Goal: Information Seeking & Learning: Learn about a topic

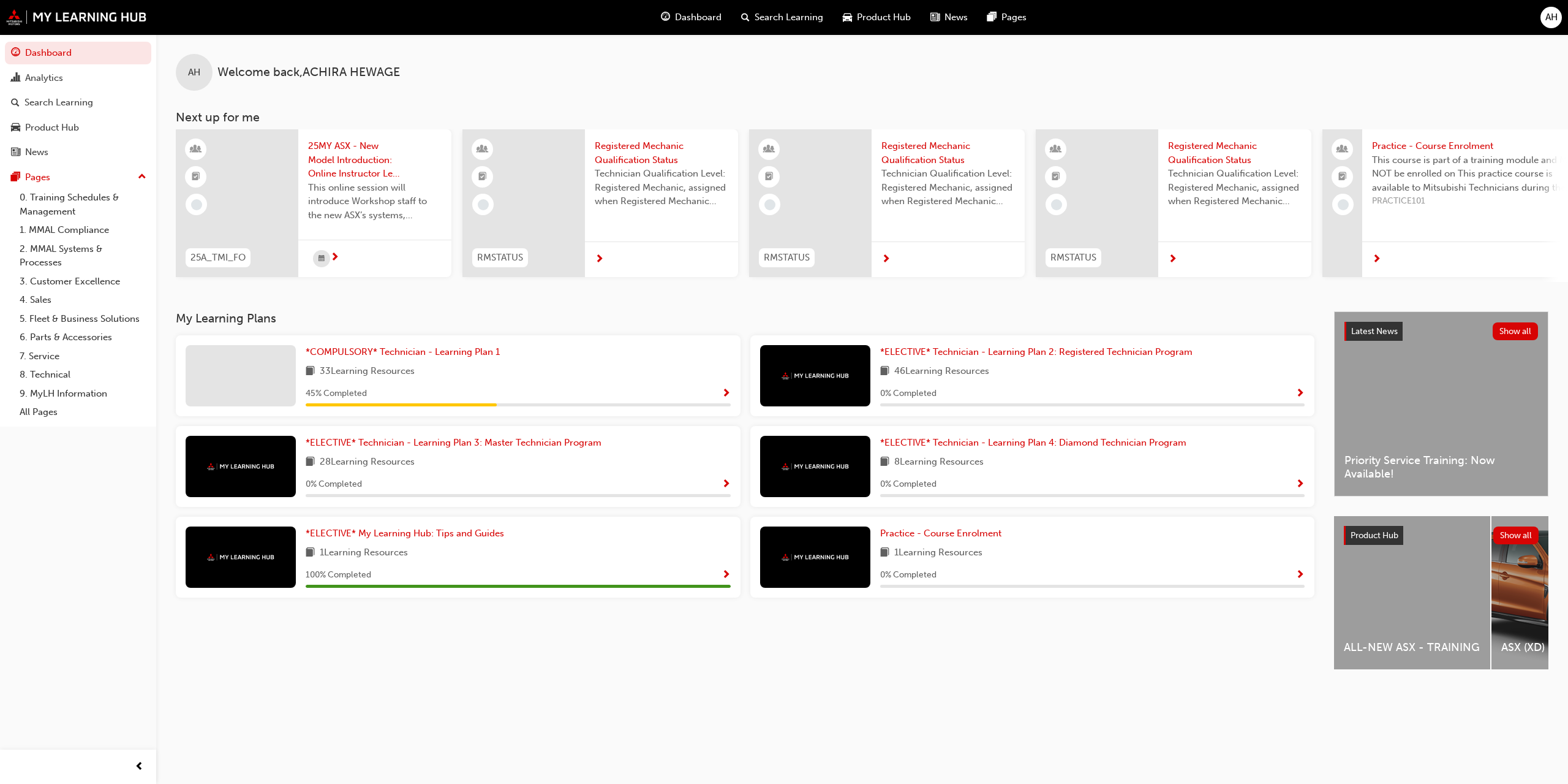
click at [727, 388] on span "Show Progress" at bounding box center [726, 393] width 9 height 11
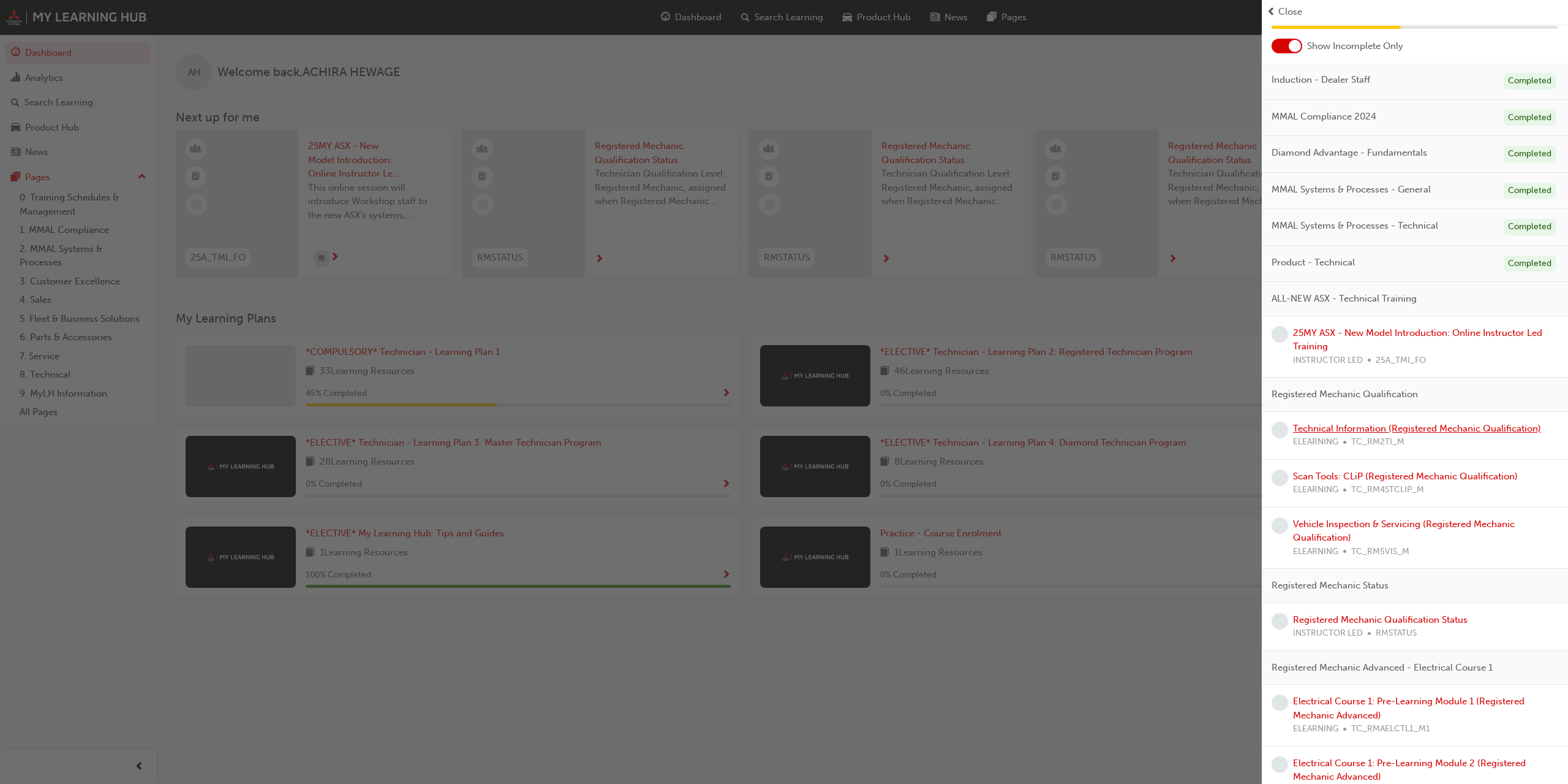
scroll to position [66, 0]
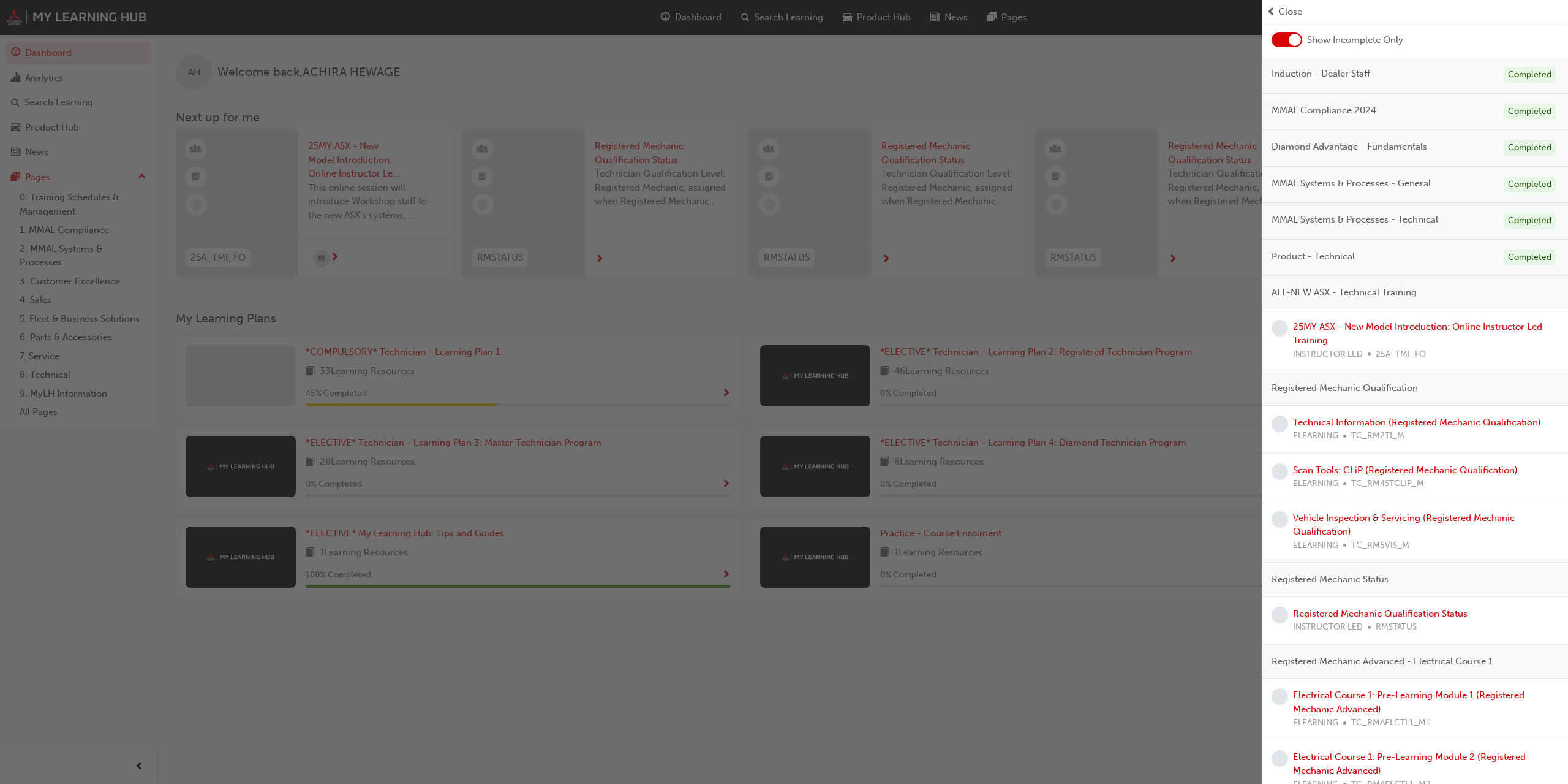
click at [1407, 469] on link "Scan Tools: CLiP (Registered Mechanic Qualification)" at bounding box center [1405, 470] width 225 height 11
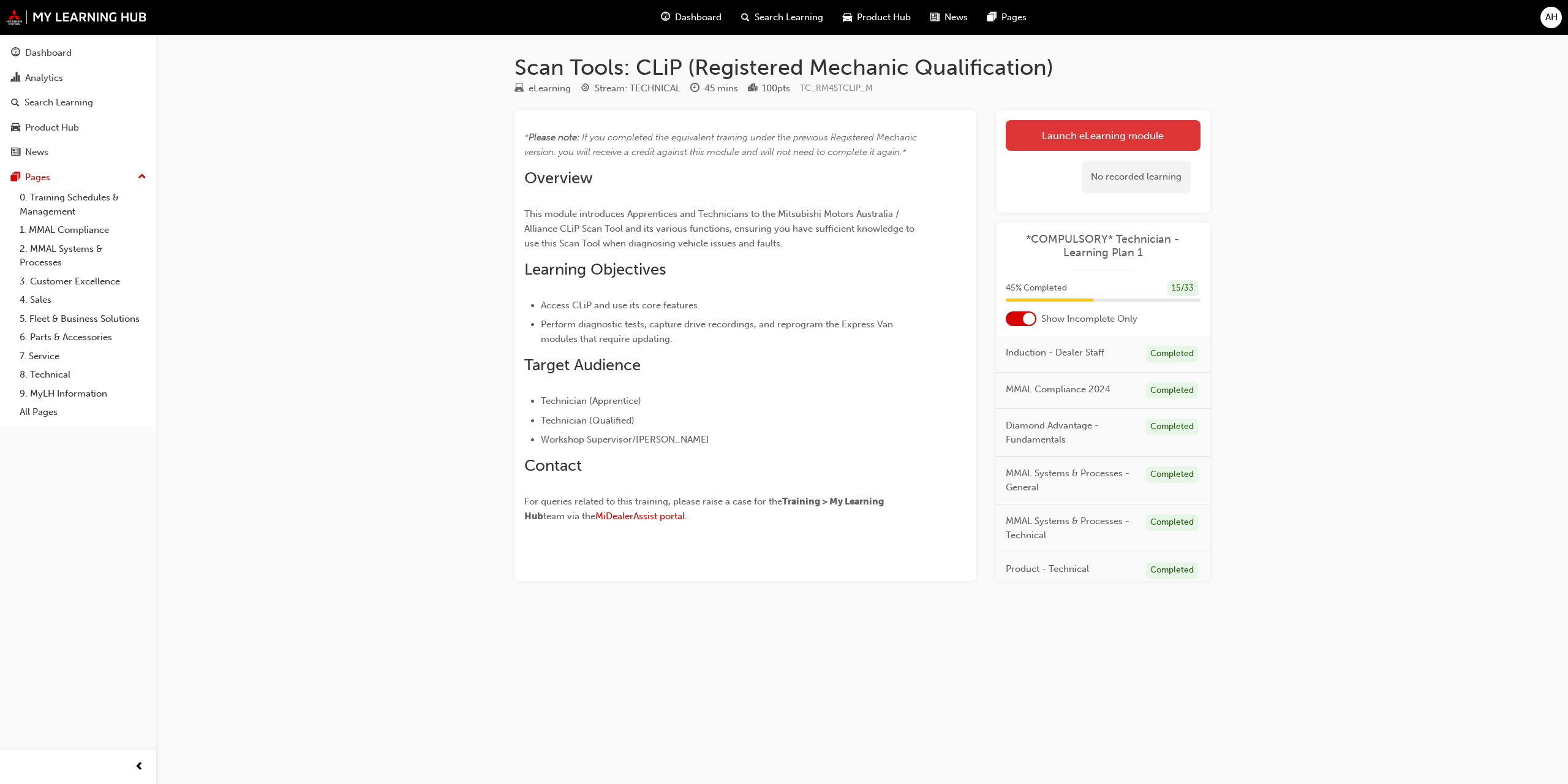
click at [1135, 141] on link "Launch eLearning module" at bounding box center [1103, 135] width 194 height 31
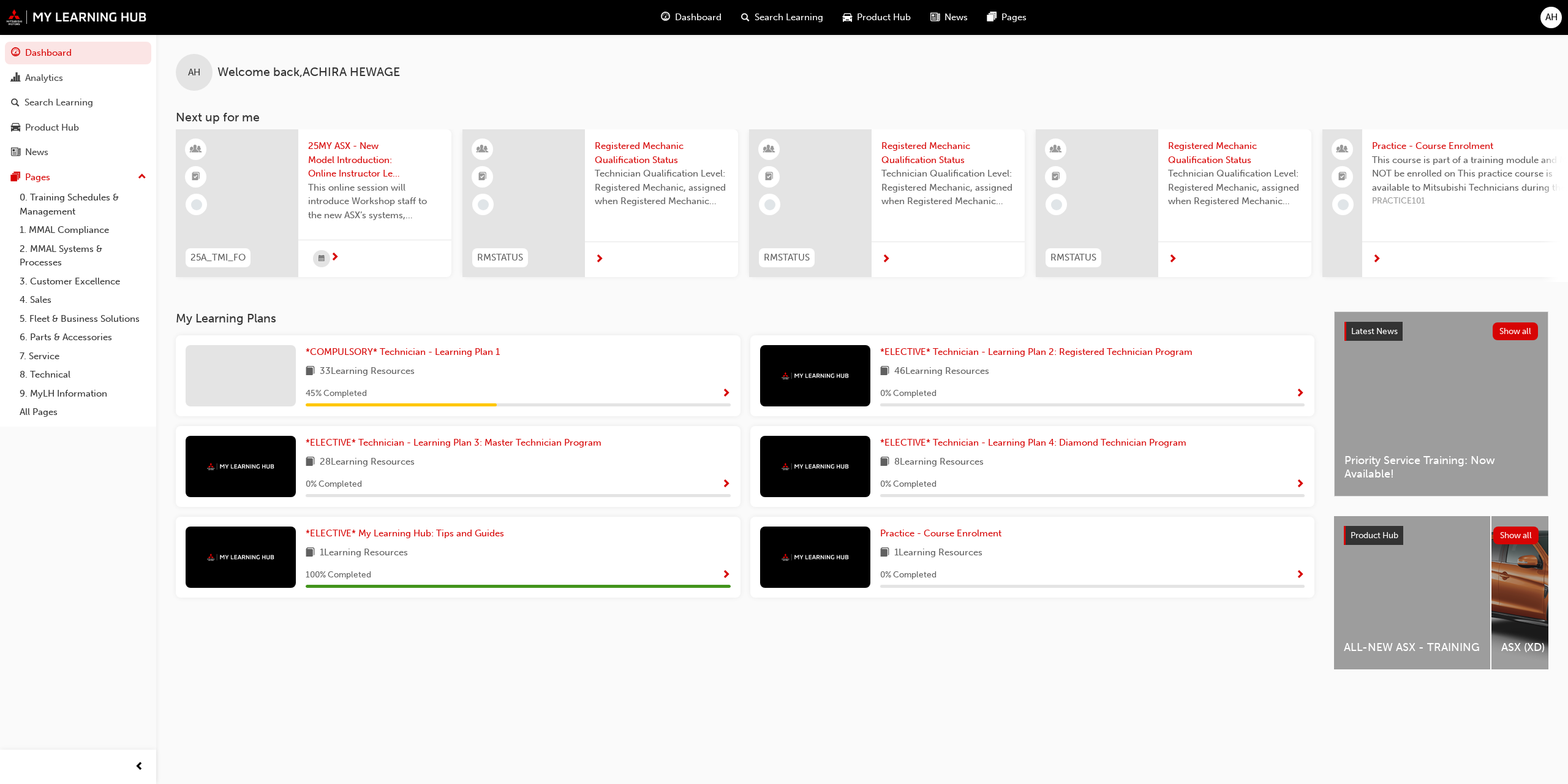
click at [723, 388] on span "Show Progress" at bounding box center [726, 393] width 9 height 11
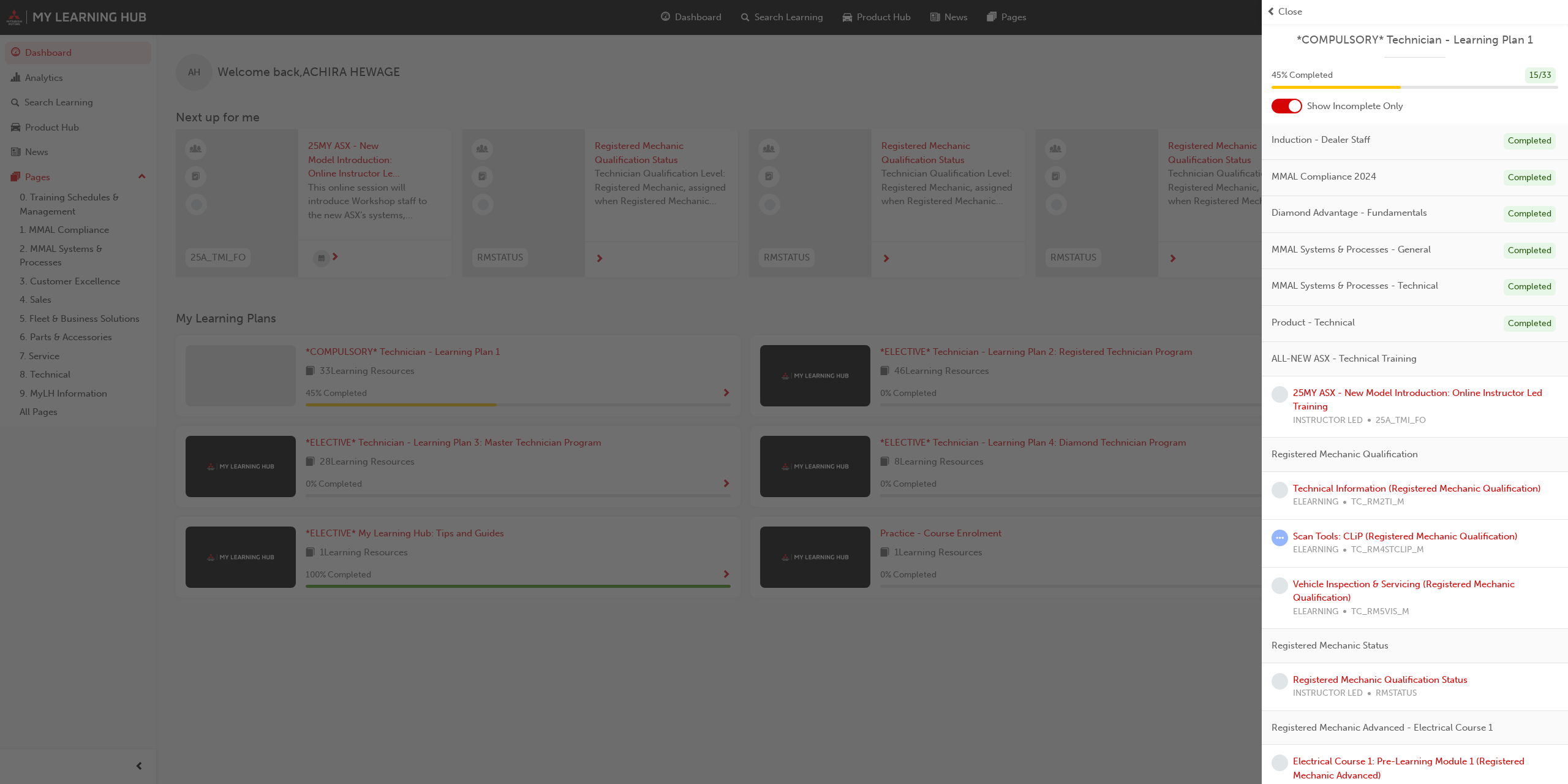
click at [1412, 530] on div "Scan Tools: CLiP (Registered Mechanic Qualification) ELEARNING TC_RM4STCLIP_M" at bounding box center [1405, 543] width 225 height 28
click at [1412, 535] on link "Scan Tools: CLiP (Registered Mechanic Qualification)" at bounding box center [1405, 536] width 225 height 11
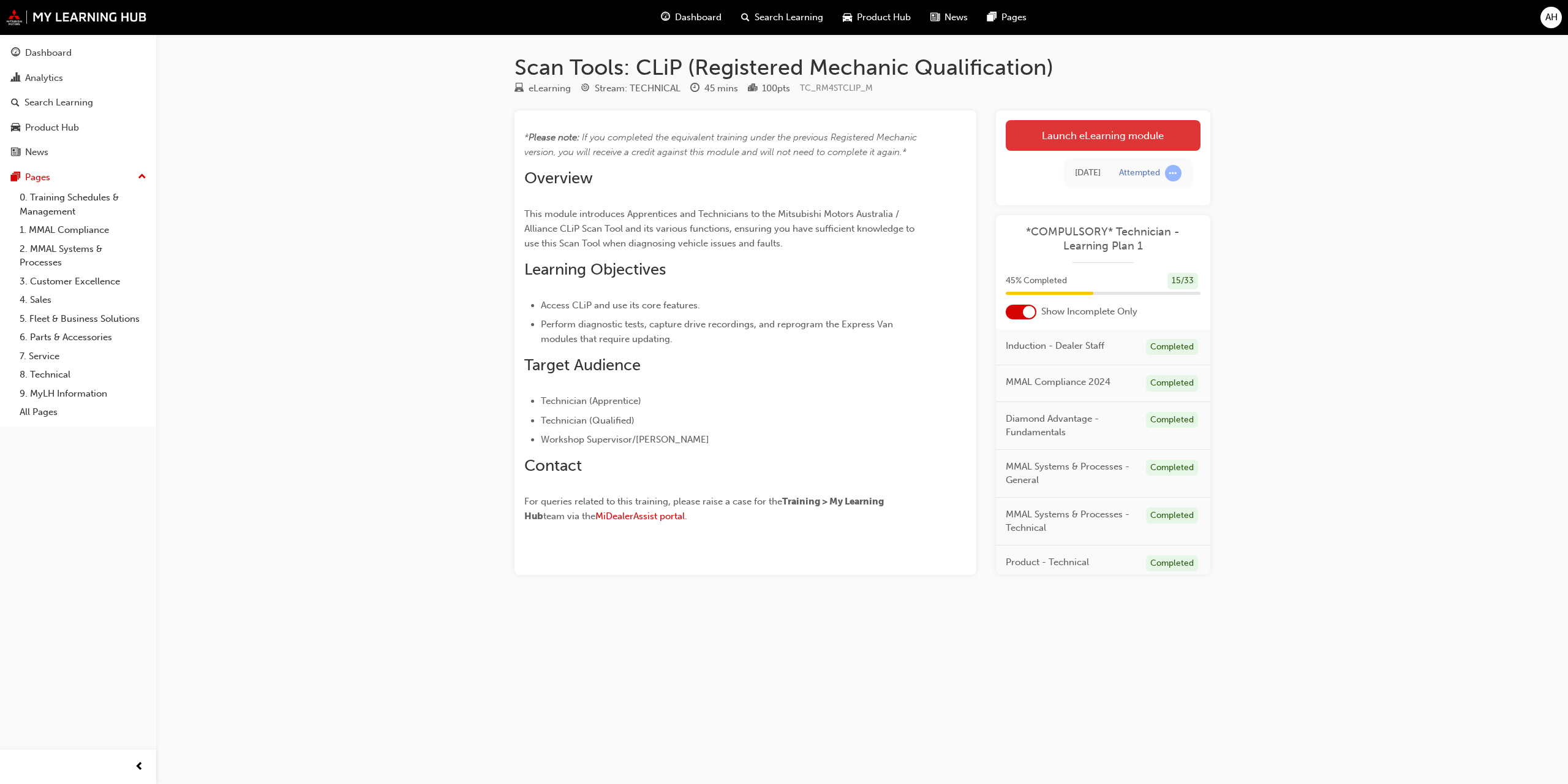
click at [1157, 130] on link "Launch eLearning module" at bounding box center [1103, 135] width 194 height 31
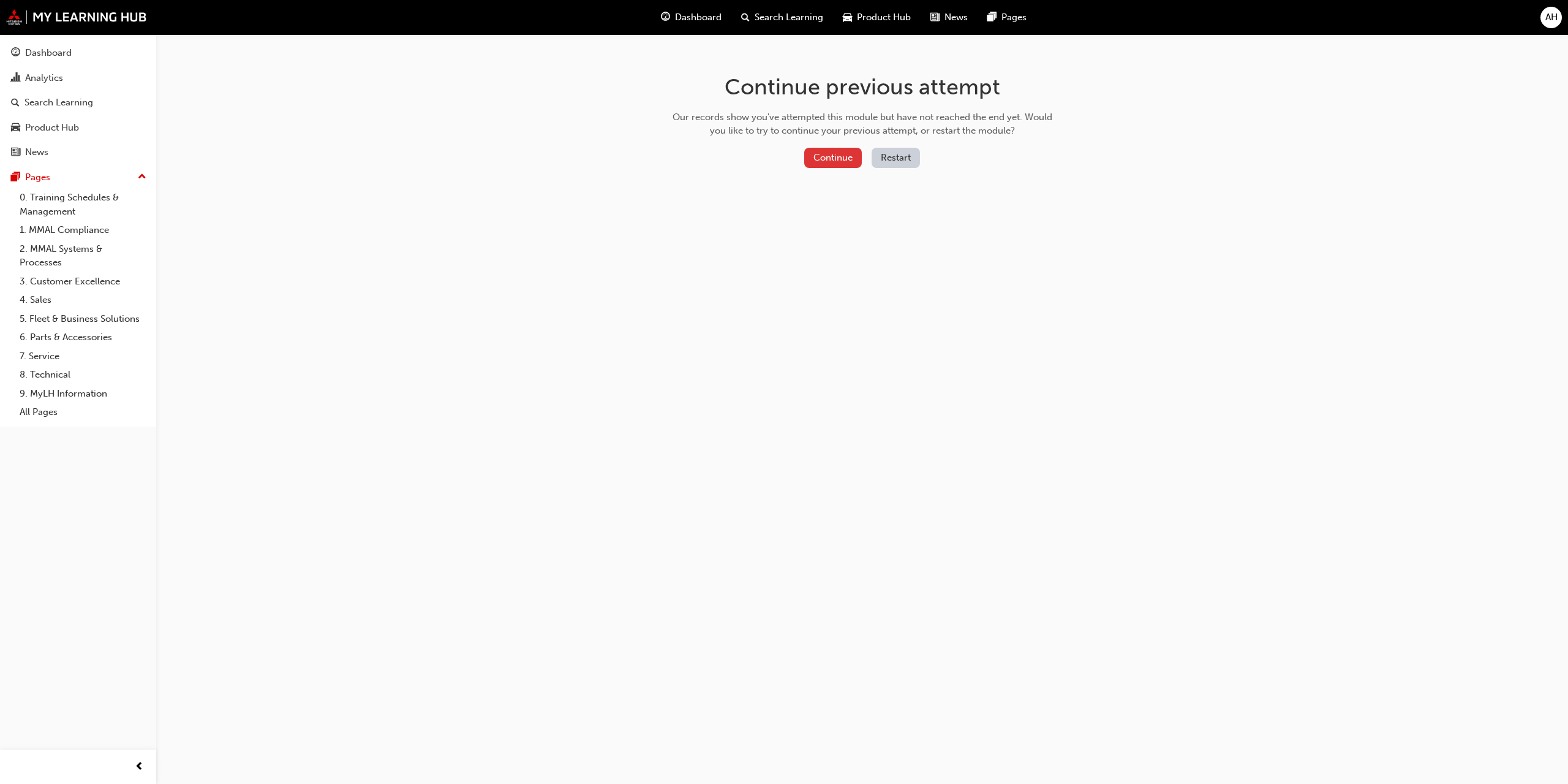
click at [841, 153] on button "Continue" at bounding box center [832, 157] width 58 height 20
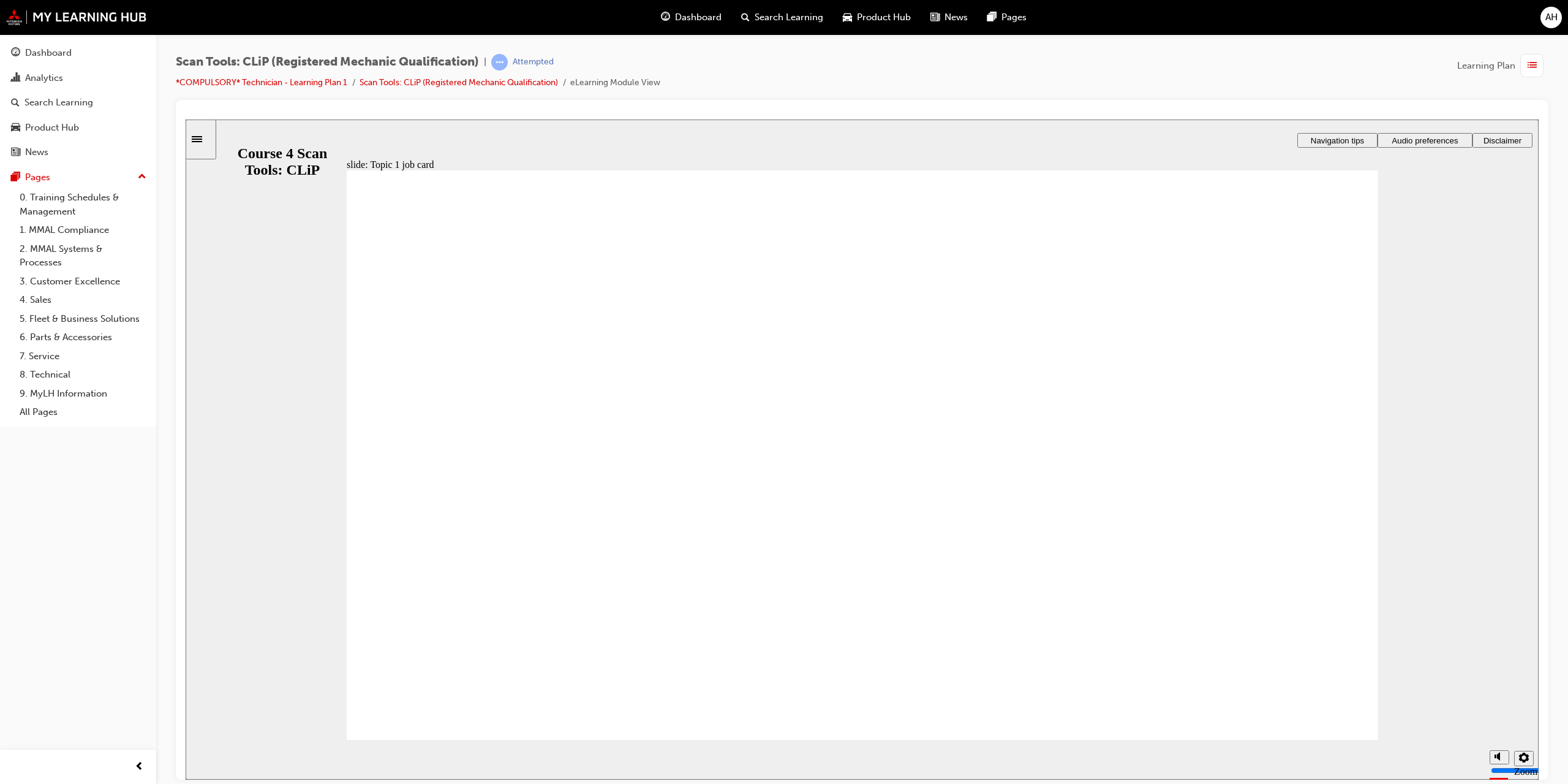
checkbox input "true"
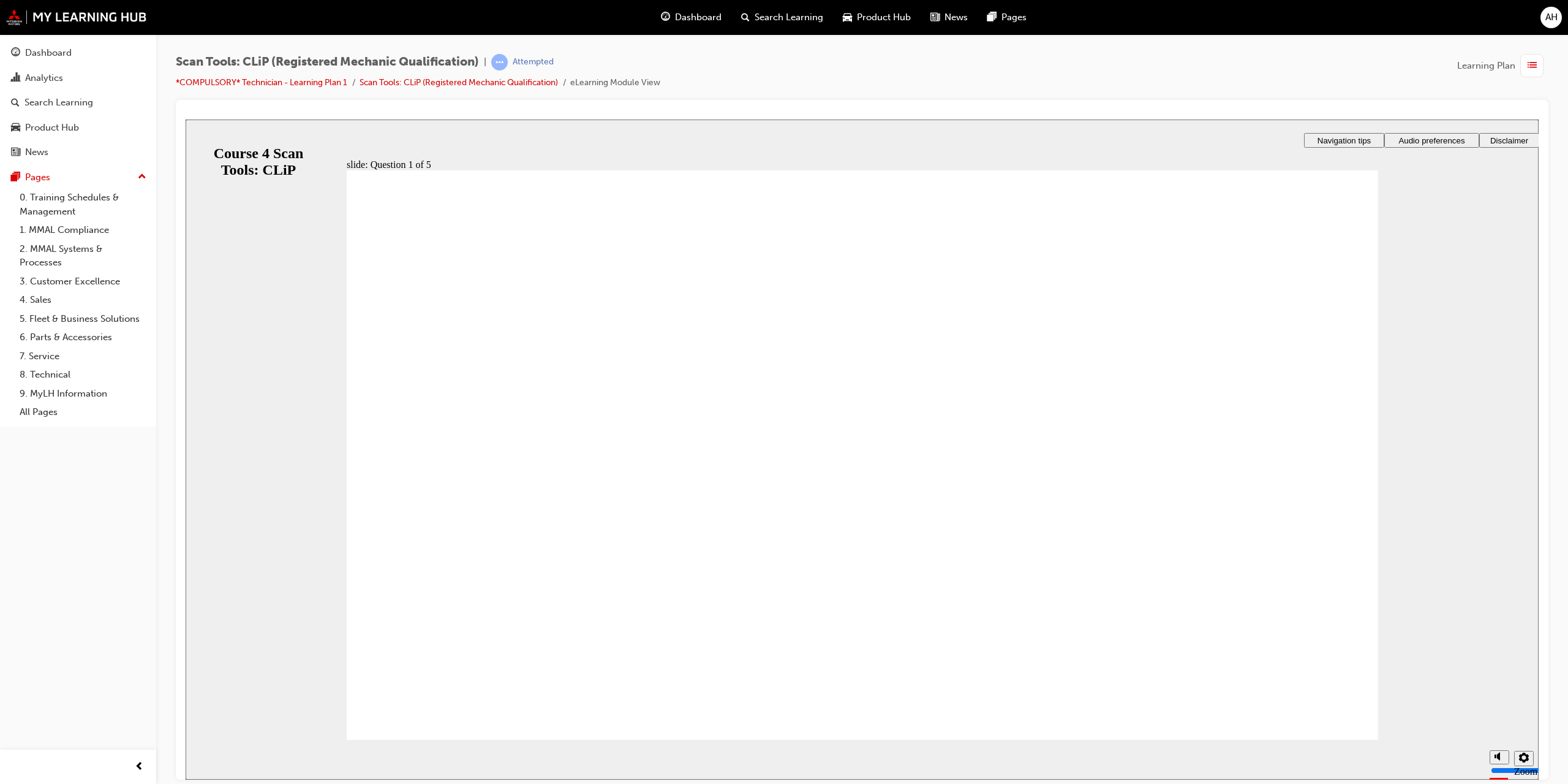
radio input "true"
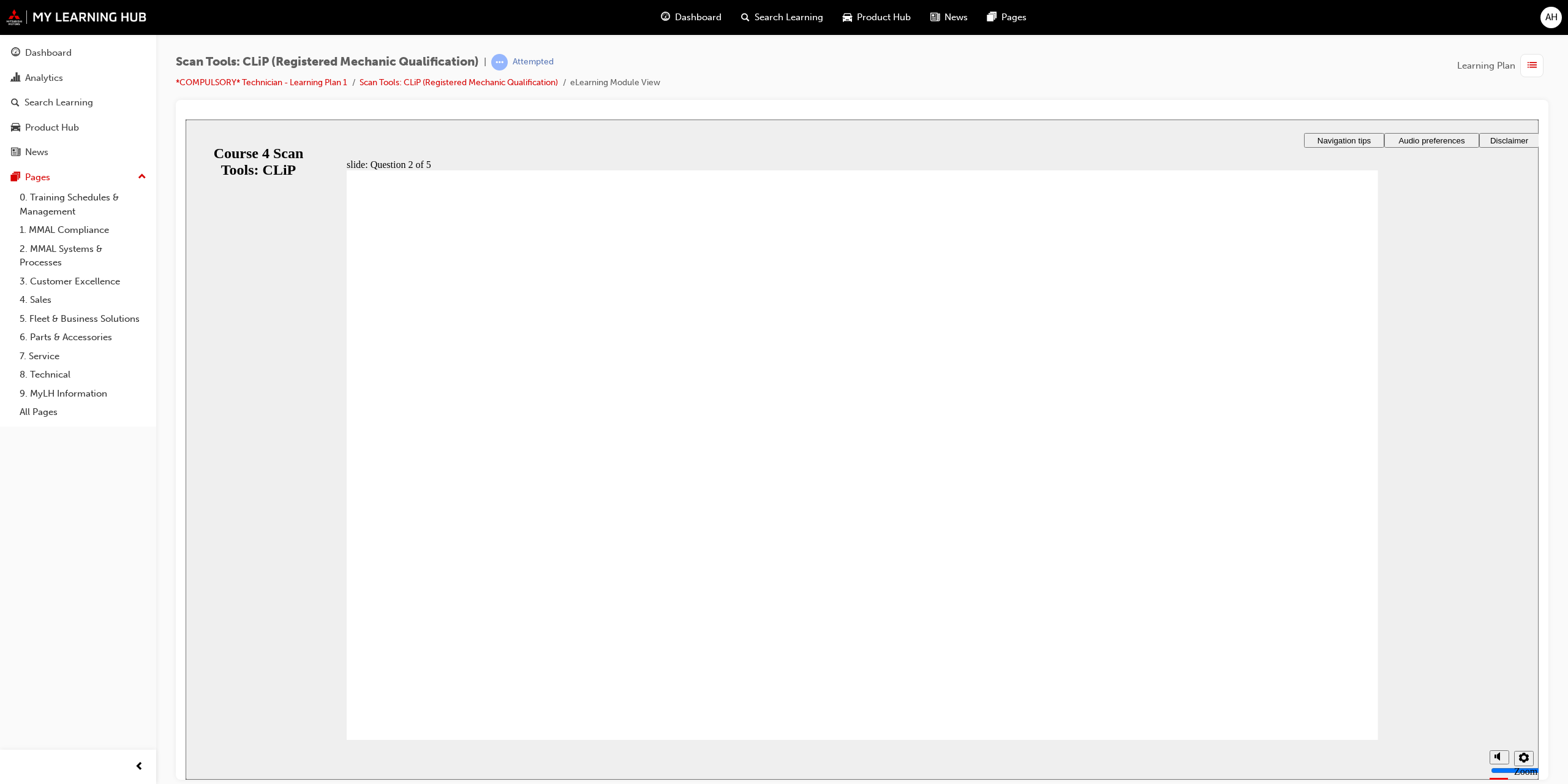
radio input "true"
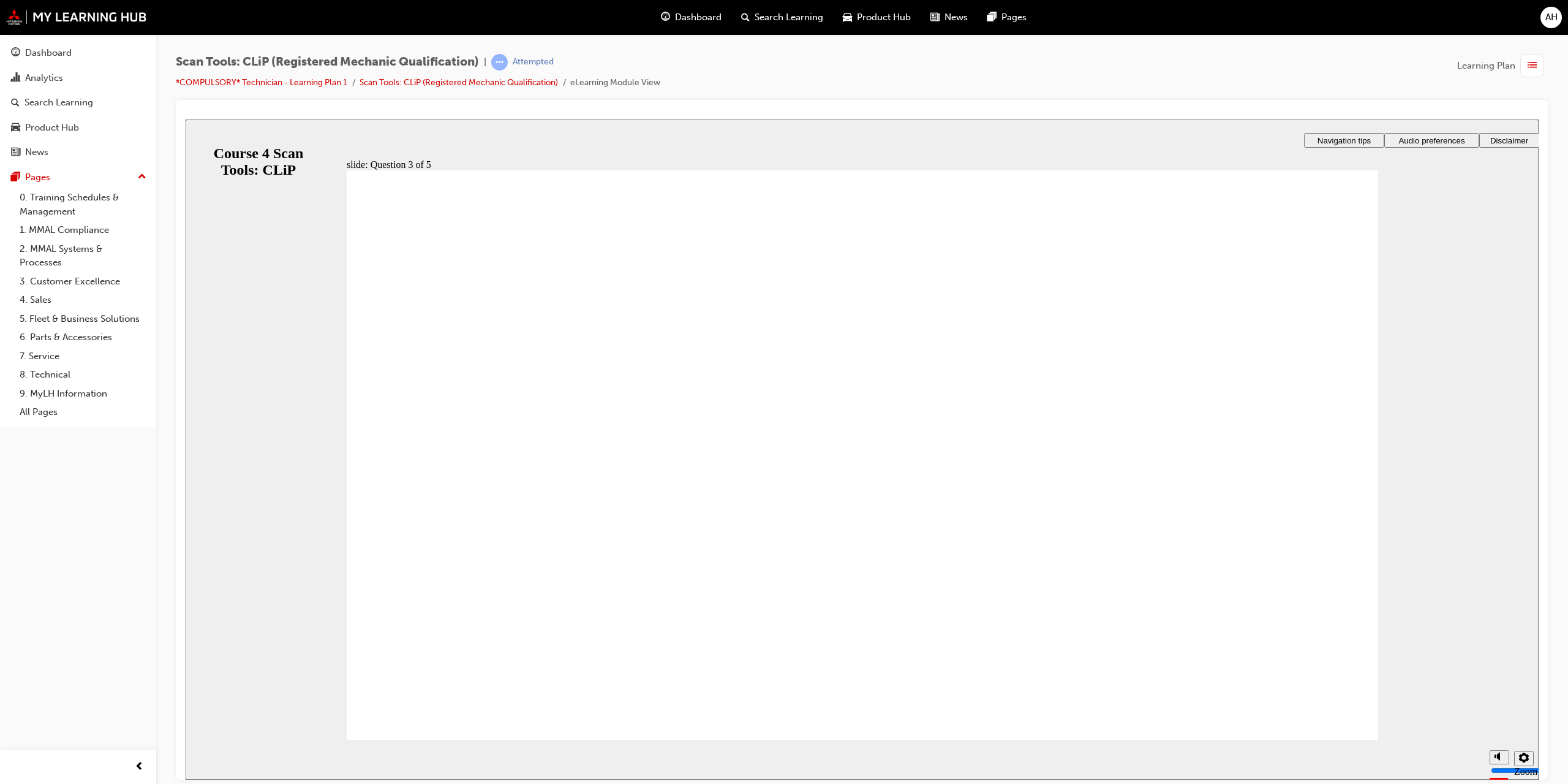
radio input "true"
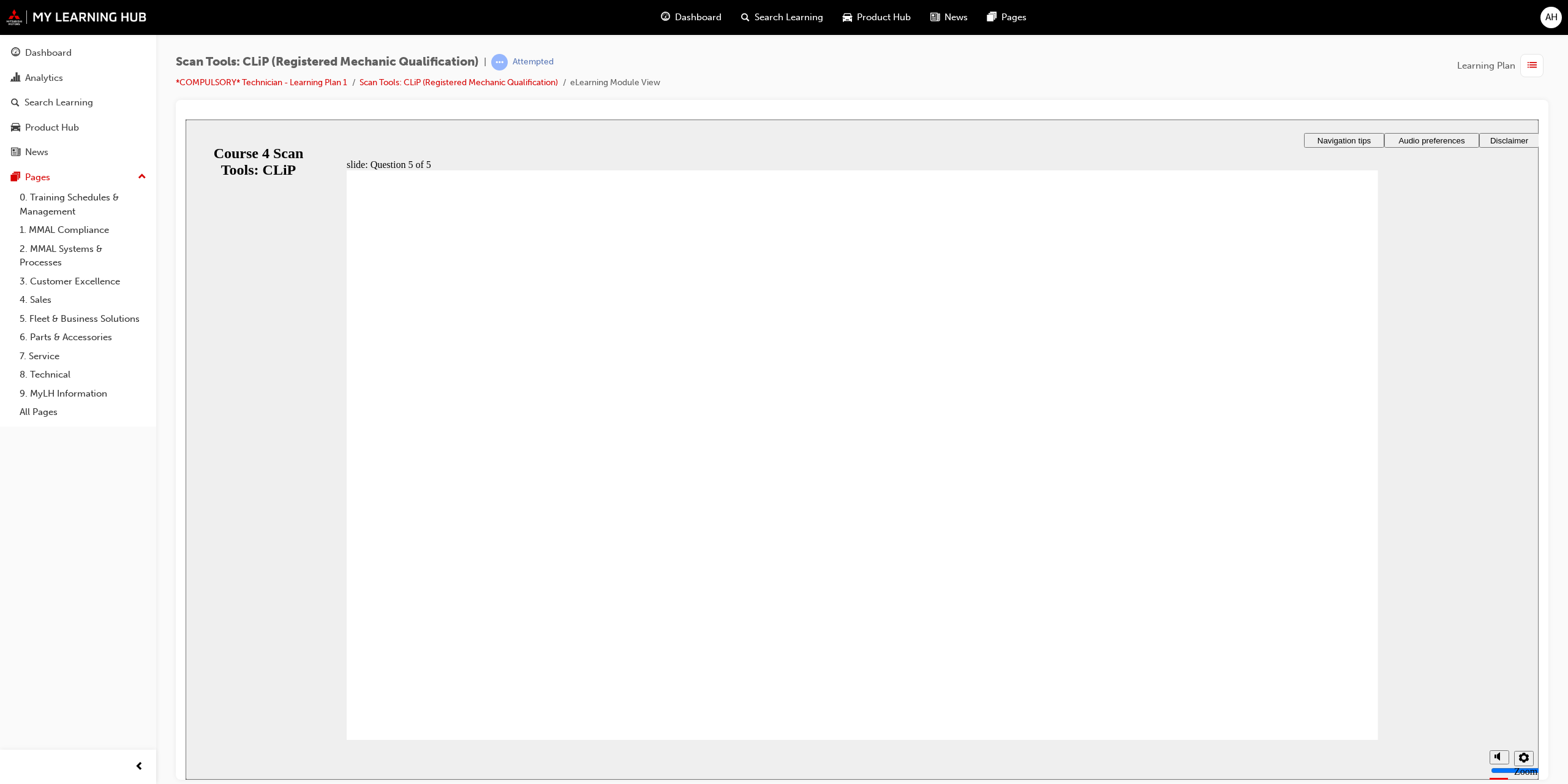
radio input "true"
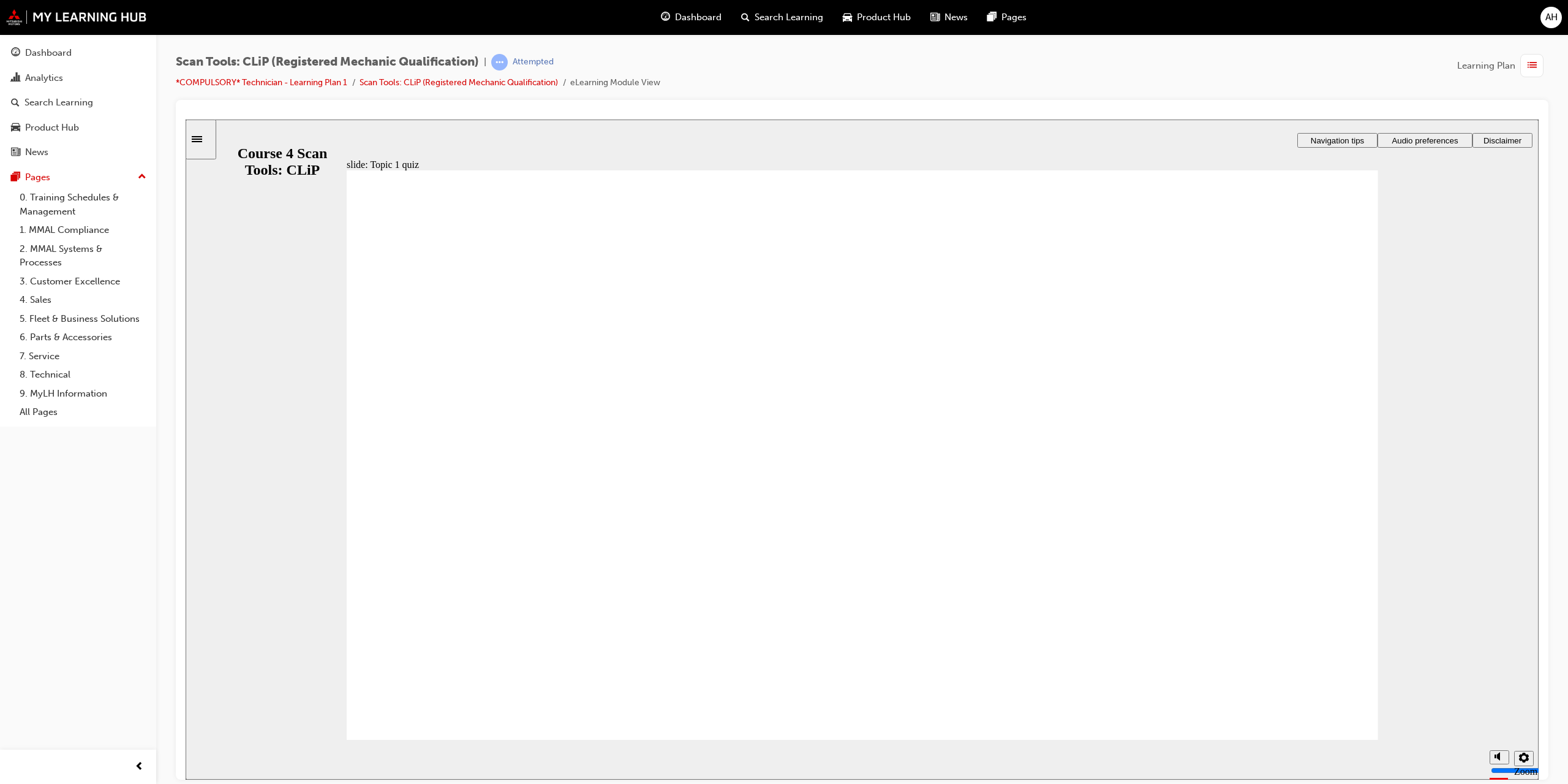
checkbox input "true"
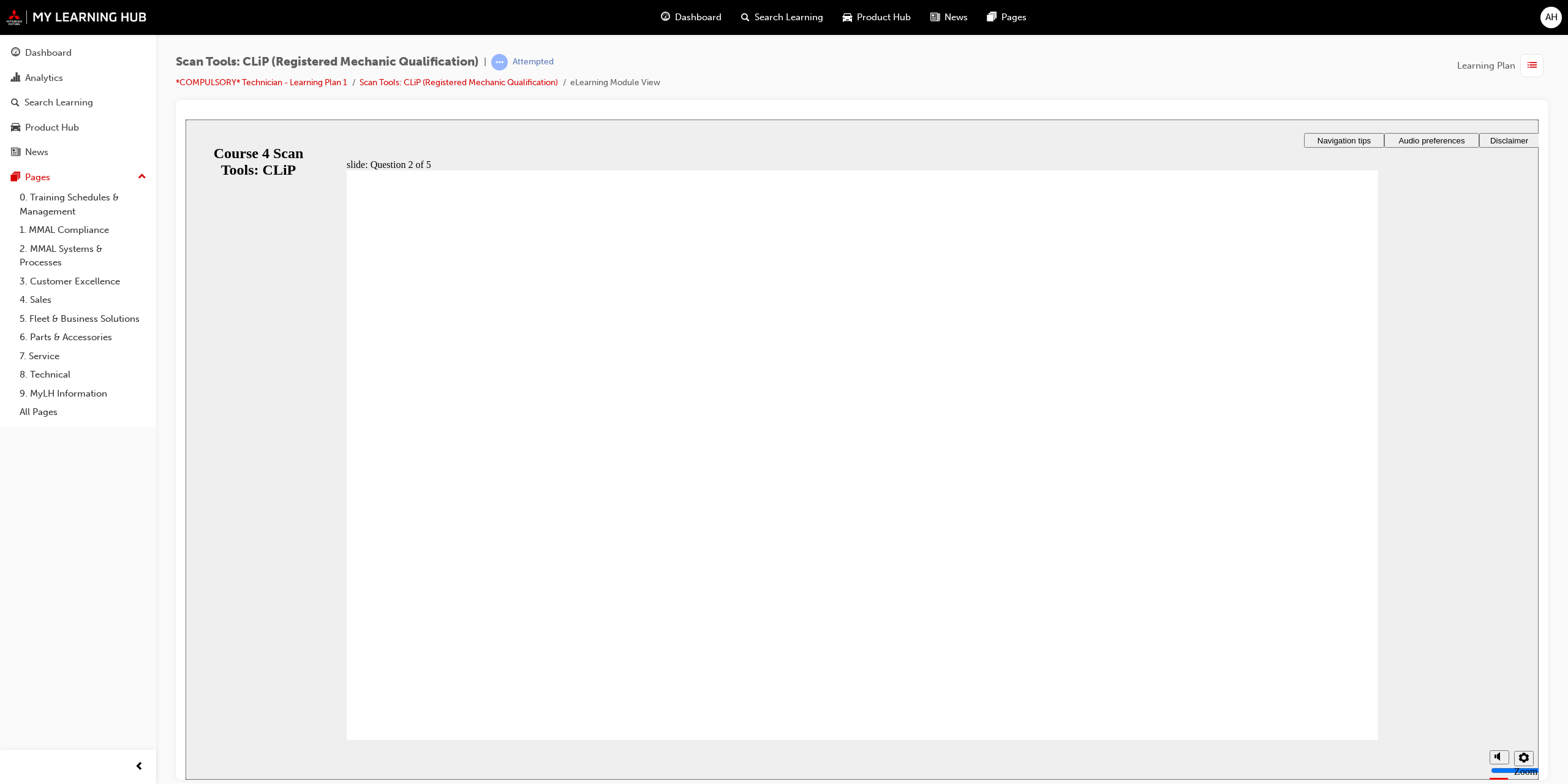
radio input "true"
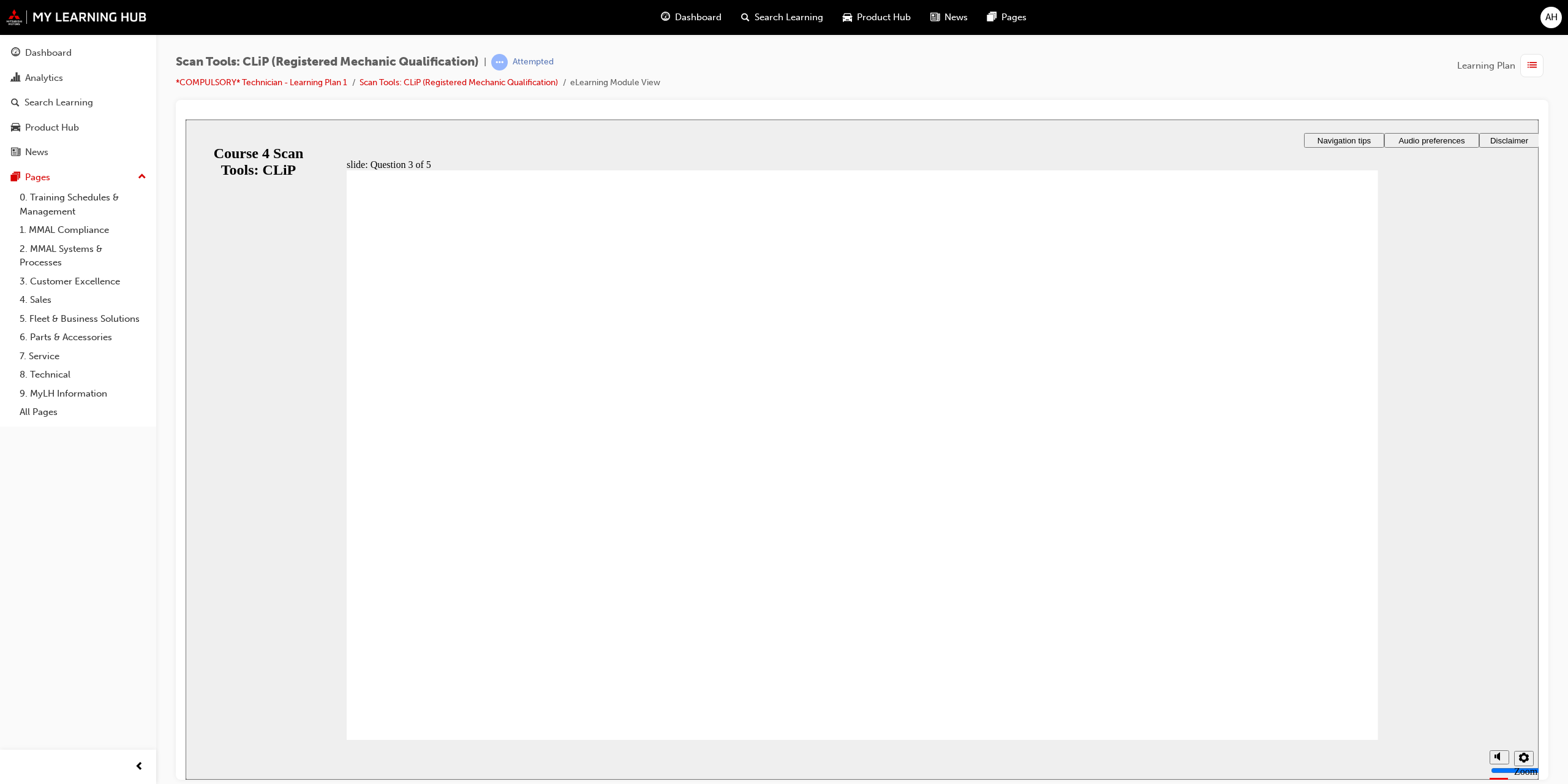
radio input "true"
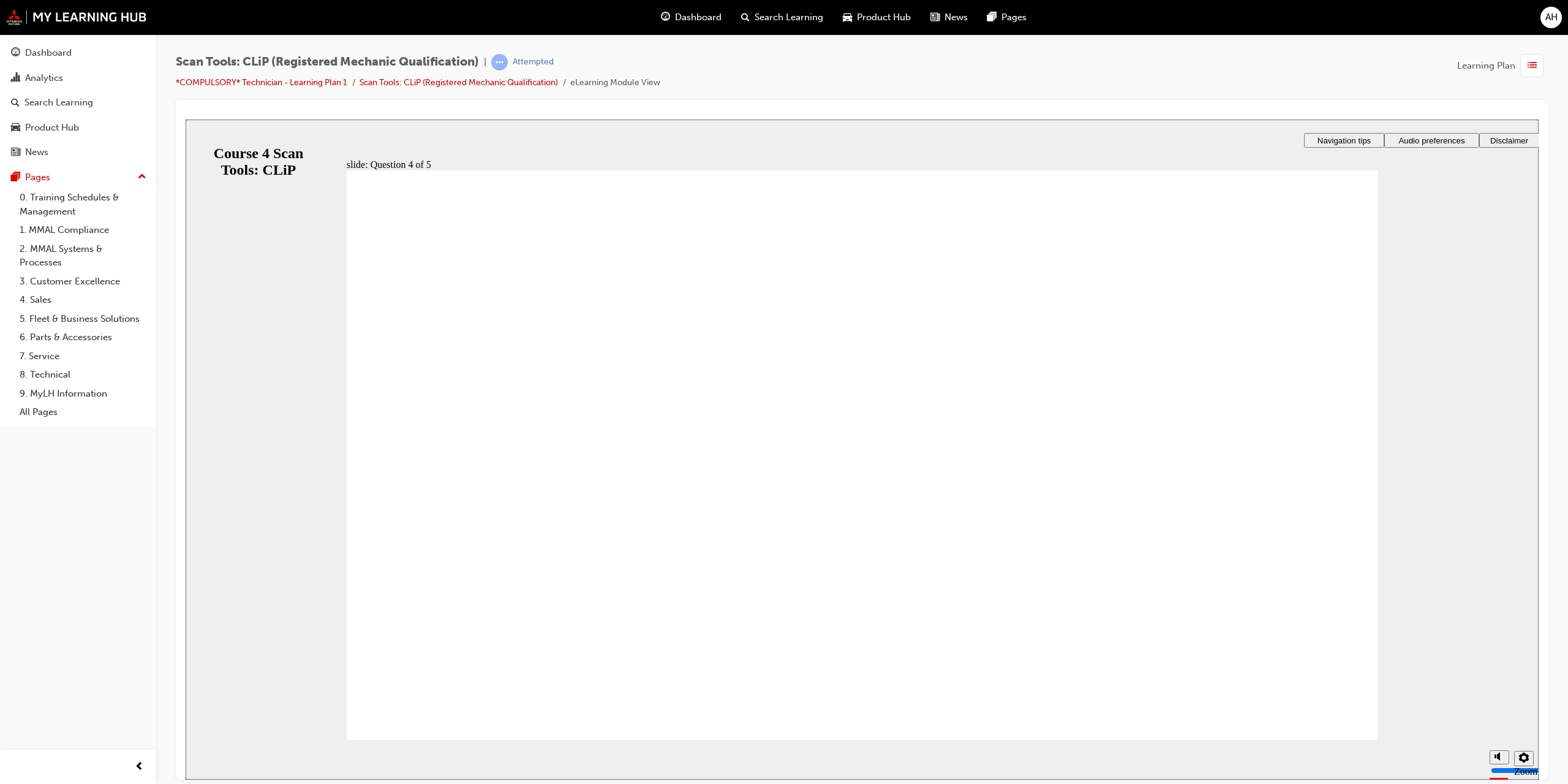
radio input "true"
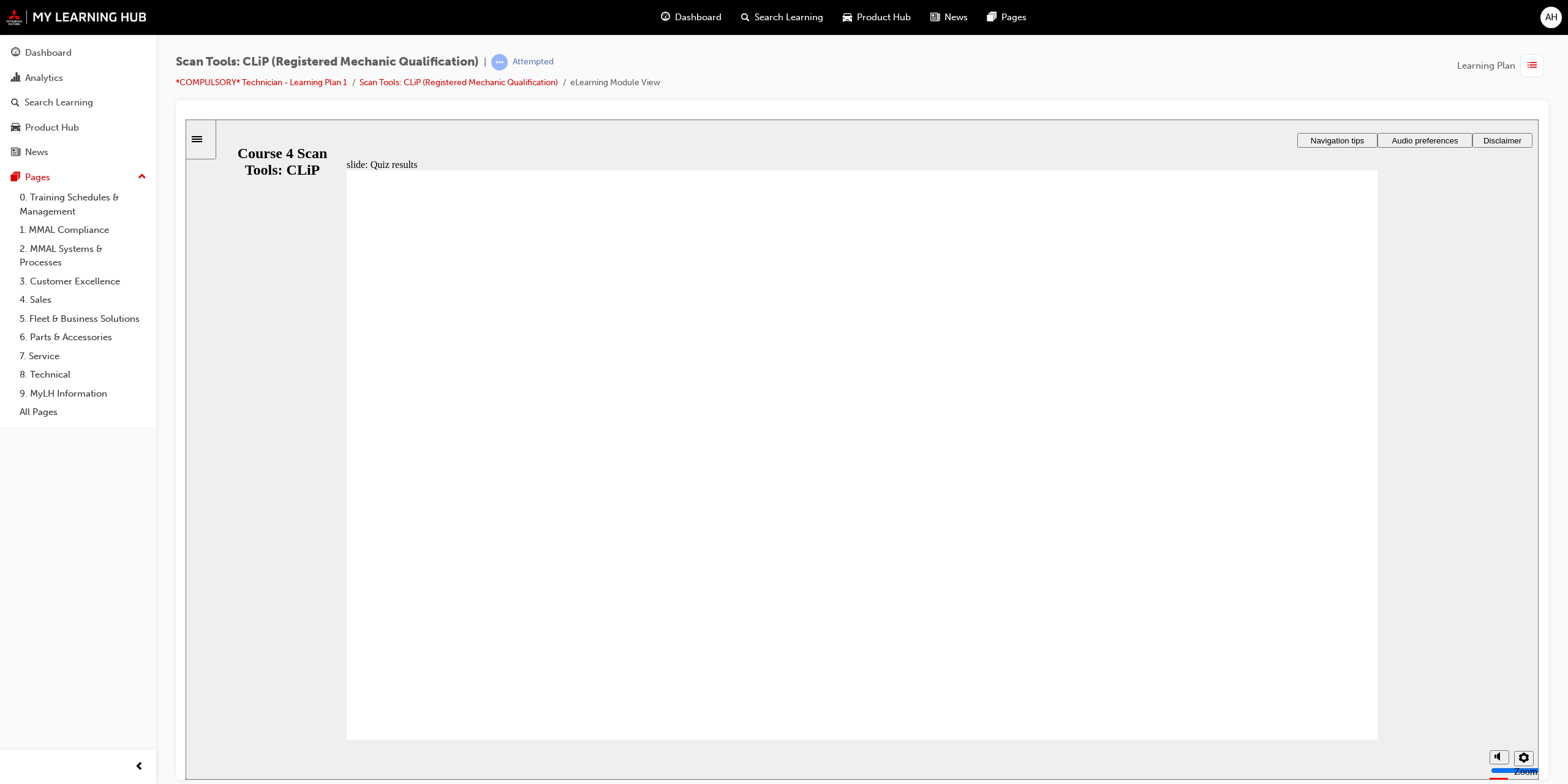
checkbox input "true"
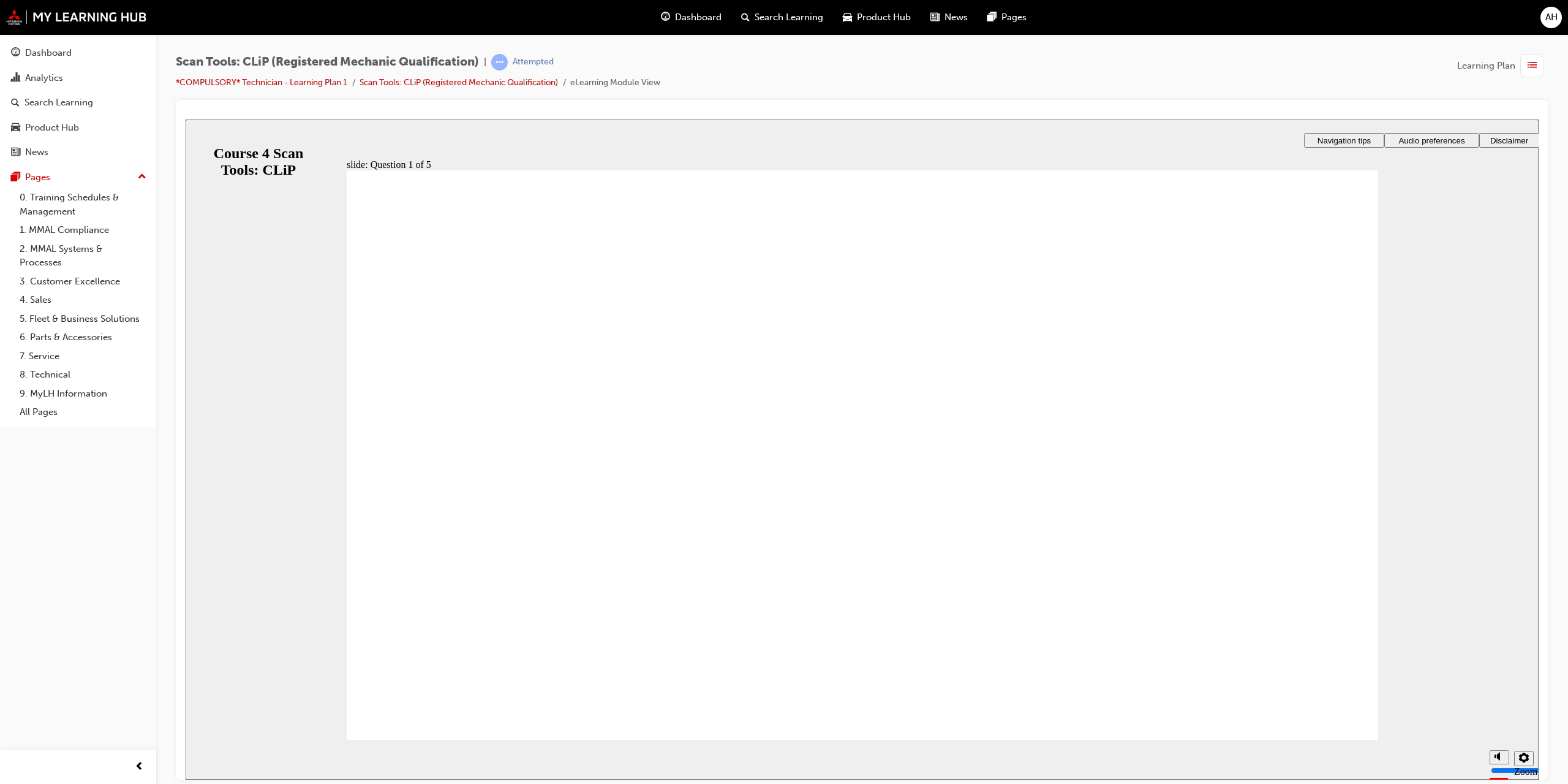
radio input "true"
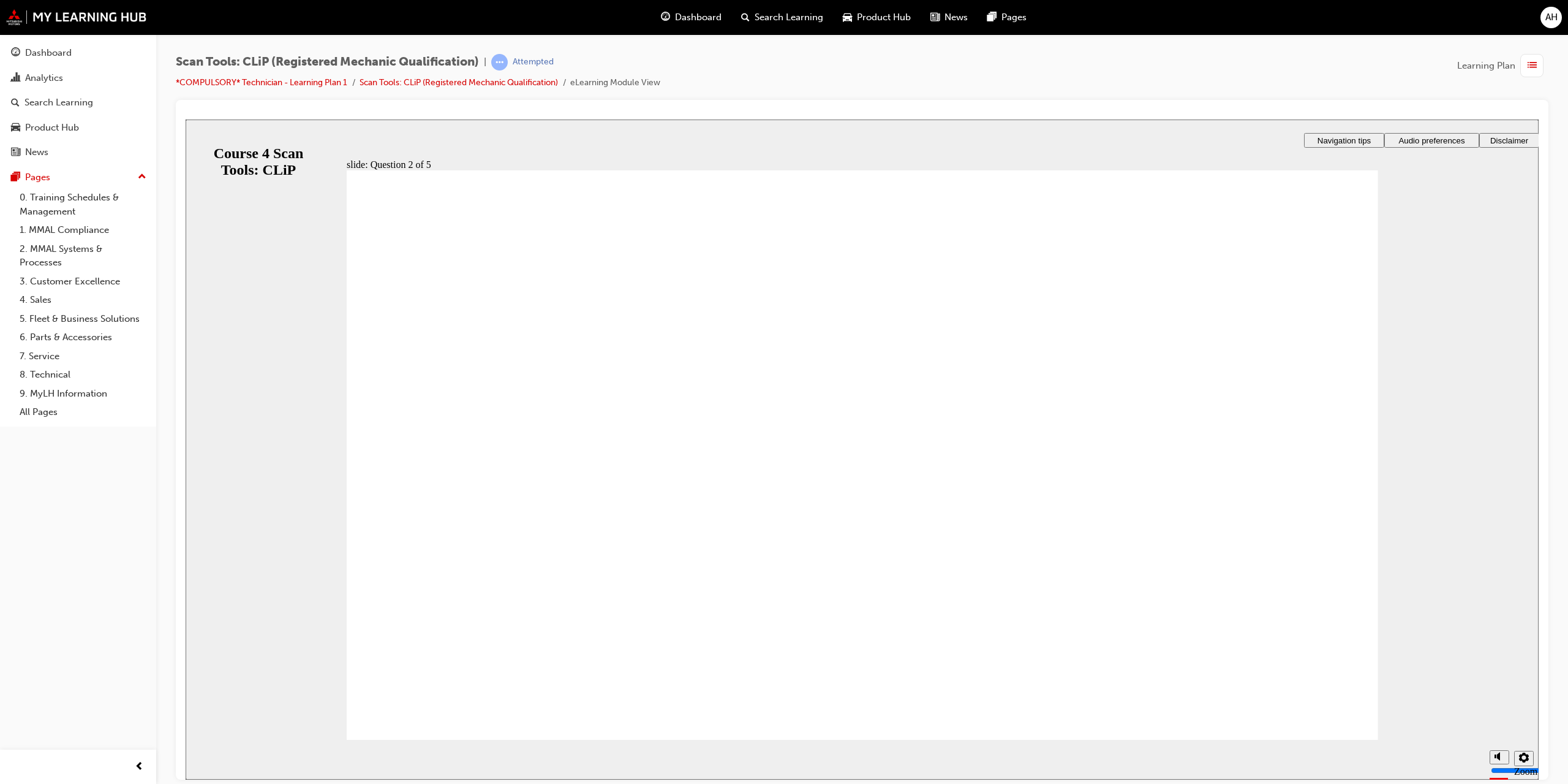
radio input "true"
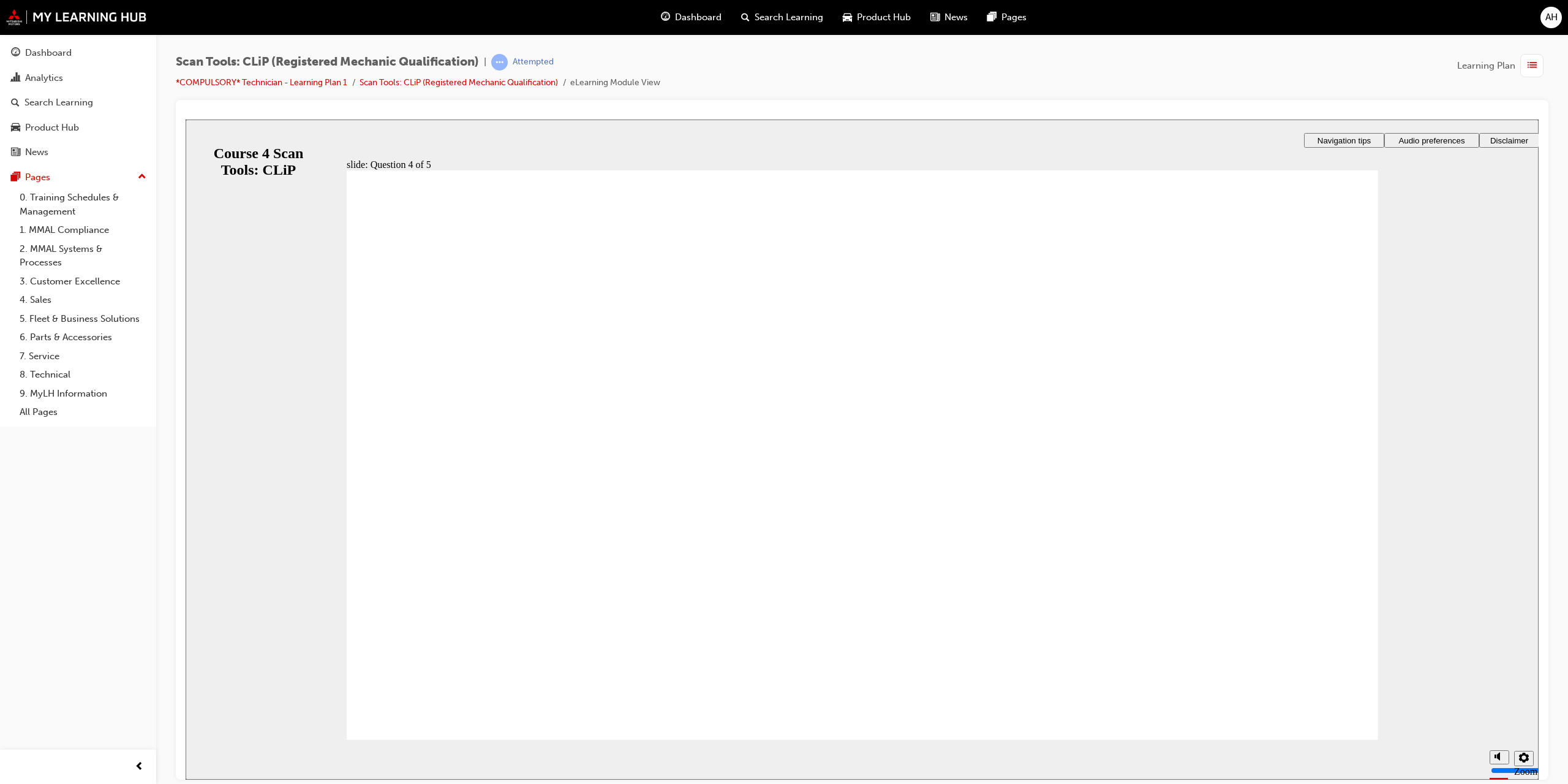
radio input "false"
radio input "true"
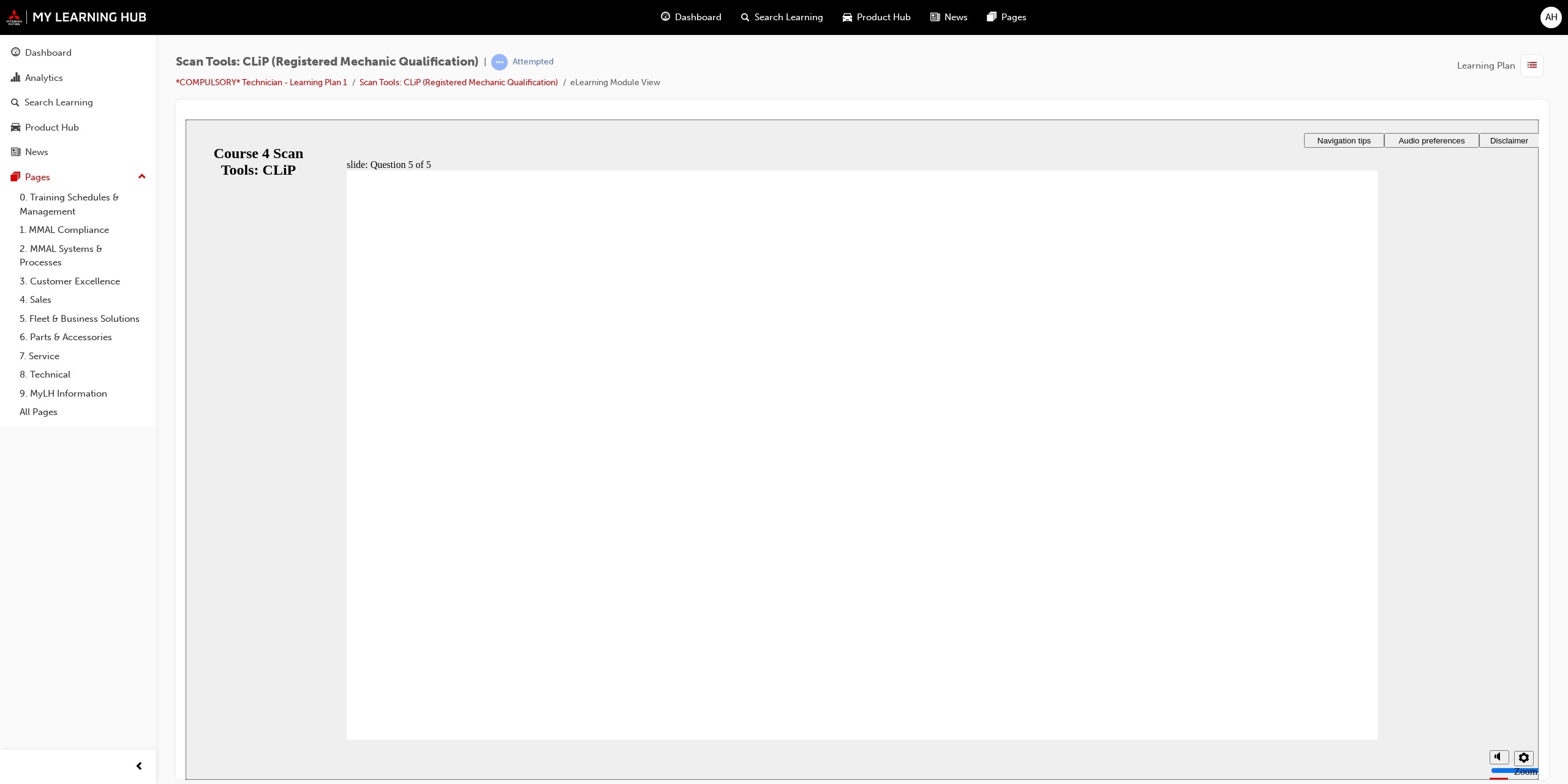
radio input "true"
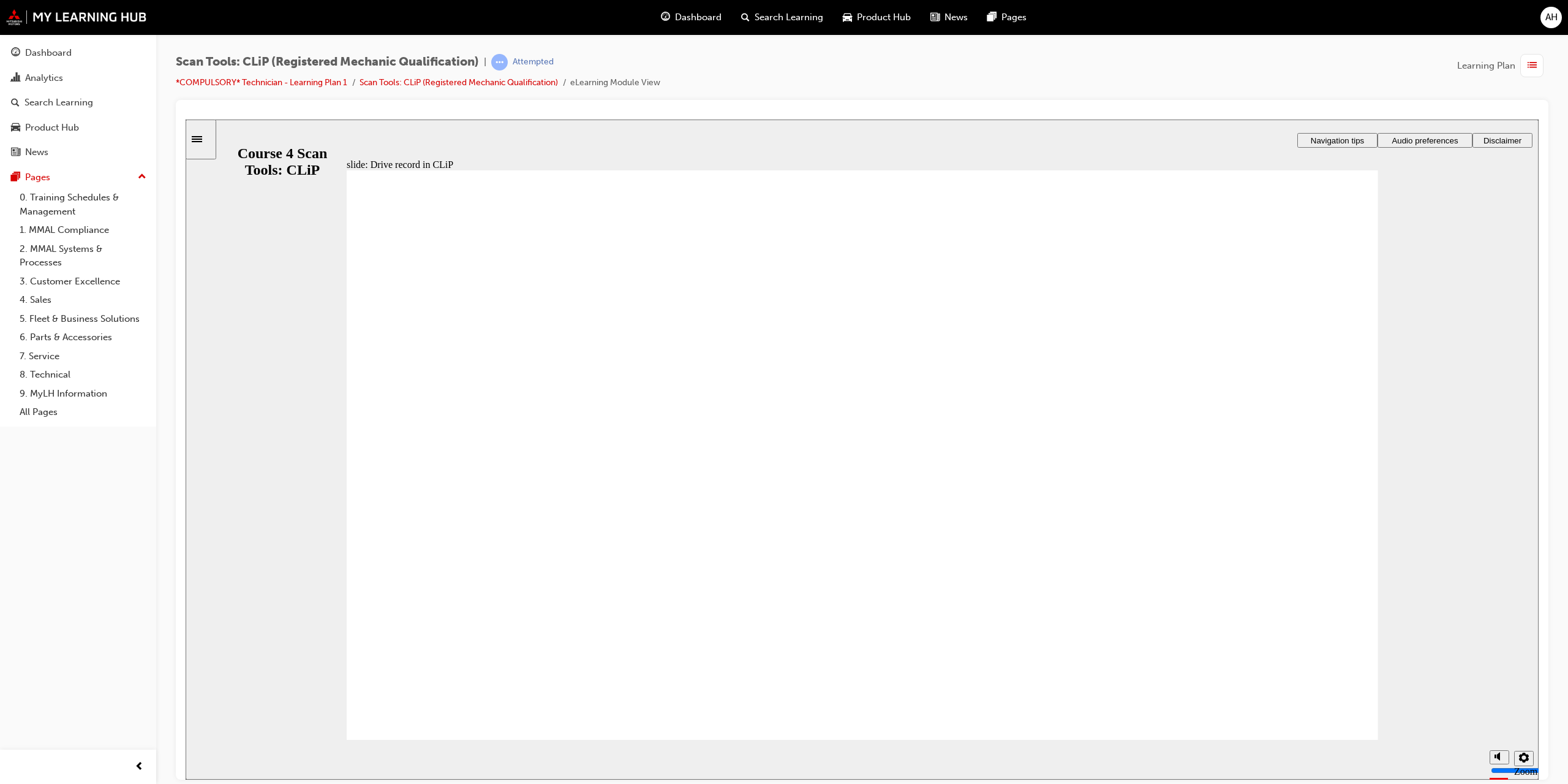
radio input "true"
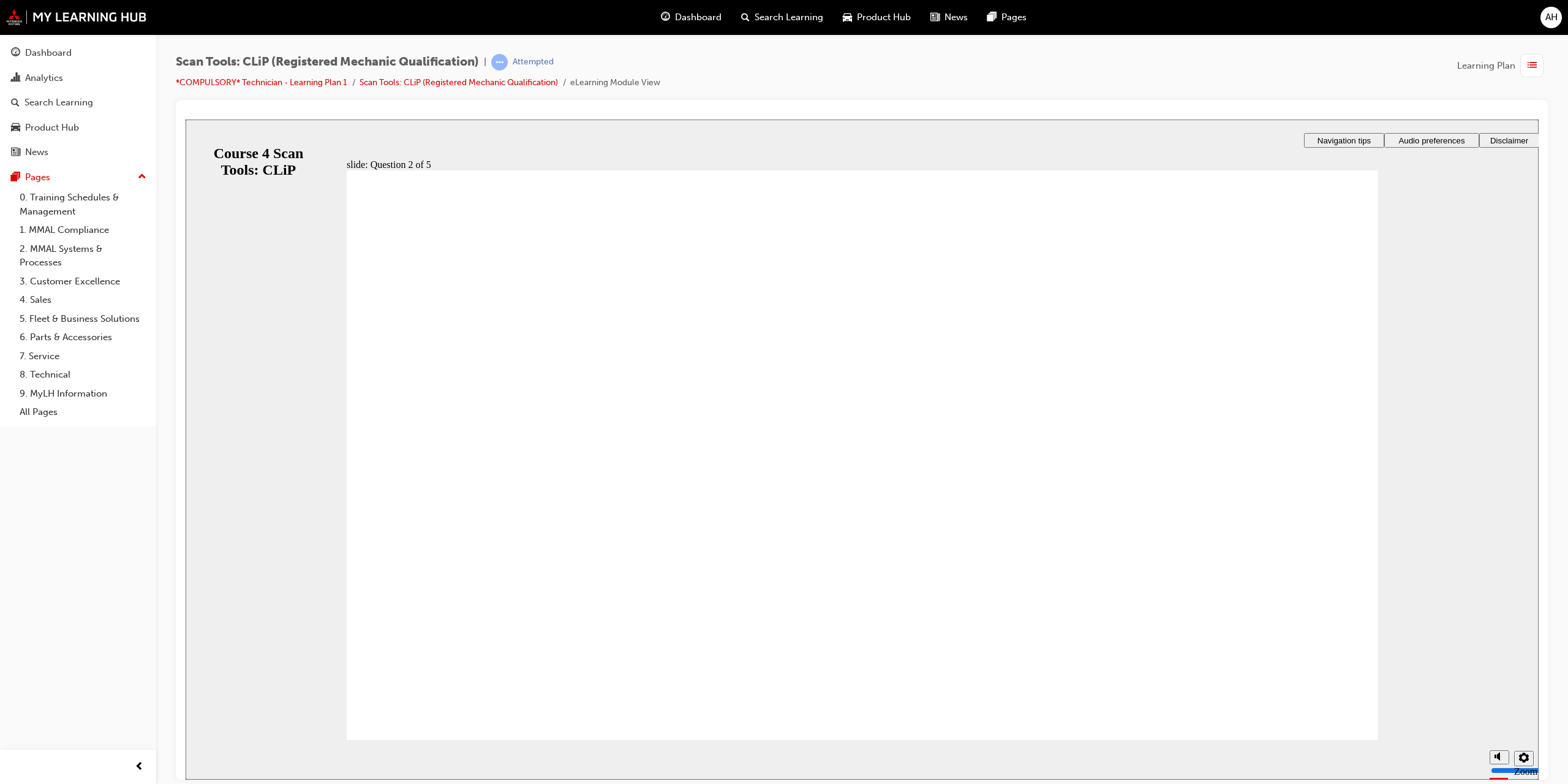
radio input "true"
radio input "false"
radio input "true"
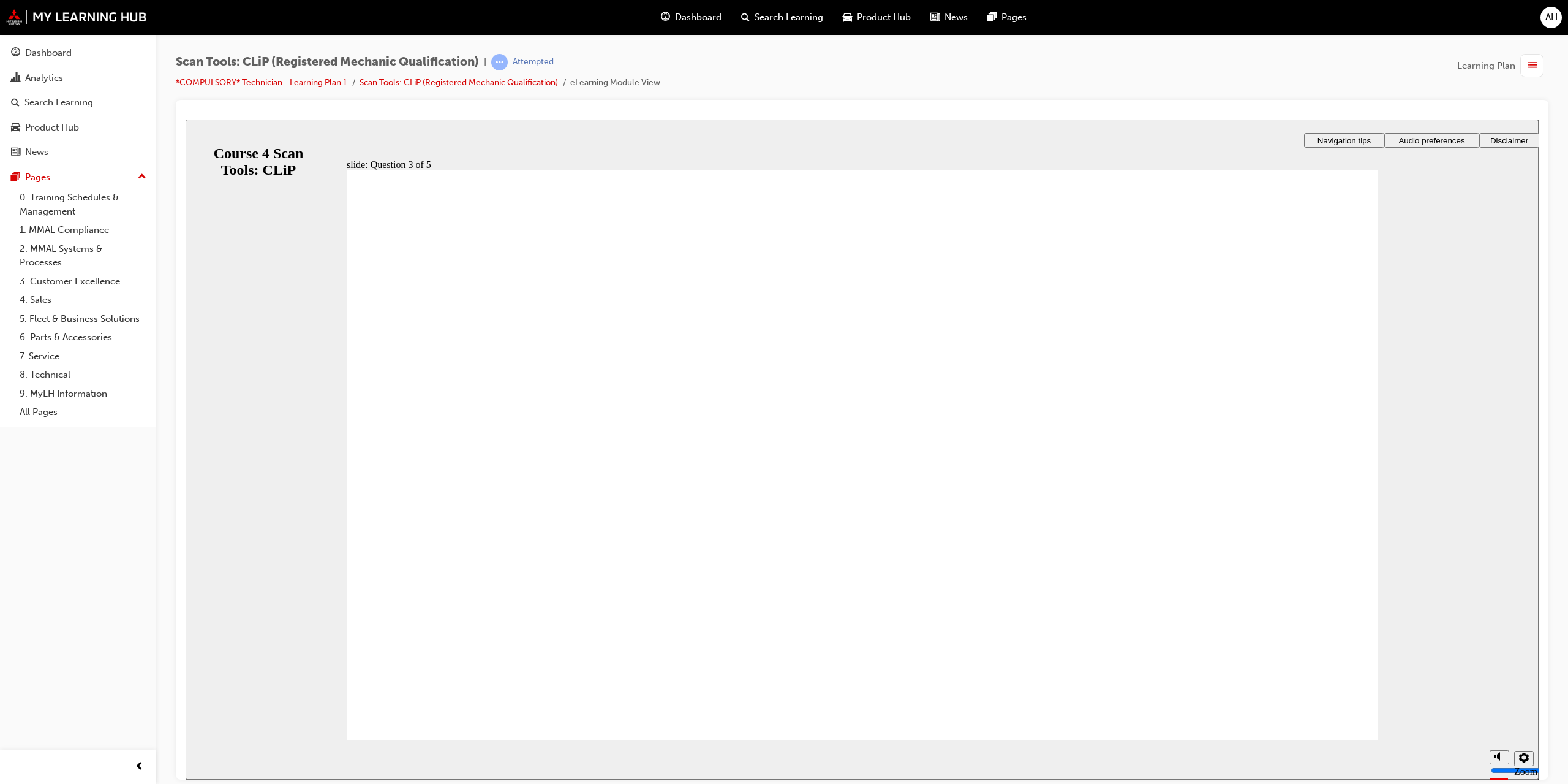
radio input "true"
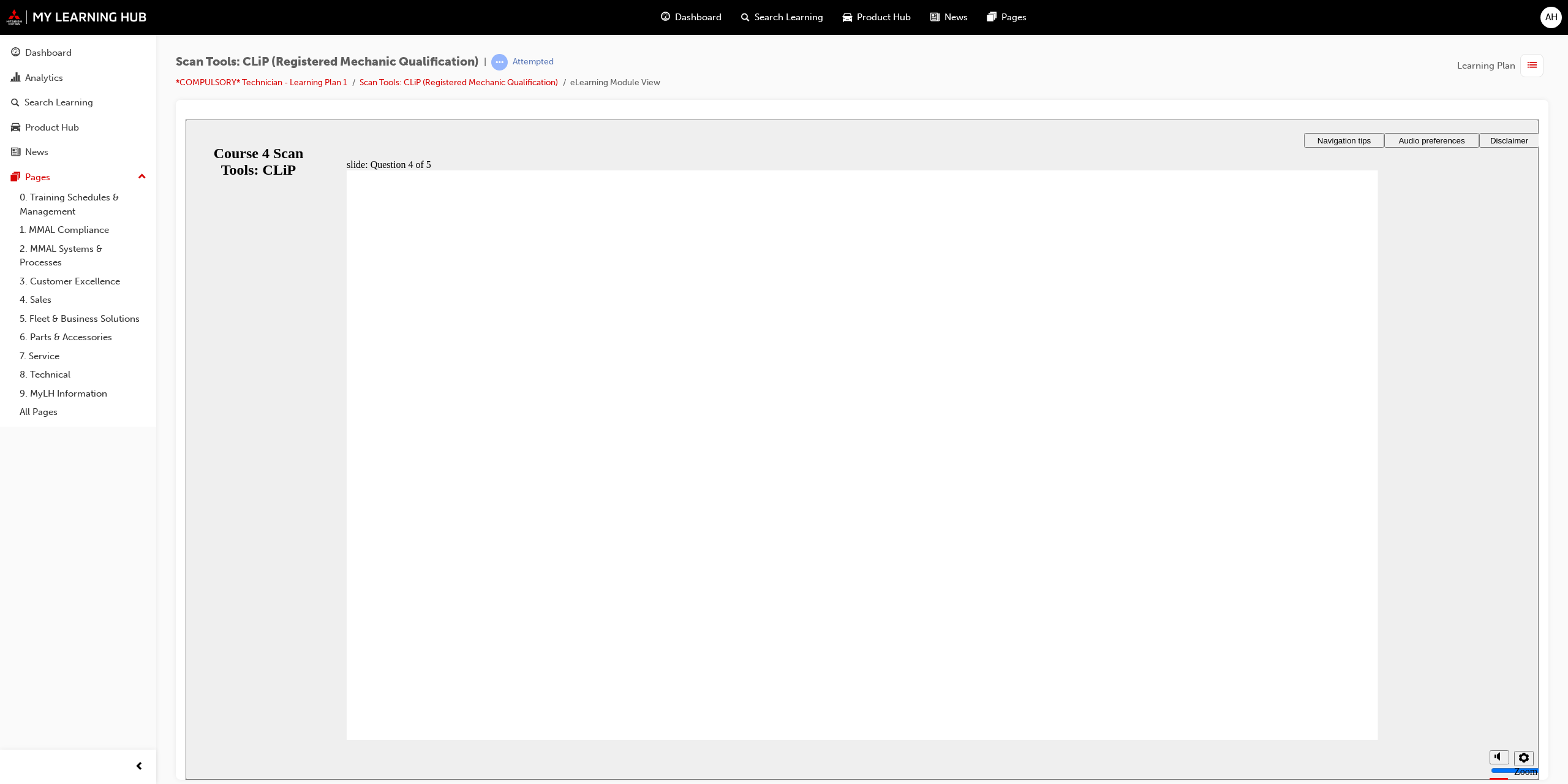
radio input "true"
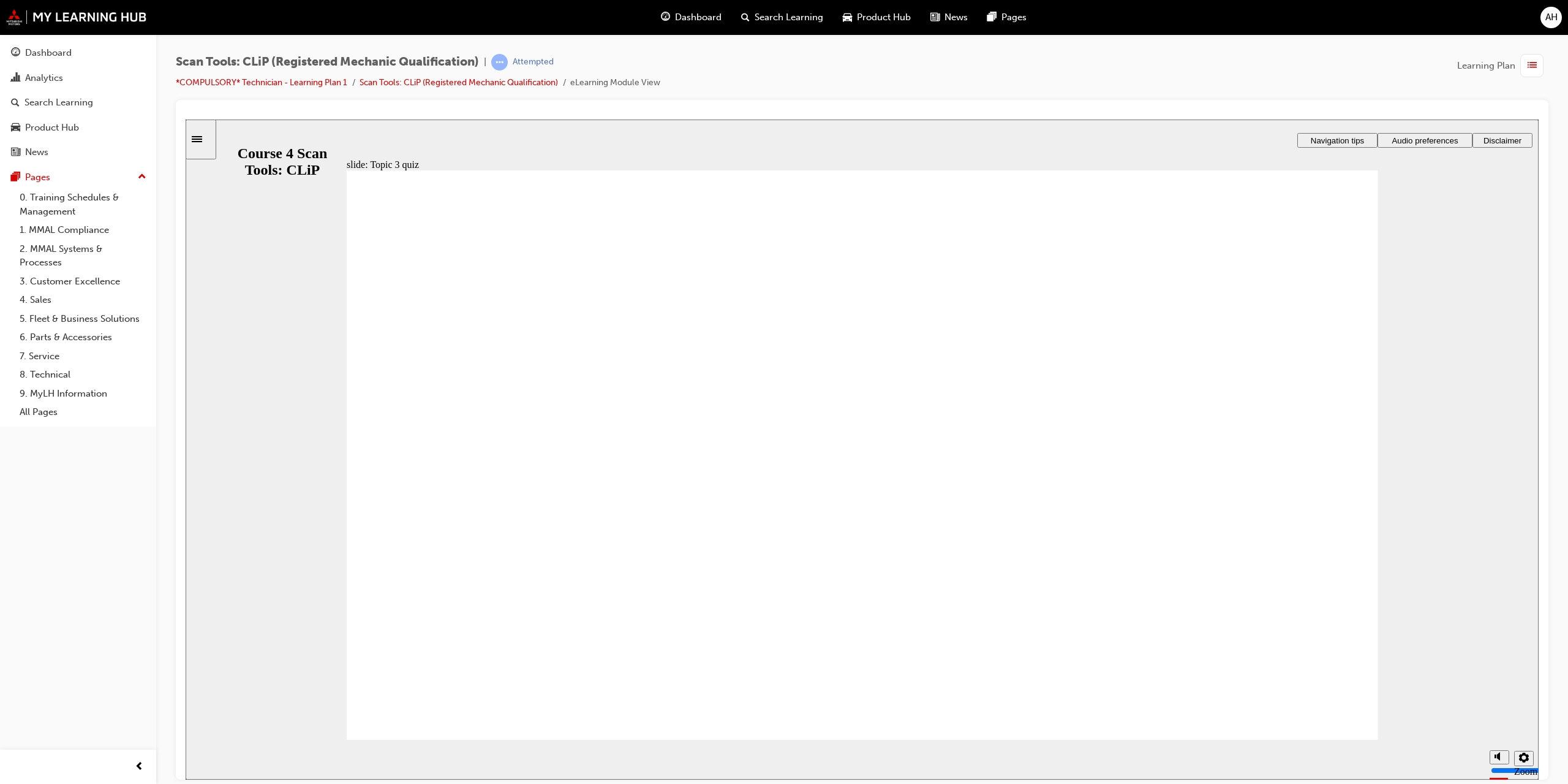
radio input "true"
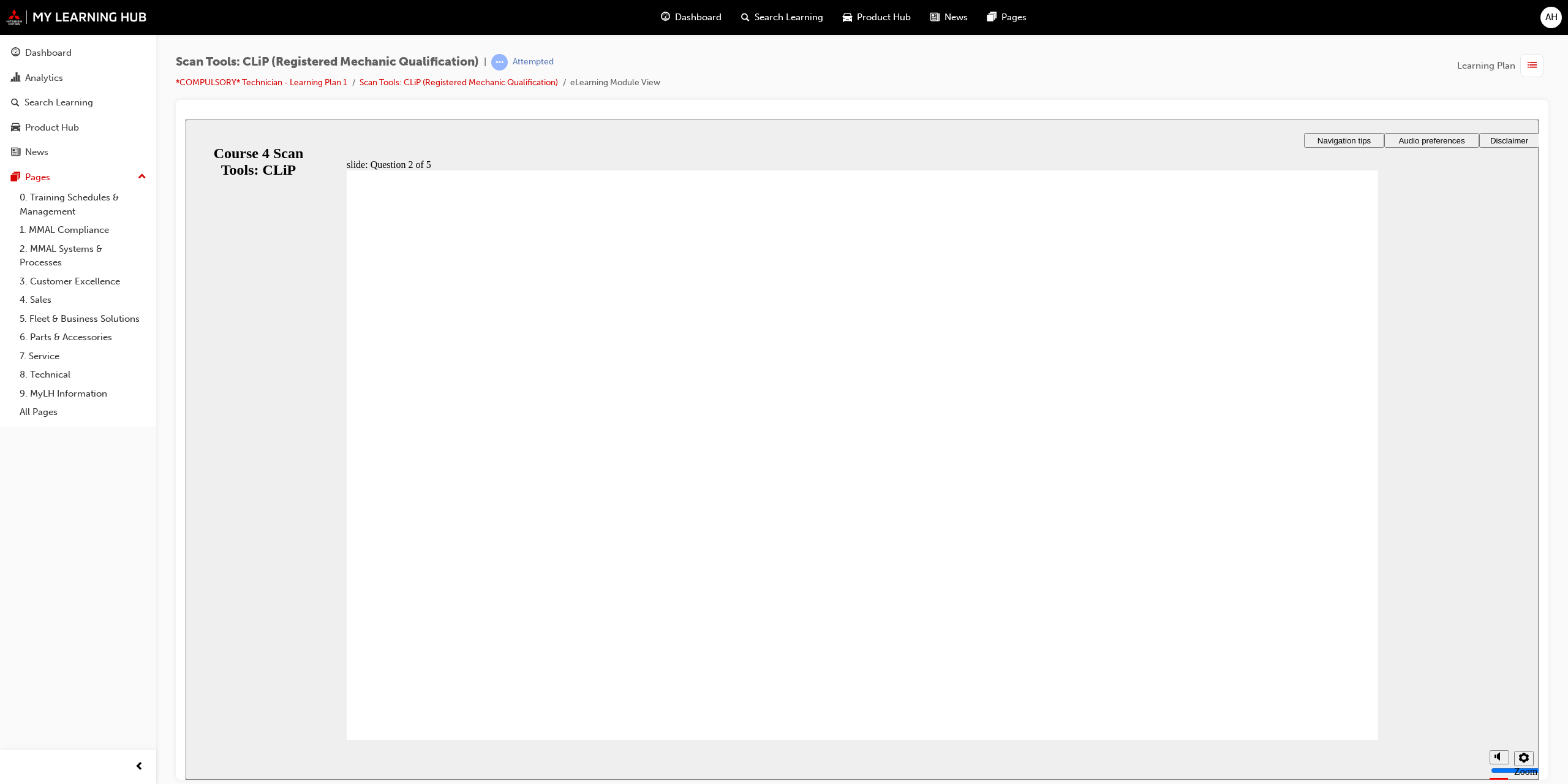
radio input "true"
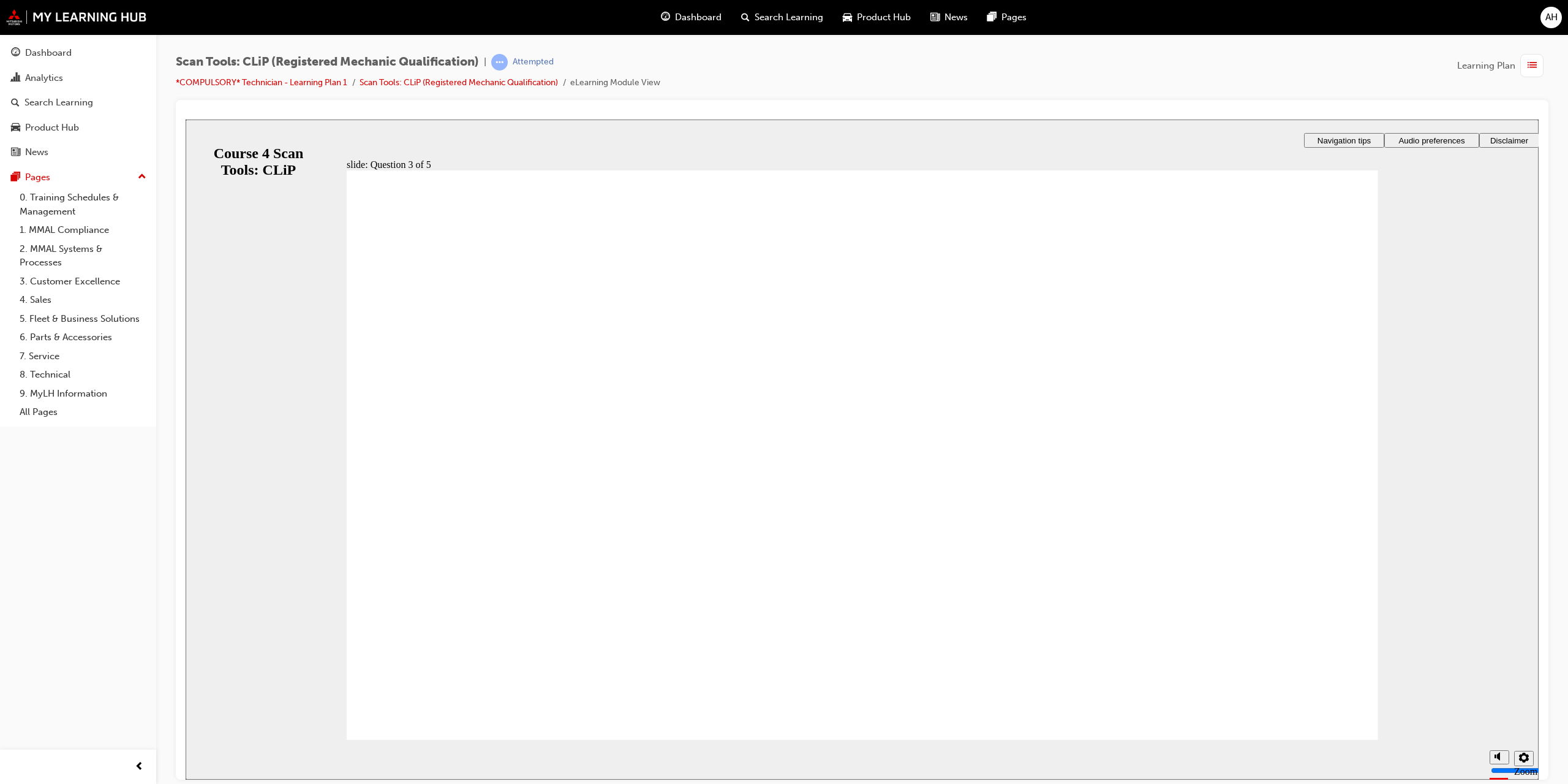
radio input "true"
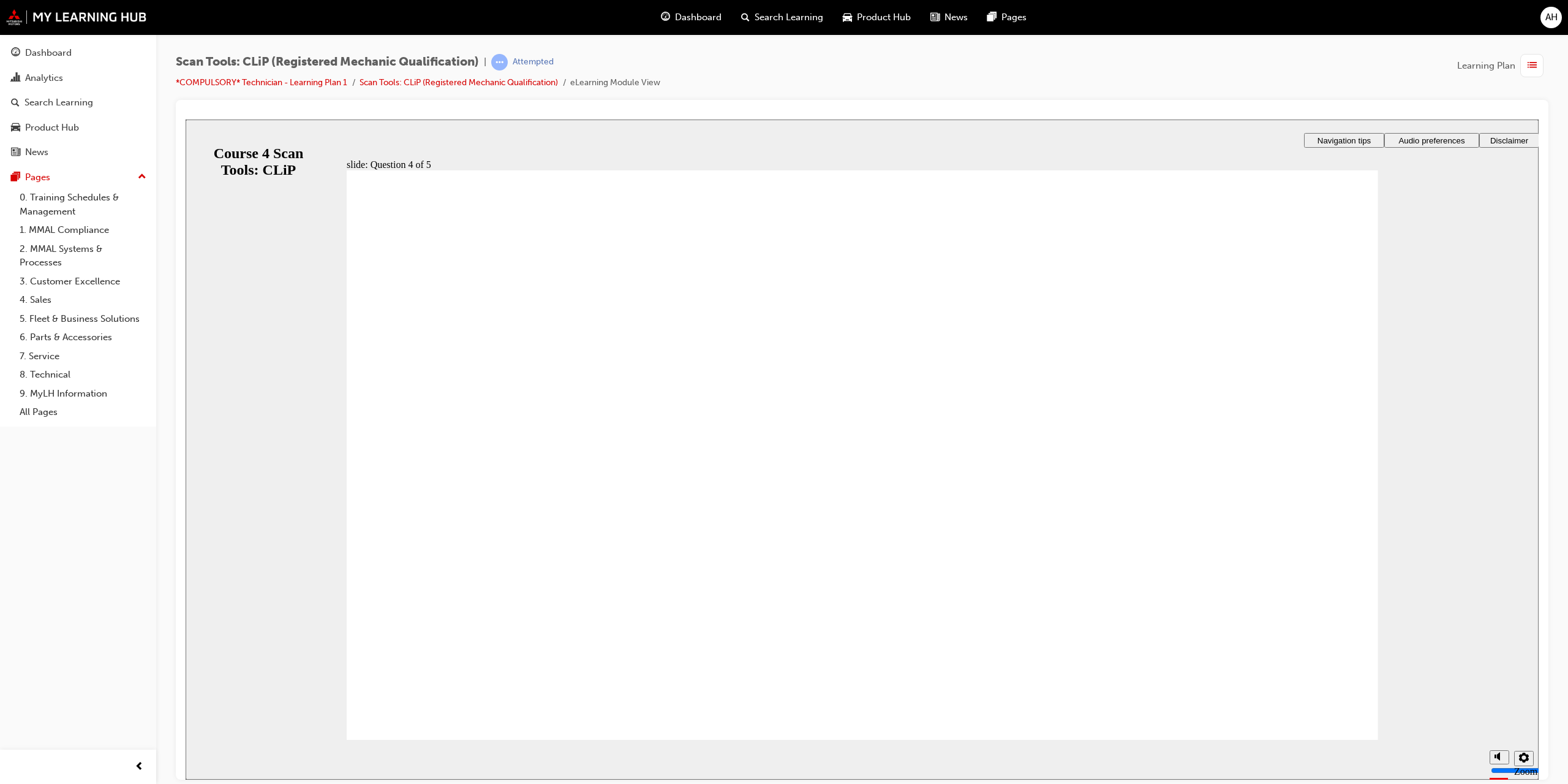
radio input "true"
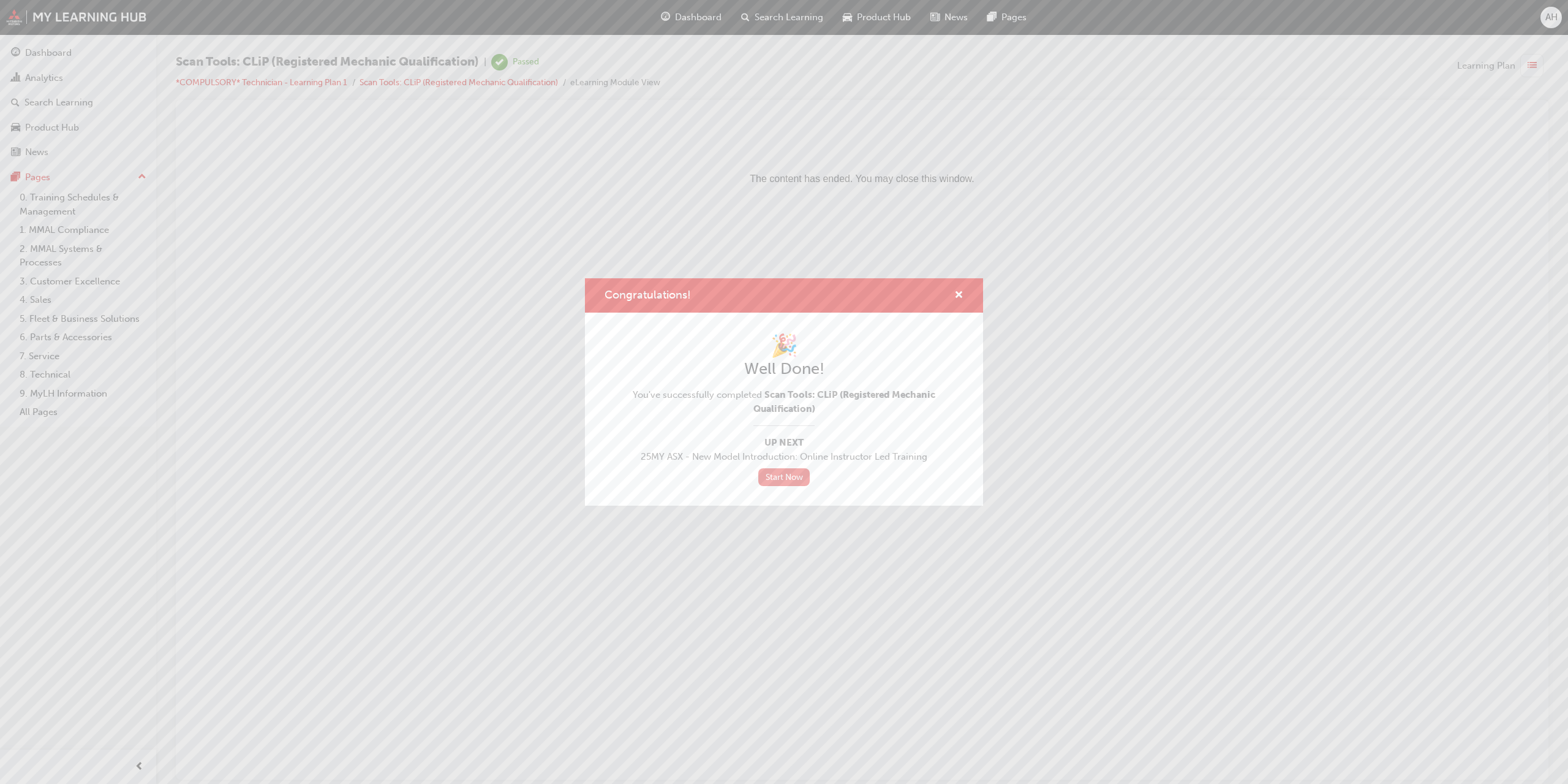
click at [786, 479] on link "Start Now" at bounding box center [784, 477] width 52 height 18
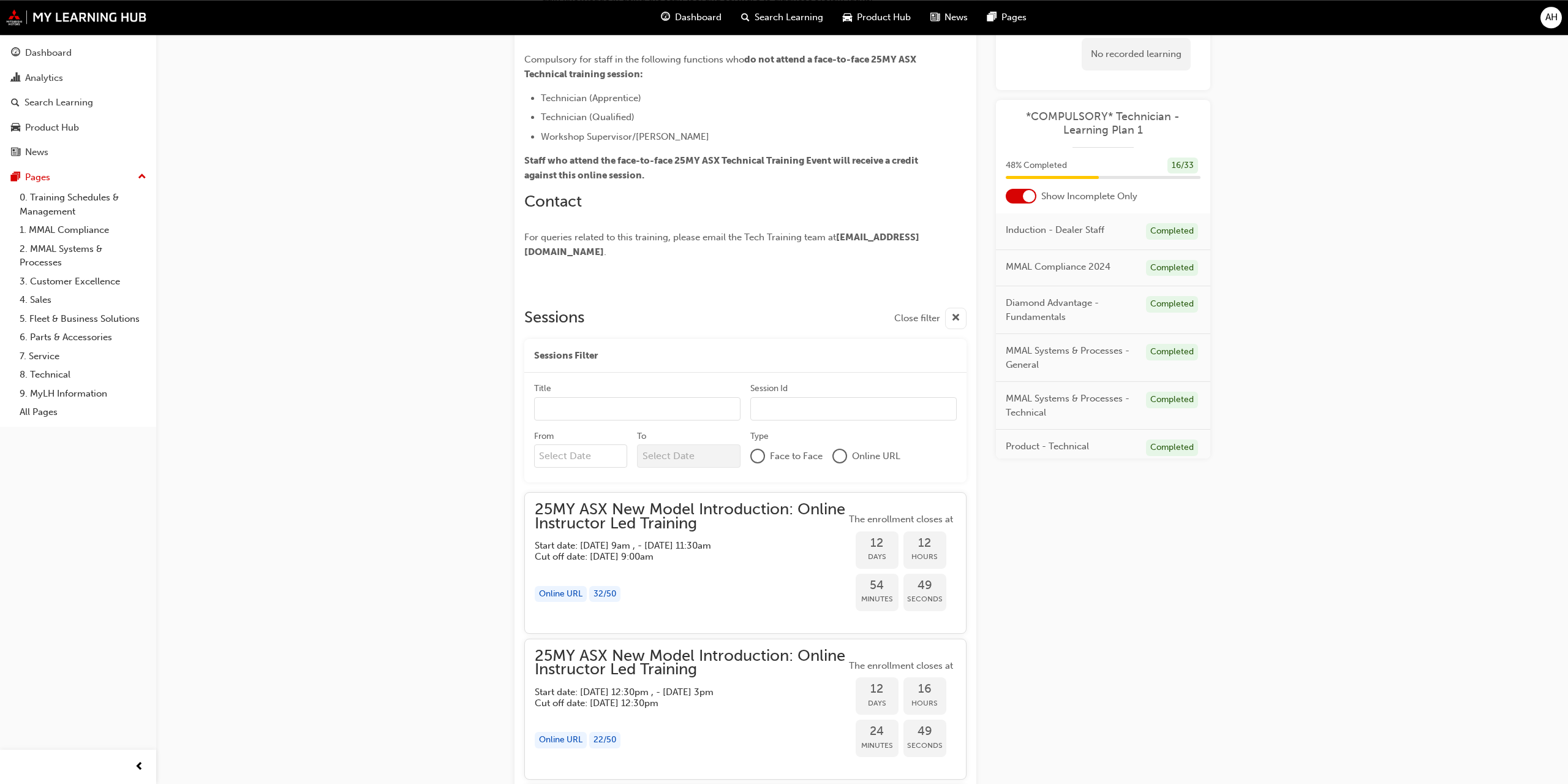
scroll to position [438, 0]
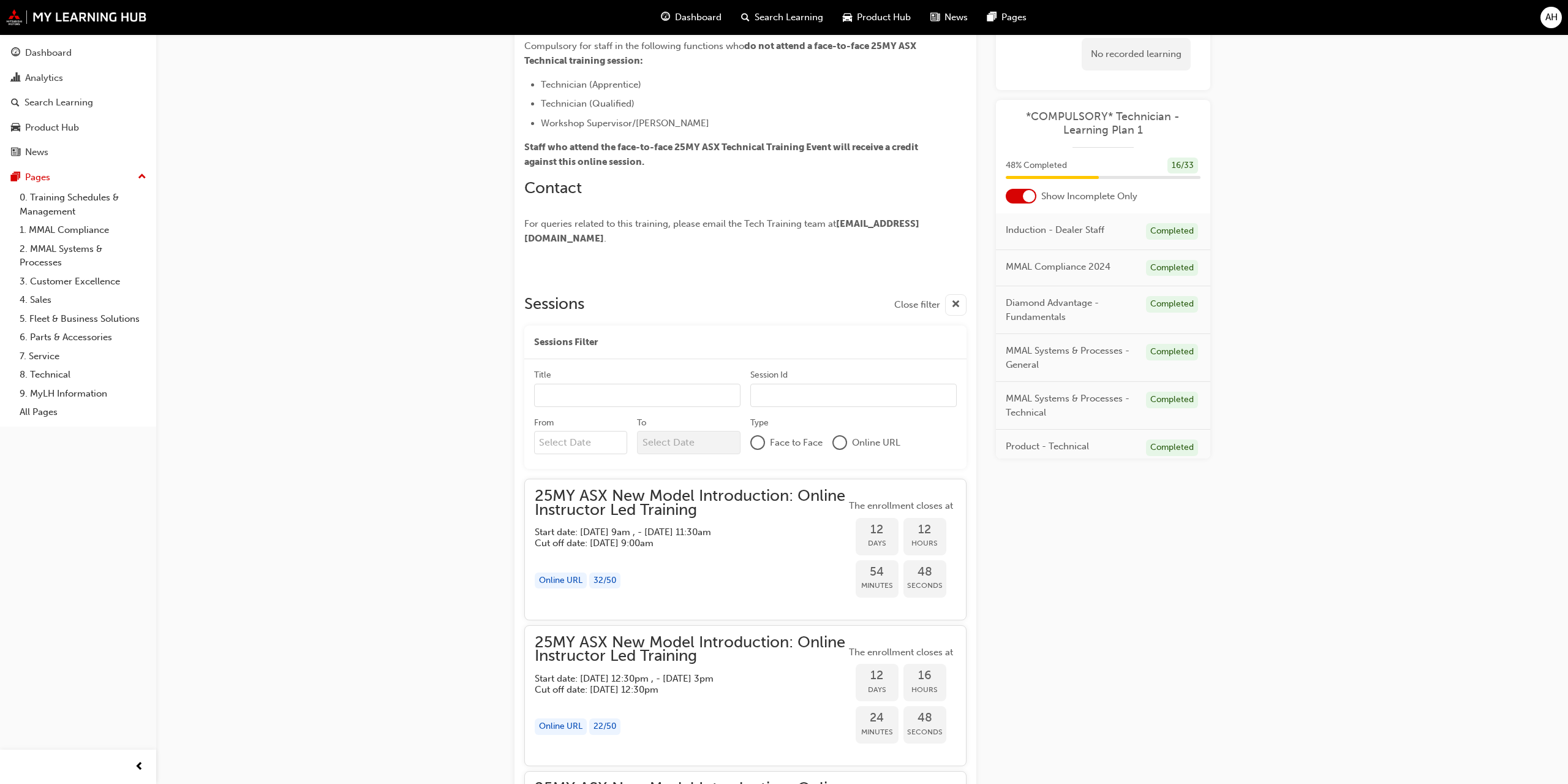
click at [842, 447] on div at bounding box center [840, 442] width 12 height 12
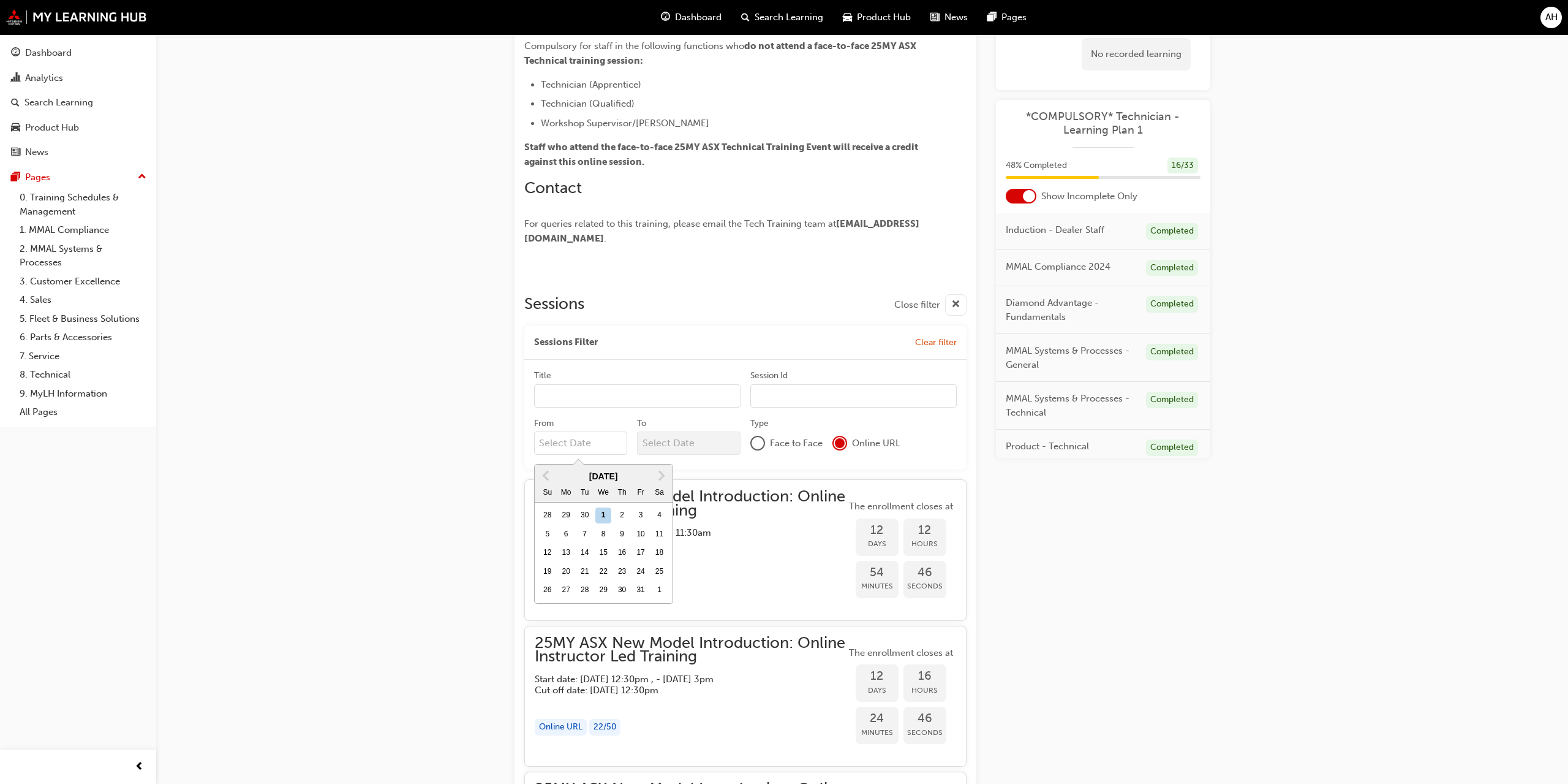
click at [606, 451] on input "From Previous Month Next Month [DATE] Su Mo Tu We Th Fr Sa 28 29 30 1 2 3 4 5 6…" at bounding box center [580, 443] width 93 height 23
click at [605, 514] on div "1" at bounding box center [603, 515] width 16 height 16
click at [605, 455] on input "From Previous Month Next Month [DATE] Su Mo Tu We Th Fr Sa 28 29 30 1 2 3 4 5 6…" at bounding box center [580, 443] width 93 height 23
type input "[DATE]"
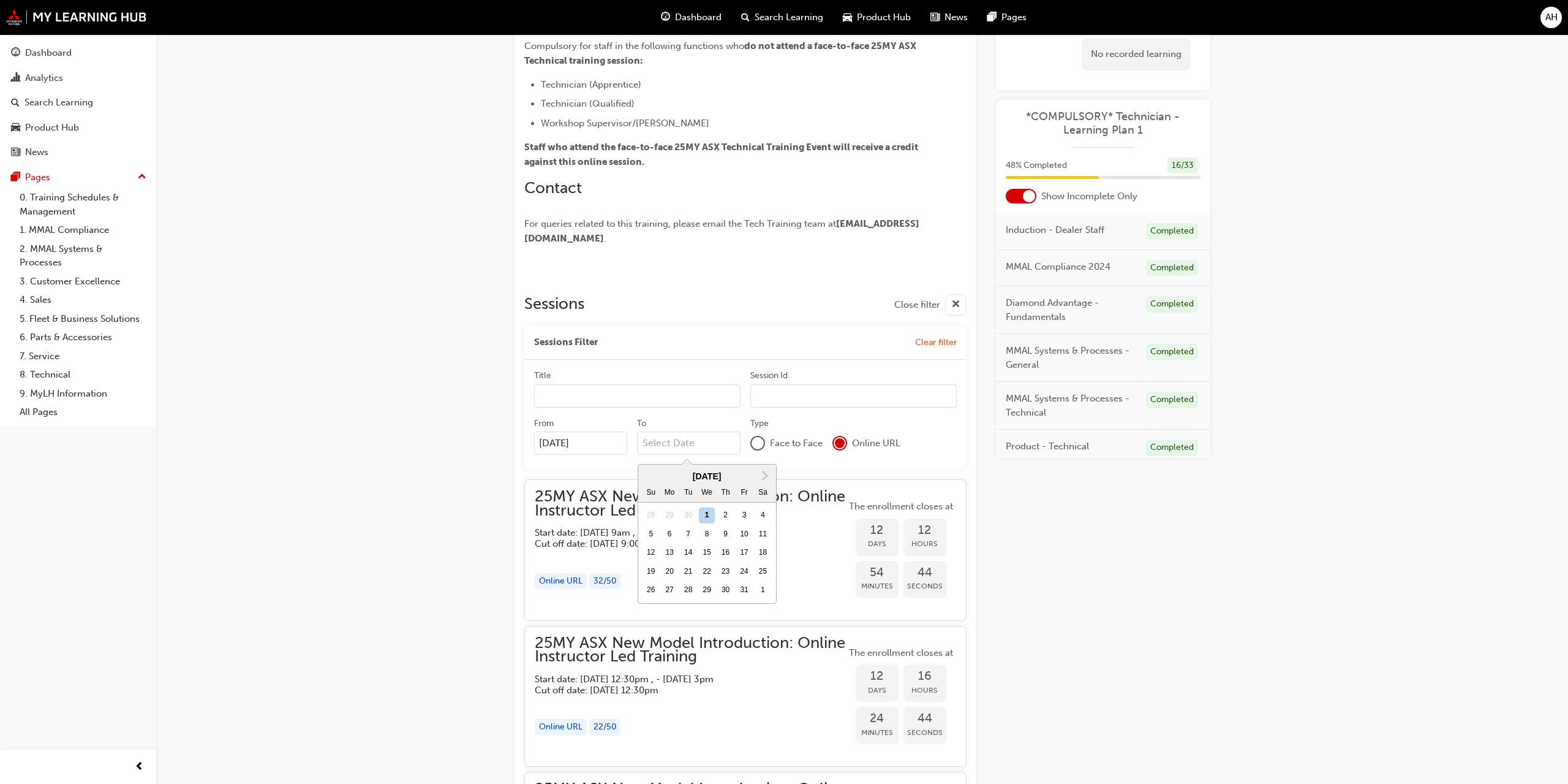
click at [678, 445] on input "To Next Month [DATE] Su Mo Tu We Th Fr Sa 28 29 30 1 2 3 4 5 6 7 8 9 10 11 12 1…" at bounding box center [689, 443] width 103 height 23
click at [744, 587] on div "31" at bounding box center [743, 589] width 16 height 16
click at [740, 455] on input "To Next Month [DATE] Su Mo Tu We Th Fr Sa 28 29 30 1 2 3 4 5 6 7 8 9 10 11 12 1…" at bounding box center [689, 443] width 103 height 23
type input "[DATE]"
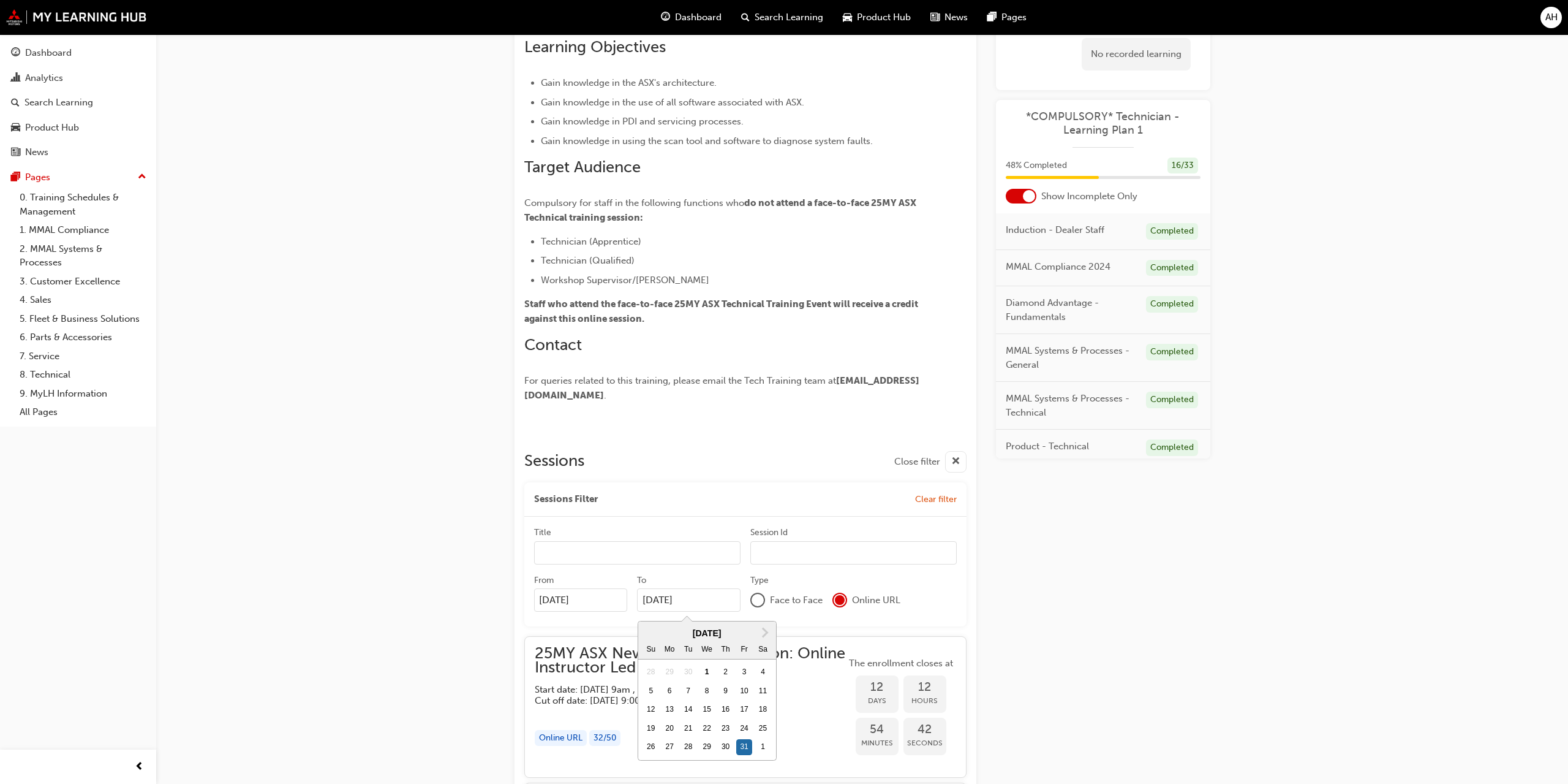
click at [958, 563] on div "Title Session Id From [DATE] To [DATE] Next Month [DATE] Su Mo Tu We Th Fr Sa 2…" at bounding box center [745, 571] width 442 height 110
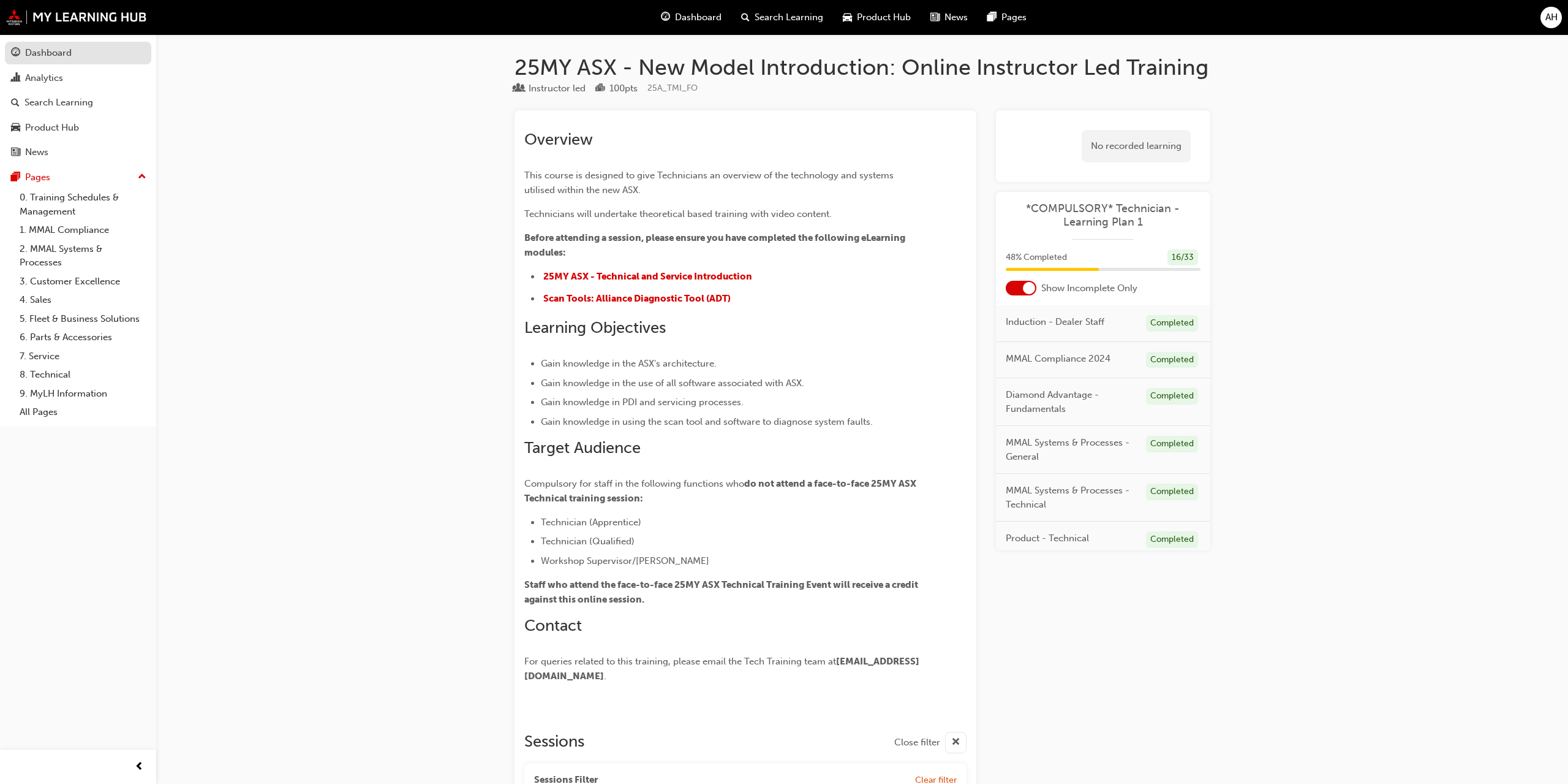
click at [69, 57] on div "Dashboard" at bounding box center [49, 52] width 46 height 14
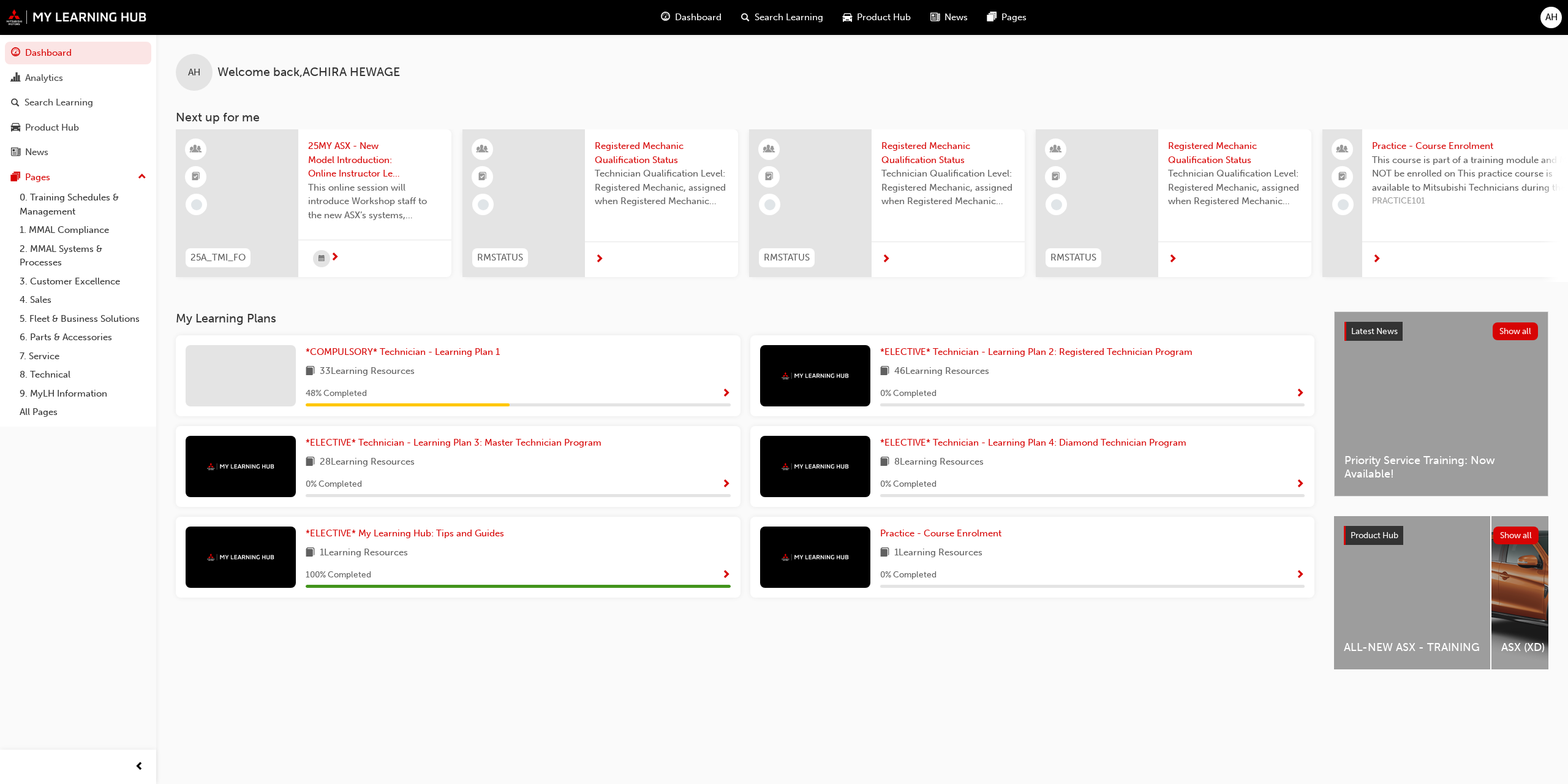
click at [726, 394] on span "Show Progress" at bounding box center [726, 393] width 9 height 11
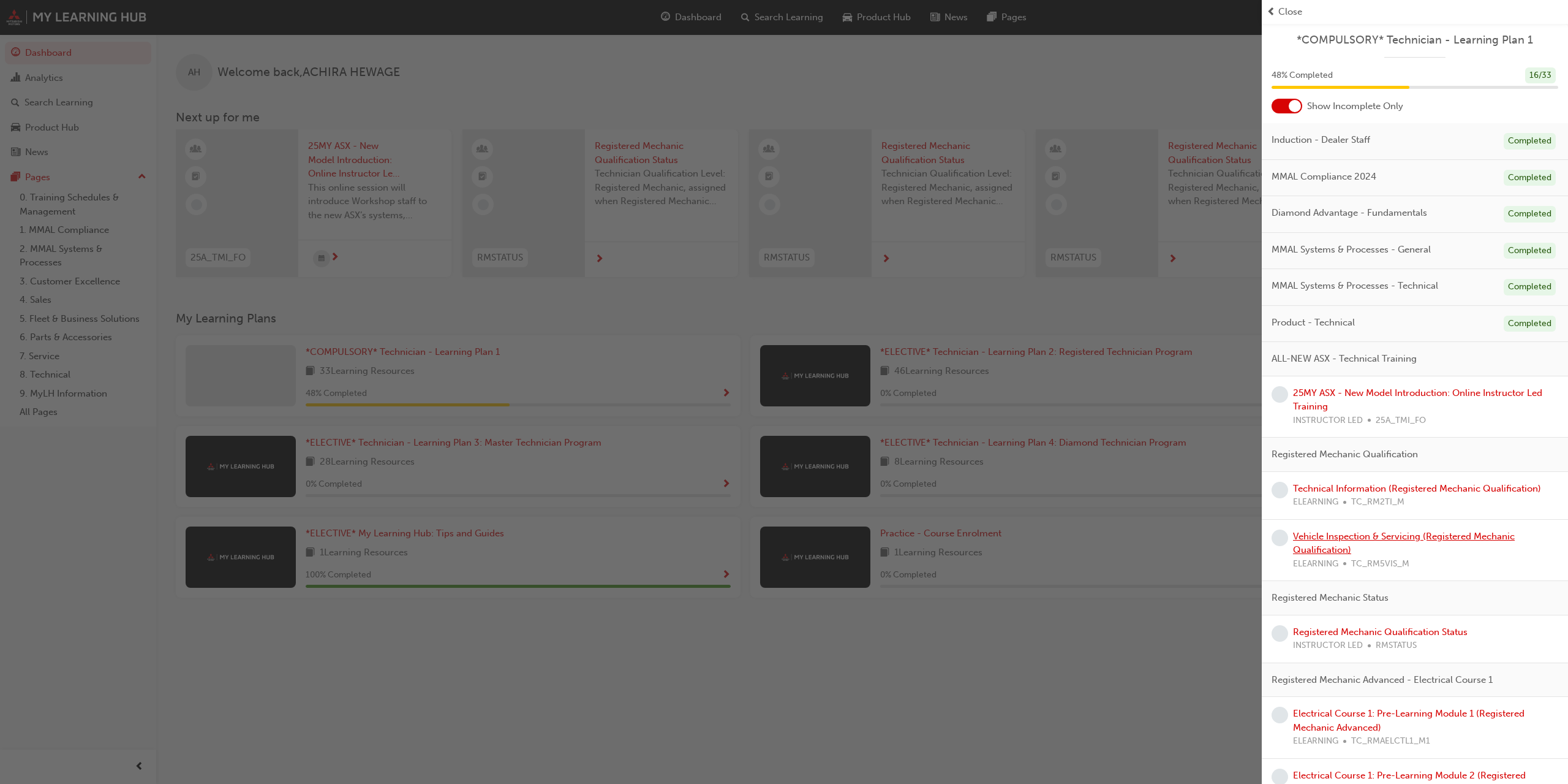
click at [1341, 540] on link "Vehicle Inspection & Servicing (Registered Mechanic Qualification)" at bounding box center [1403, 543] width 221 height 25
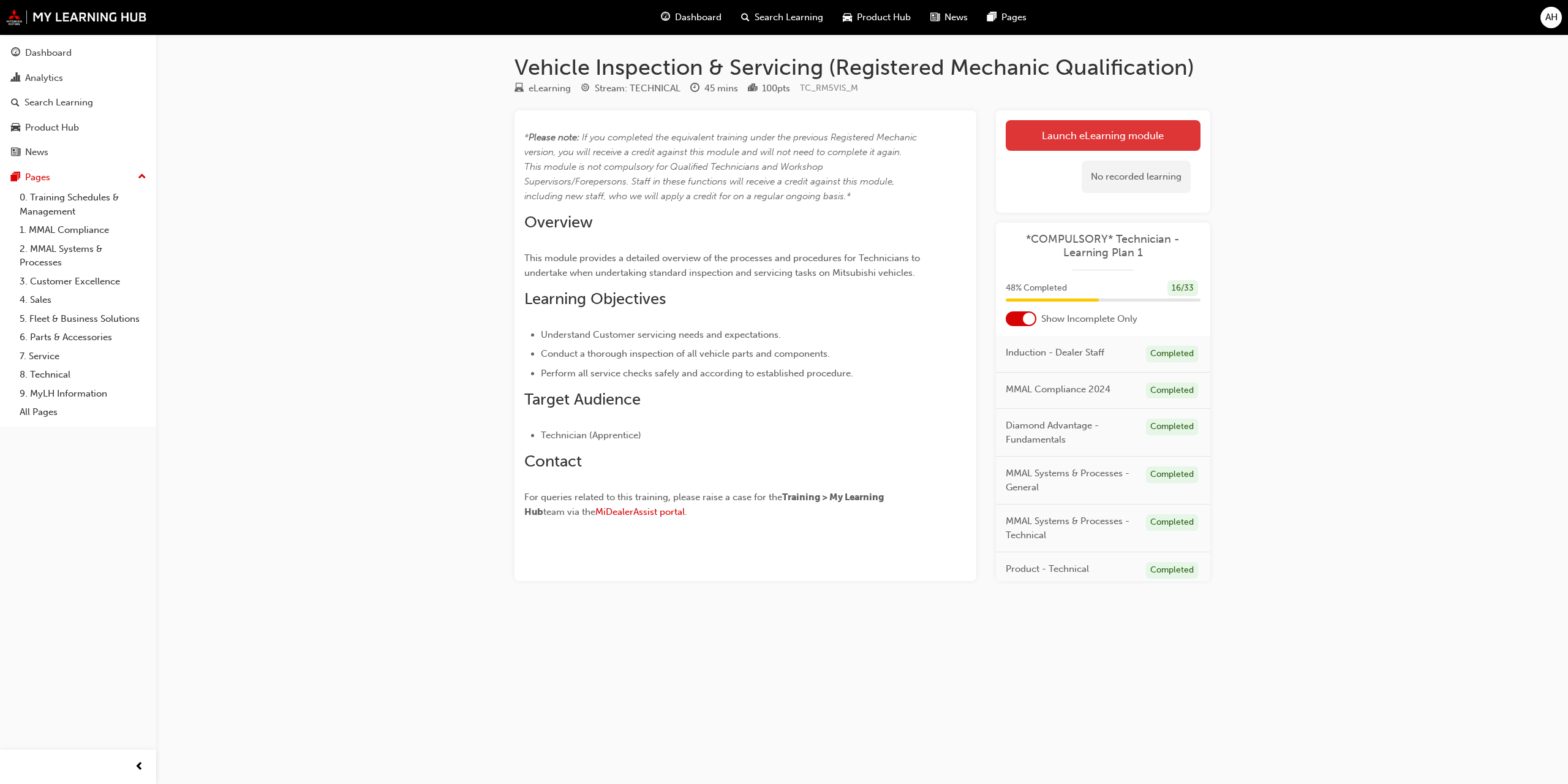
click at [1052, 142] on link "Launch eLearning module" at bounding box center [1103, 135] width 194 height 31
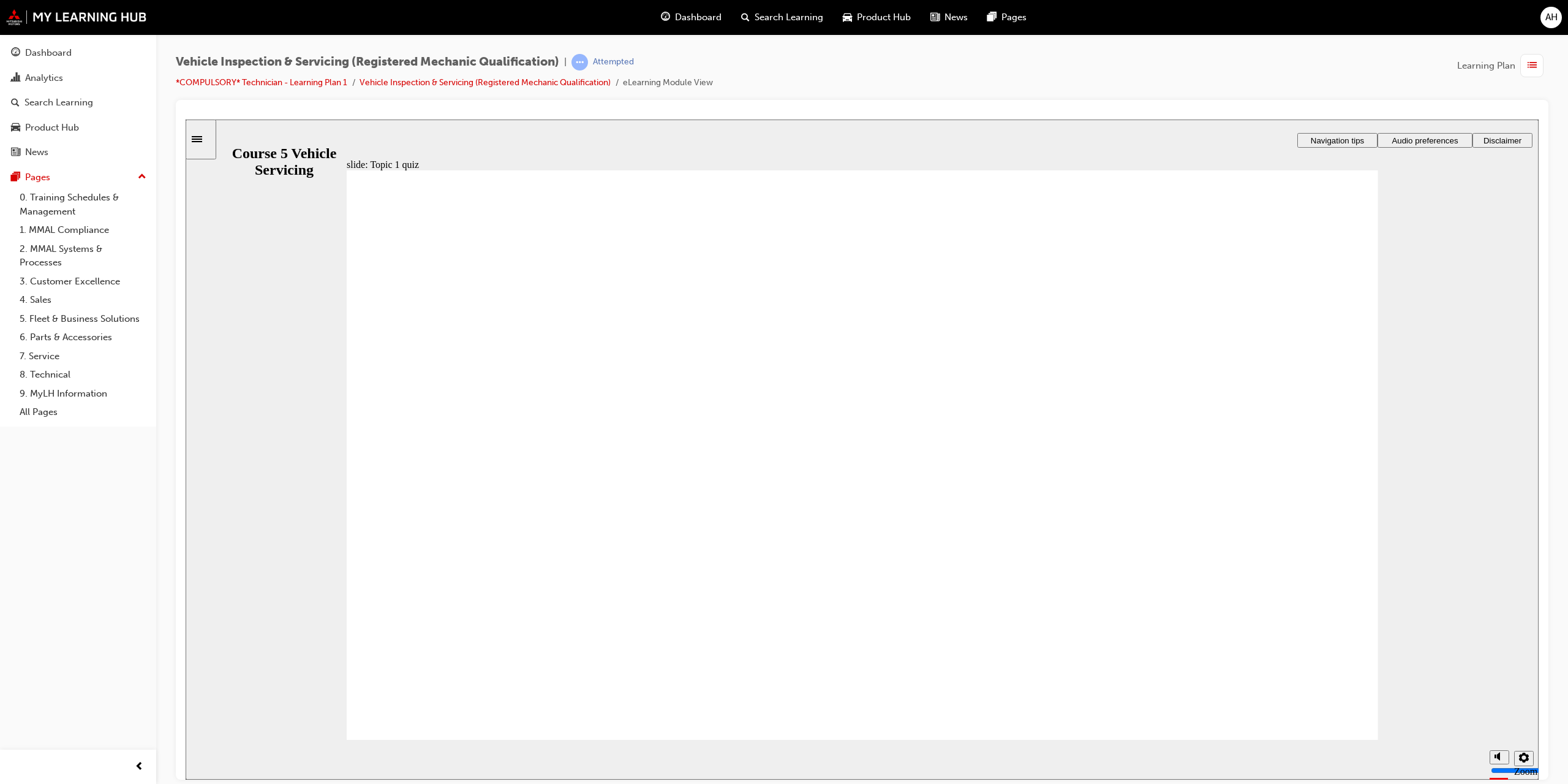
radio input "true"
checkbox input "true"
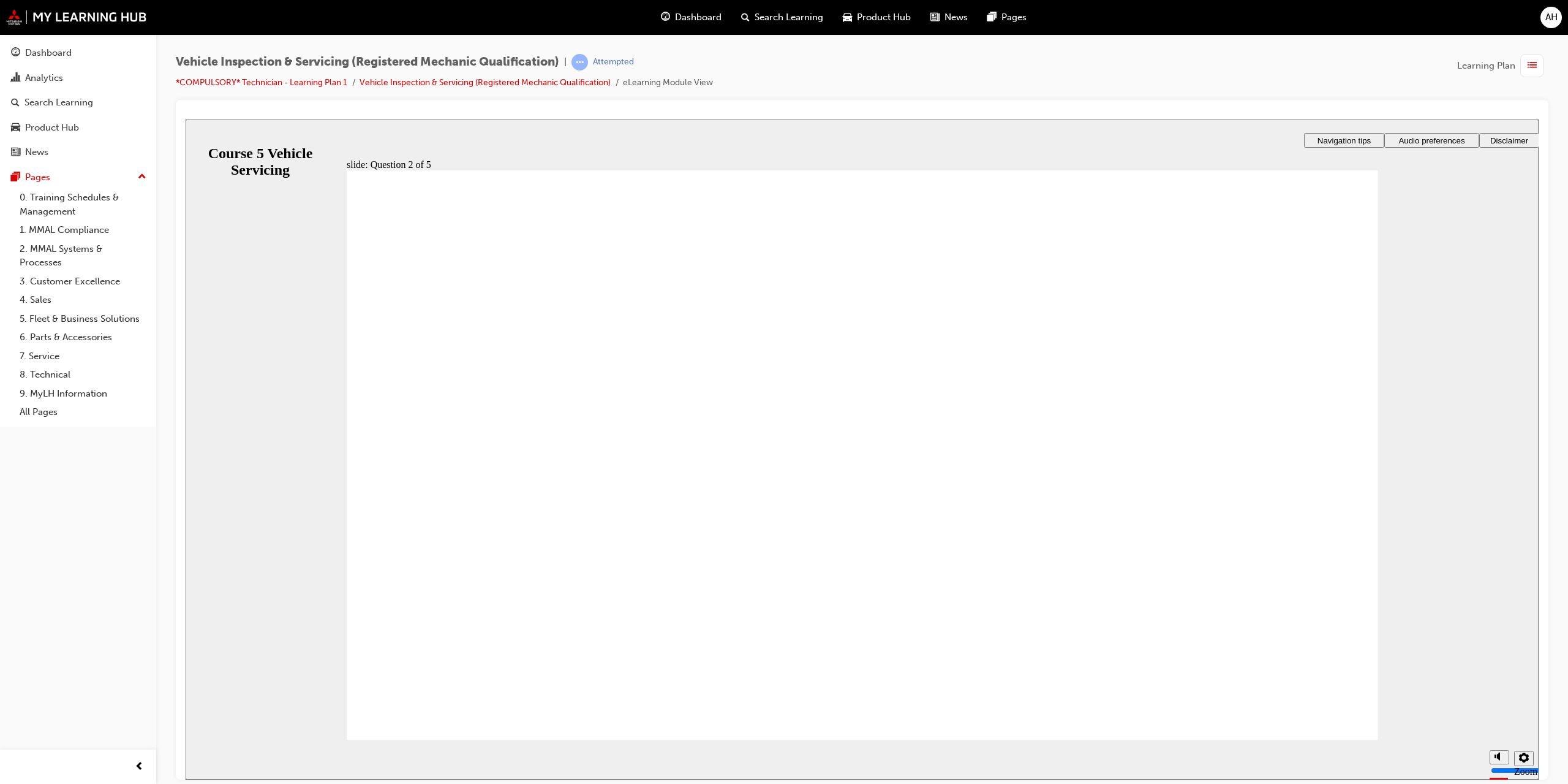
radio input "true"
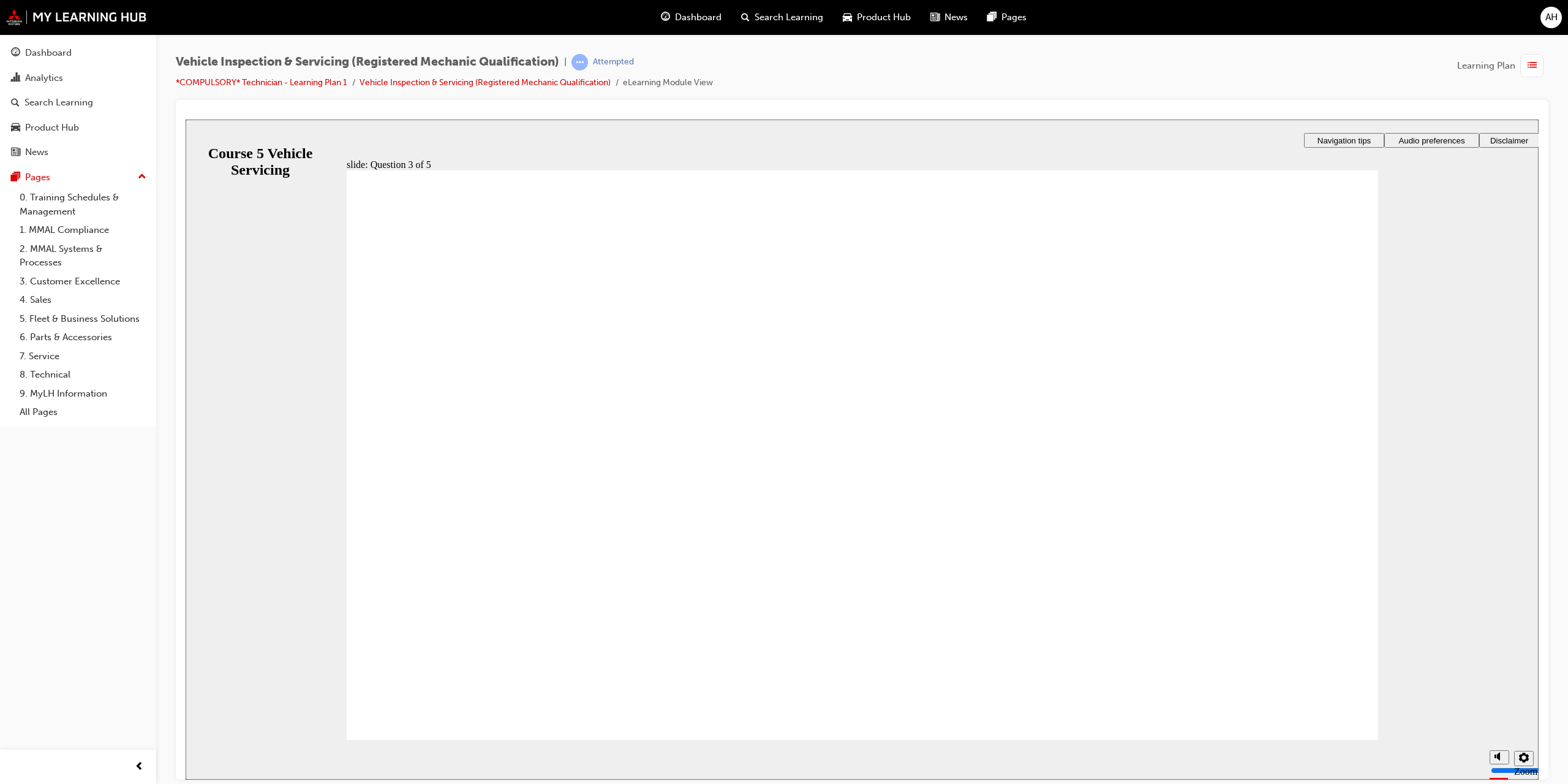
radio input "true"
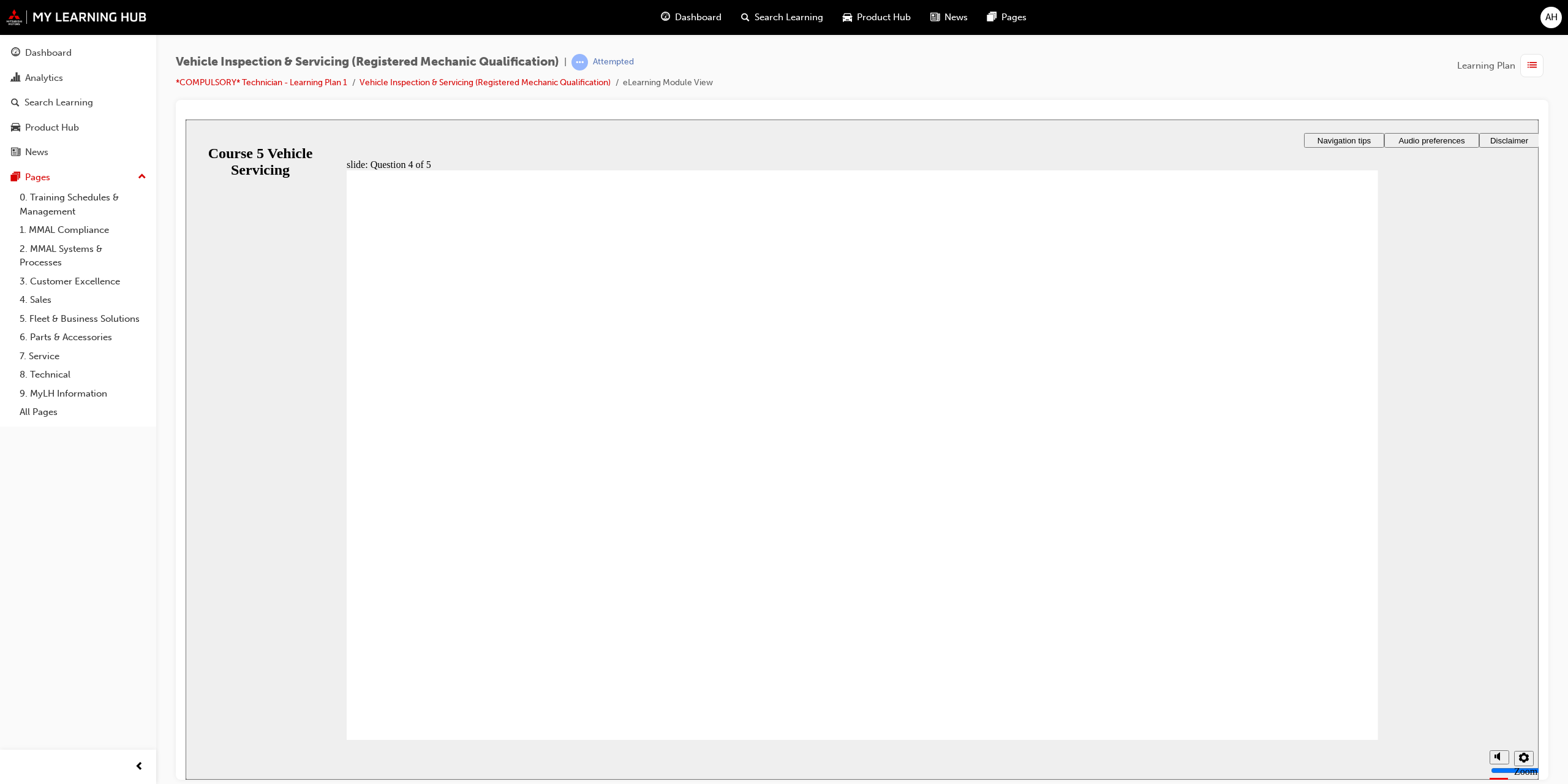
drag, startPoint x: 844, startPoint y: 601, endPoint x: 1090, endPoint y: 672, distance: 256.0
radio input "true"
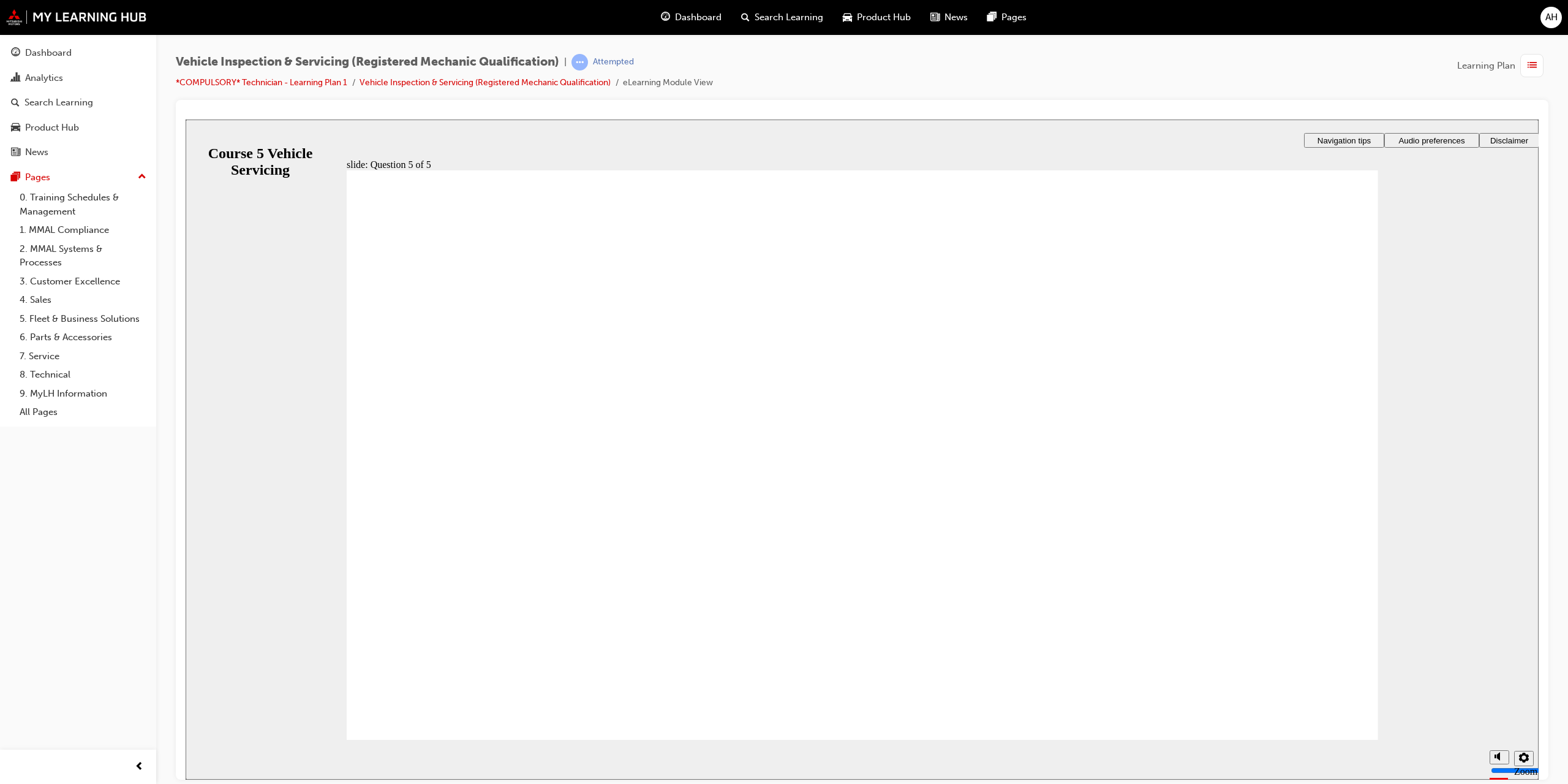
radio input "true"
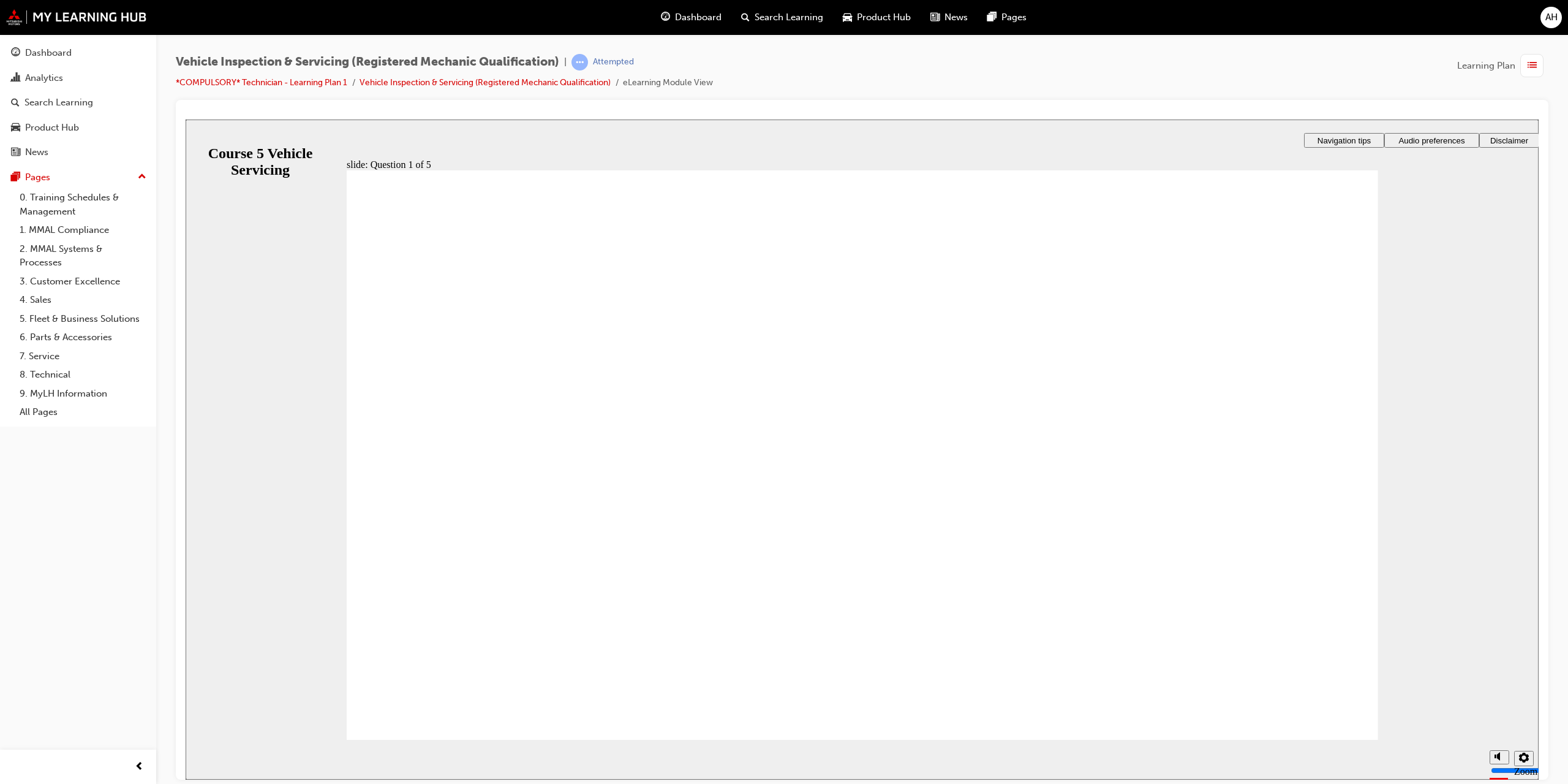
checkbox input "true"
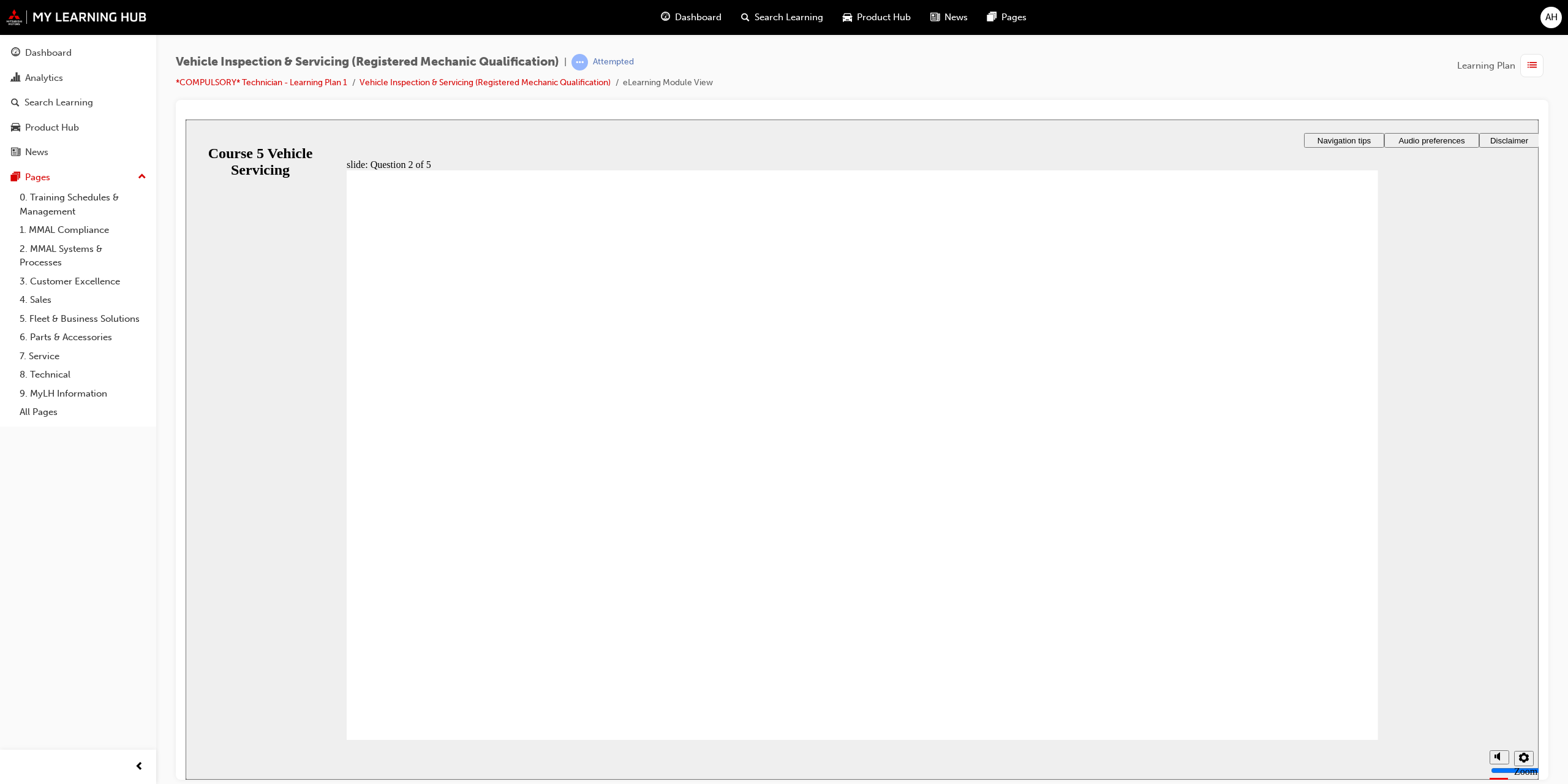
checkbox input "true"
radio input "true"
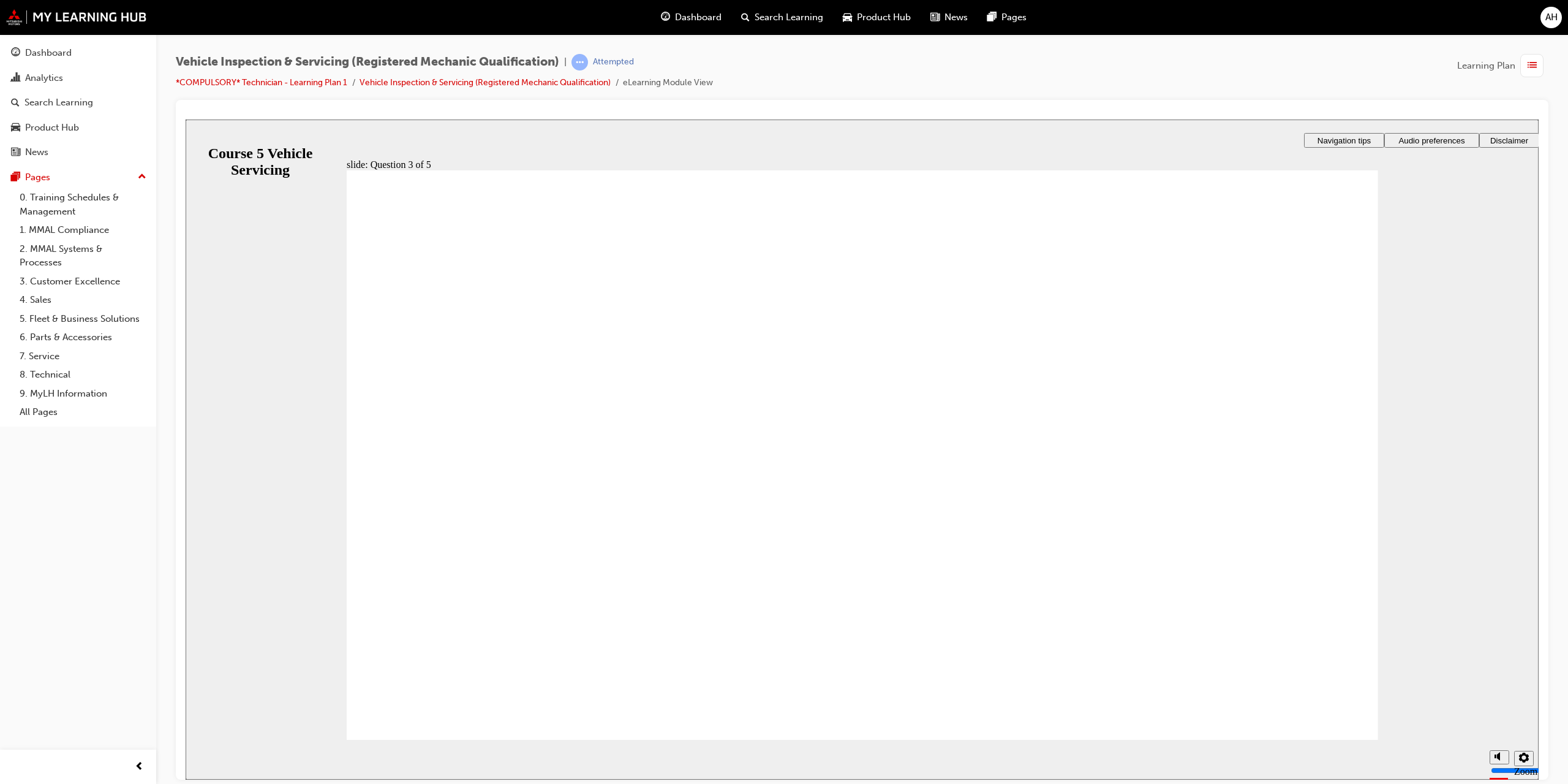
radio input "true"
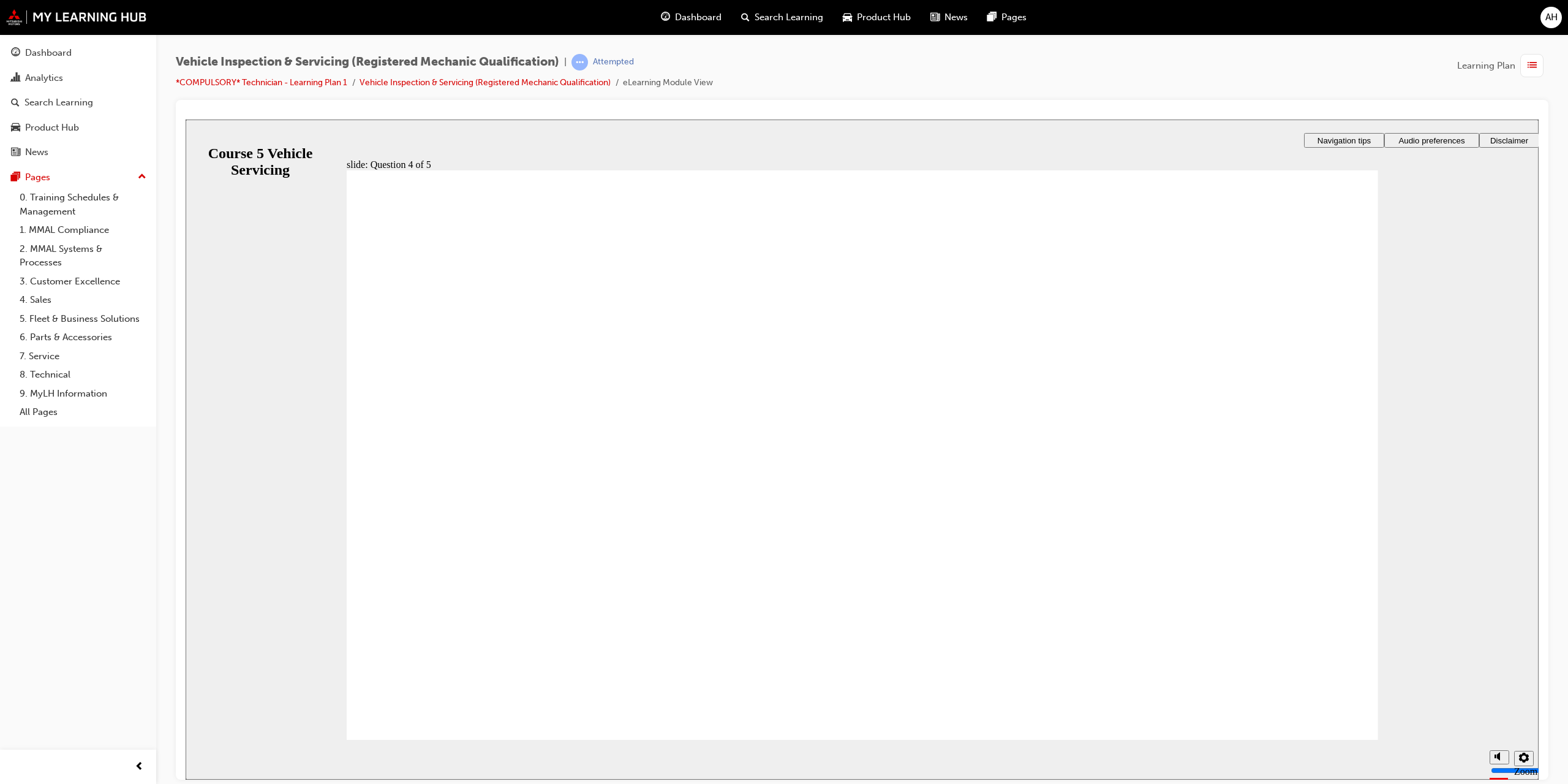
radio input "true"
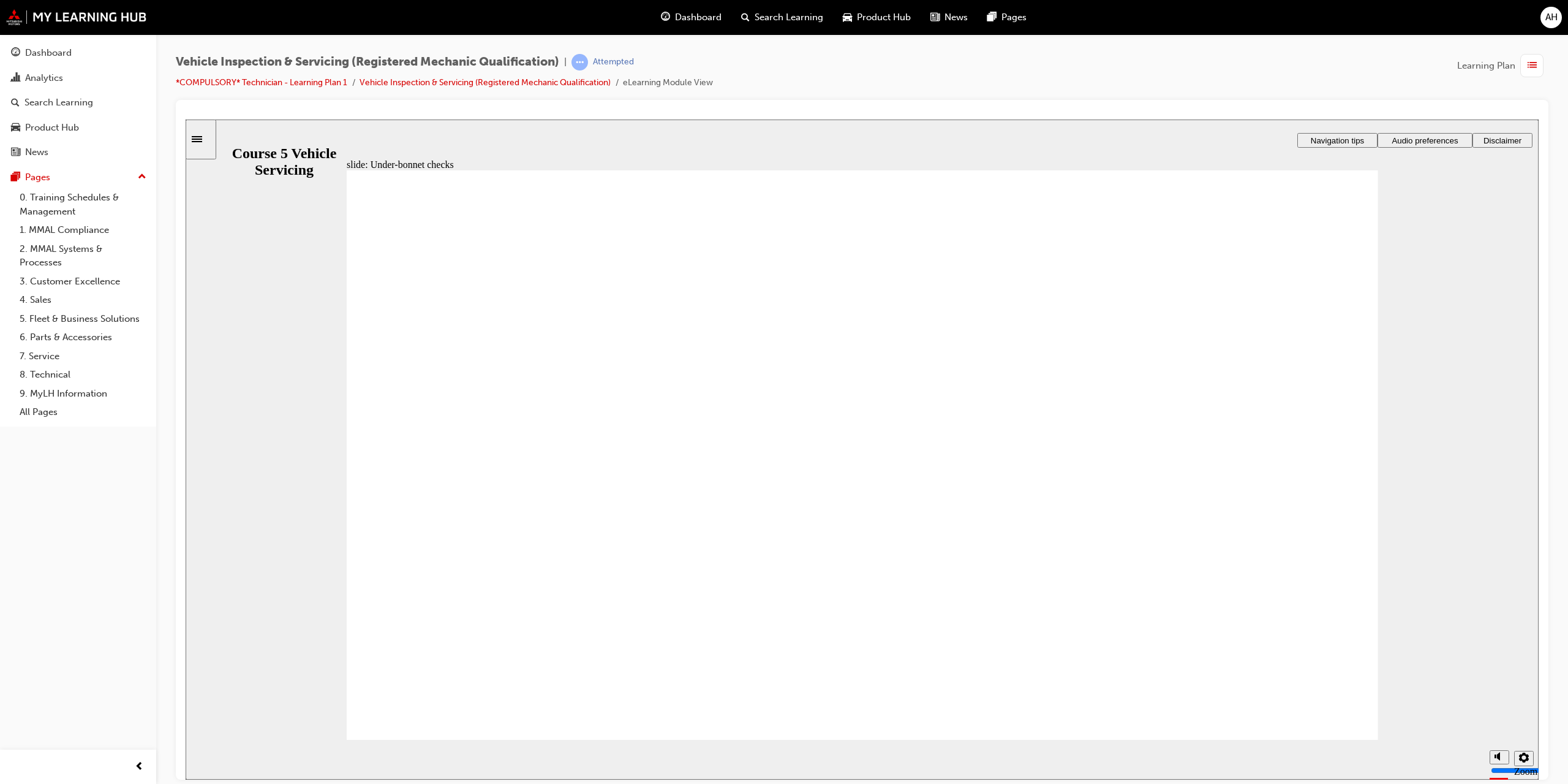
radio input "true"
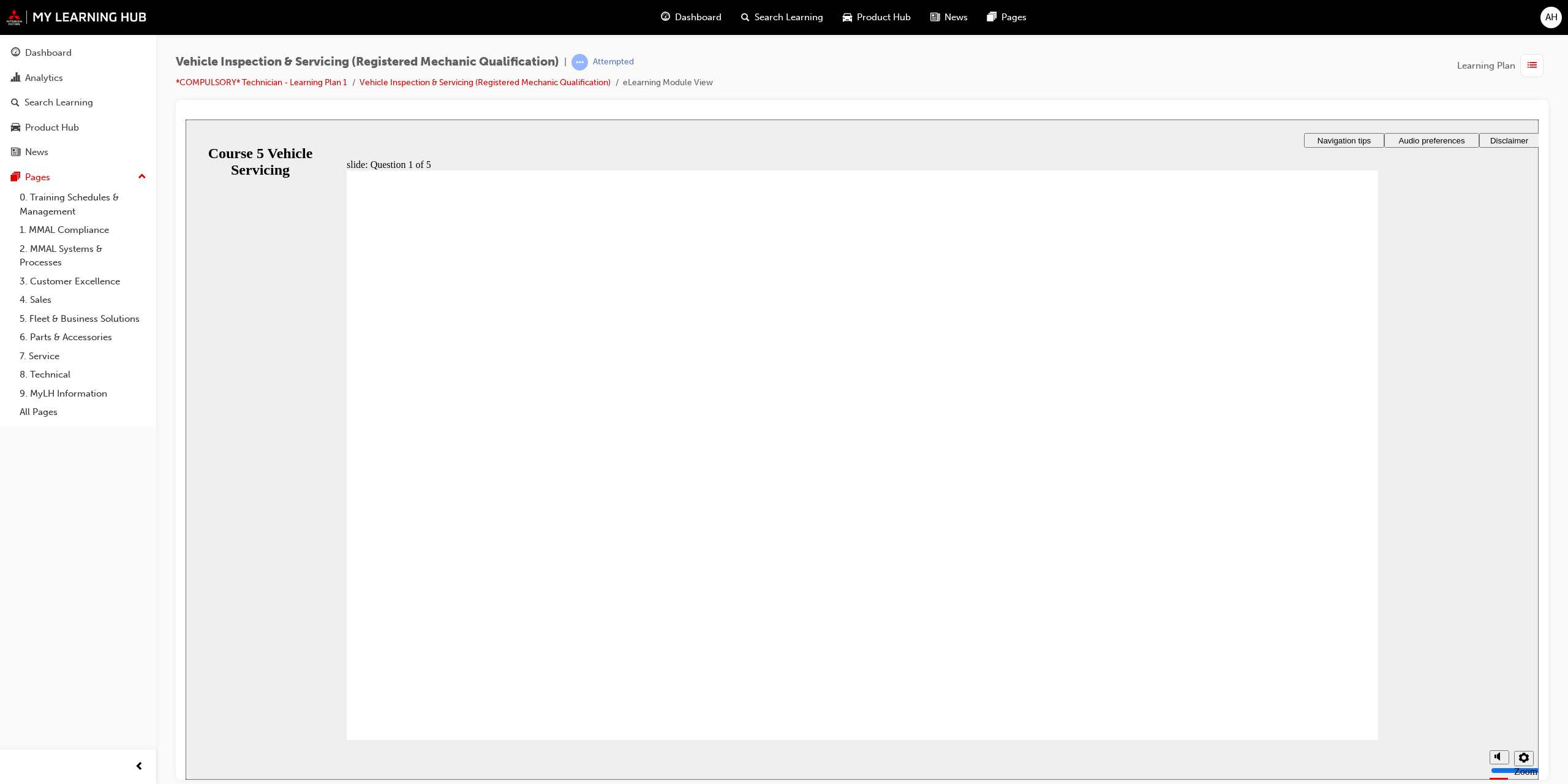
radio input "true"
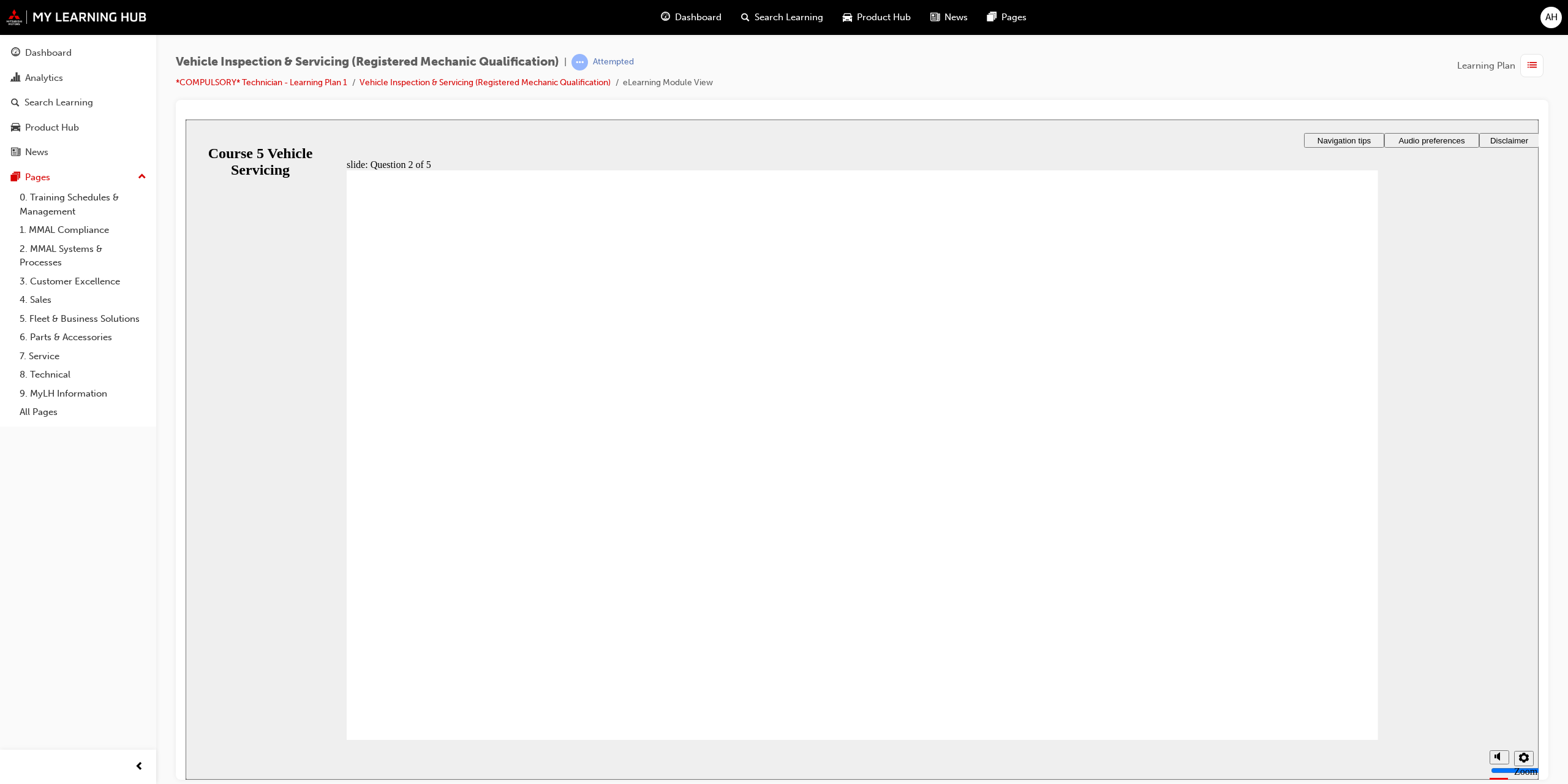
checkbox input "true"
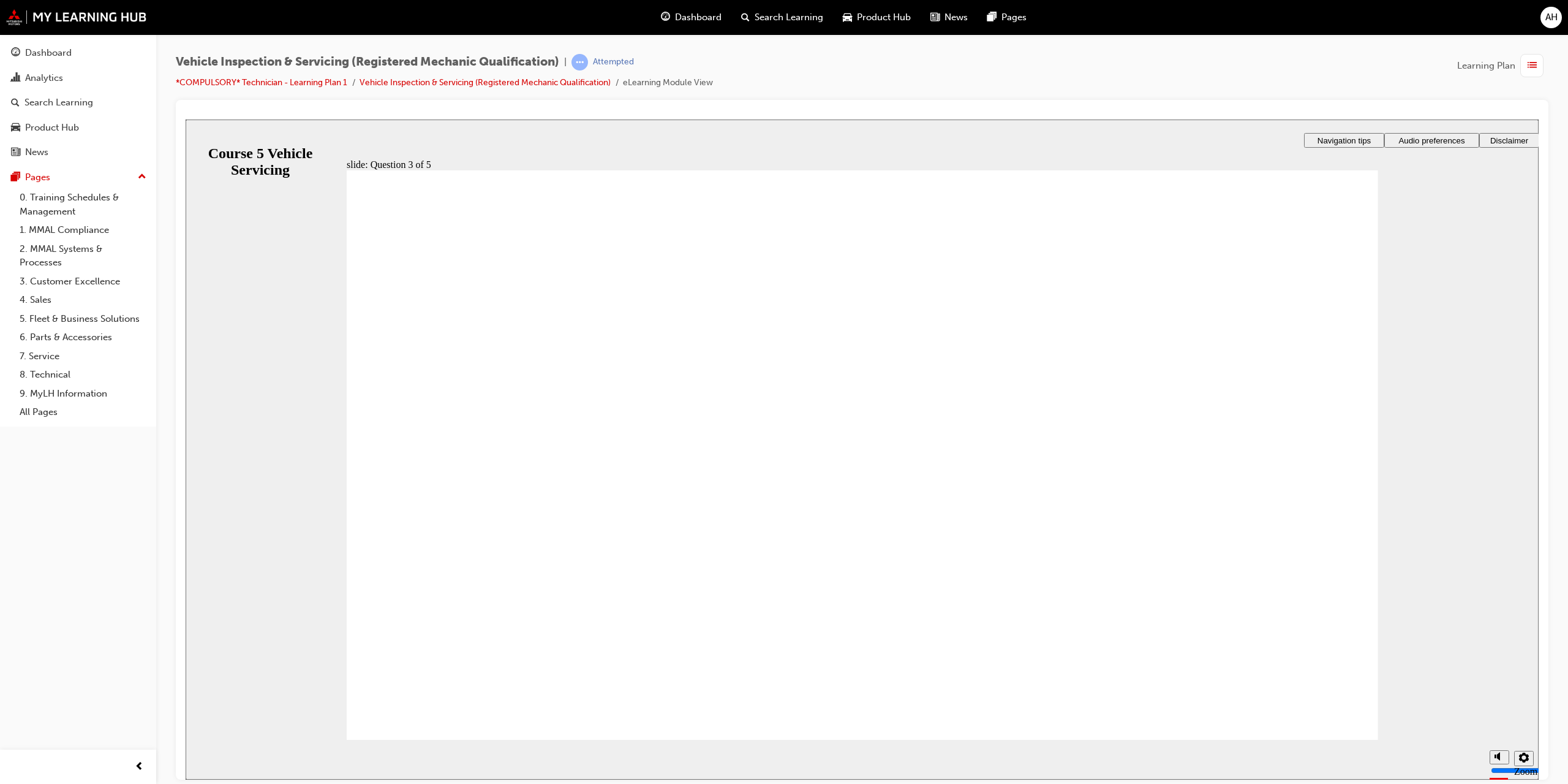
checkbox input "true"
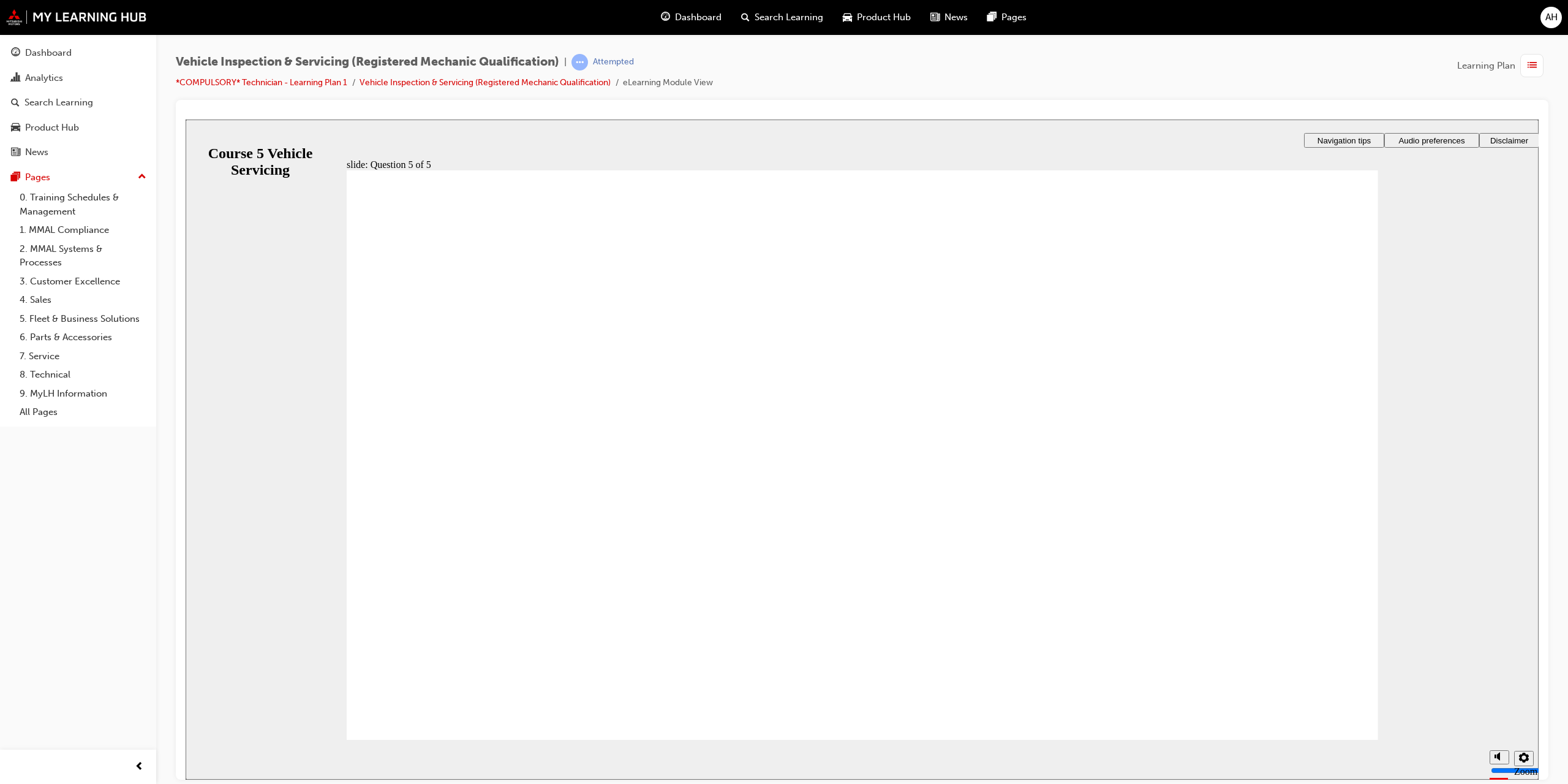
checkbox input "true"
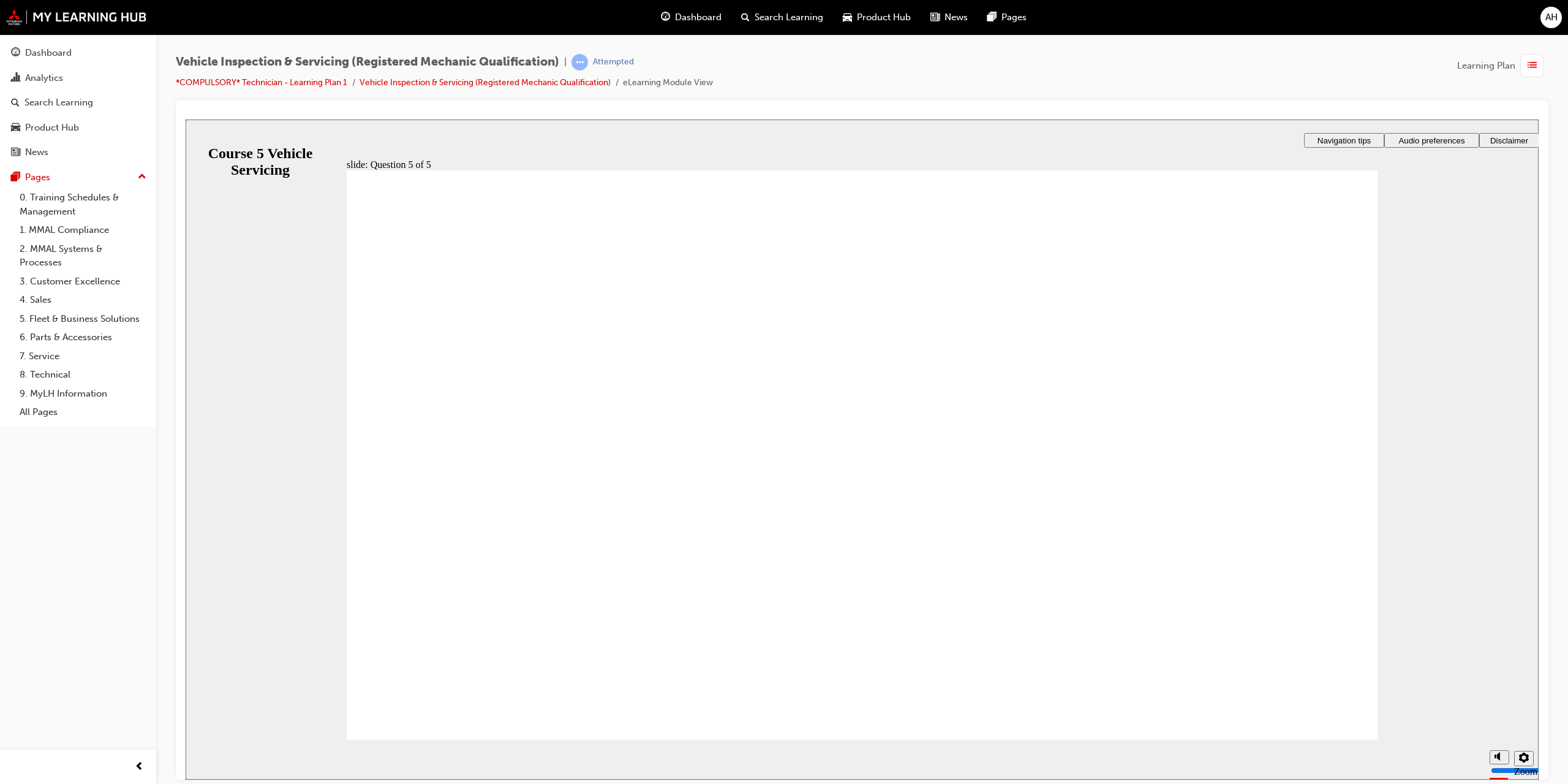
drag, startPoint x: 1297, startPoint y: 735, endPoint x: 1290, endPoint y: 741, distance: 9.2
radio input "true"
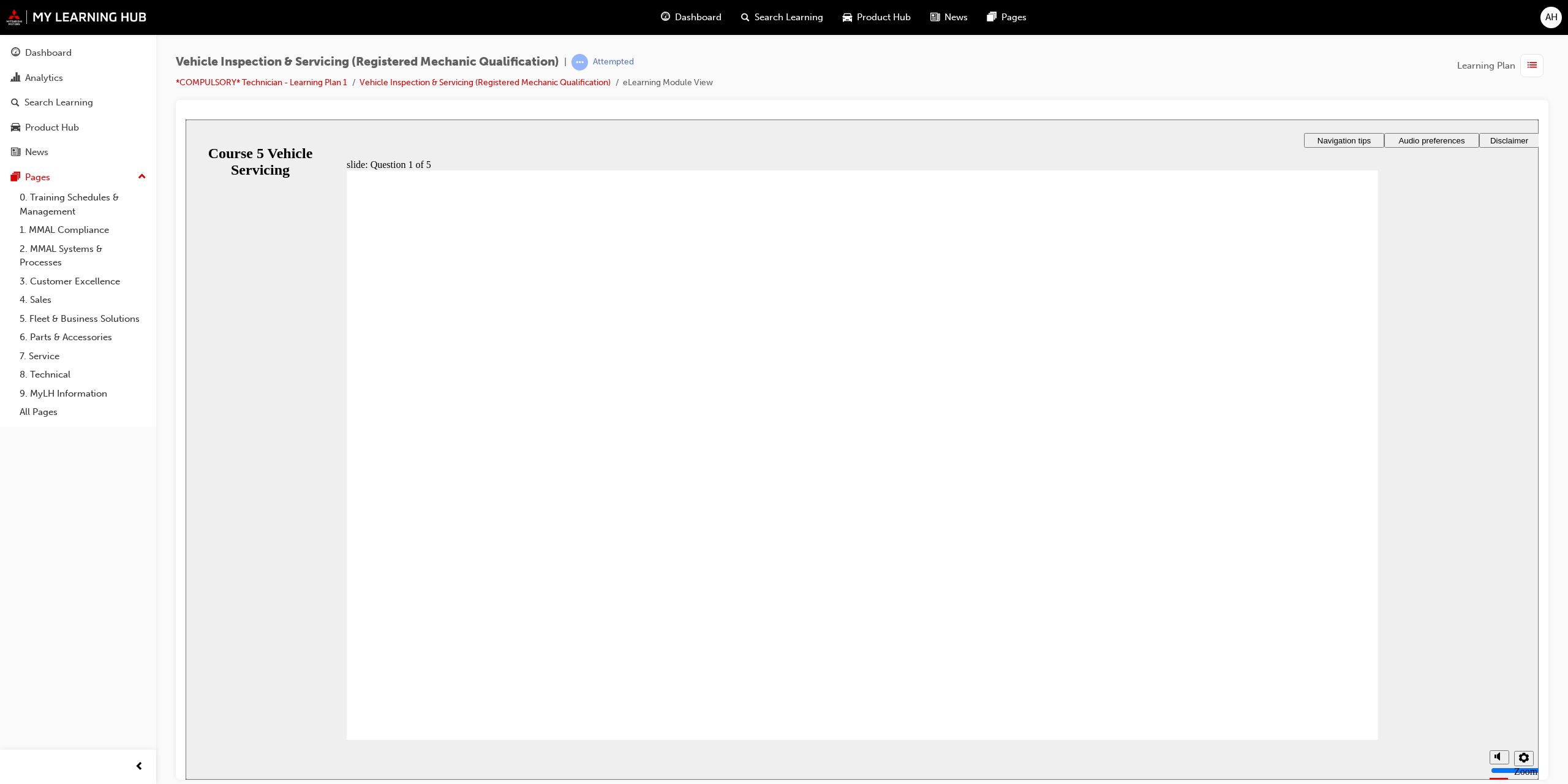
radio input "true"
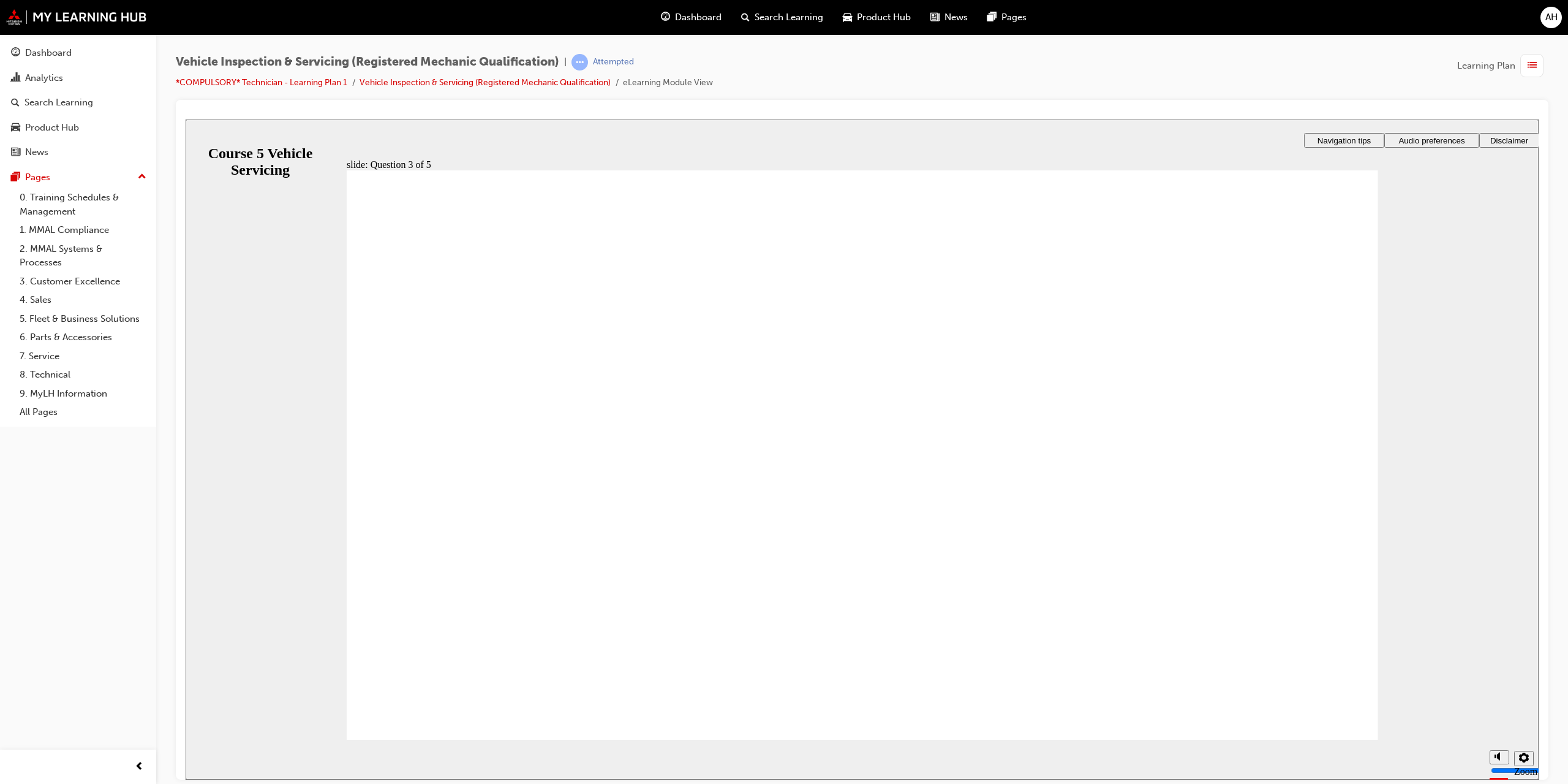
checkbox input "true"
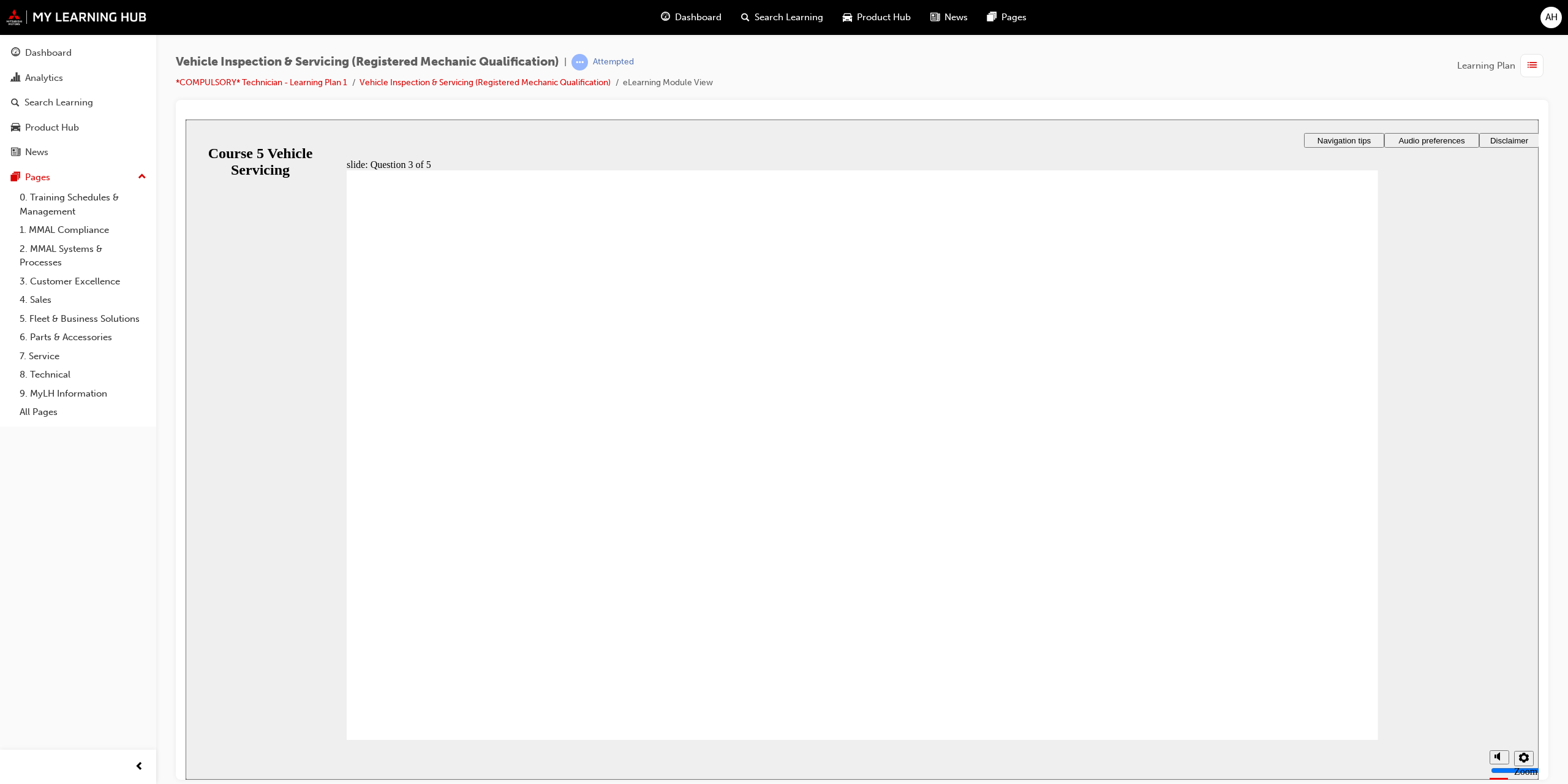
checkbox input "true"
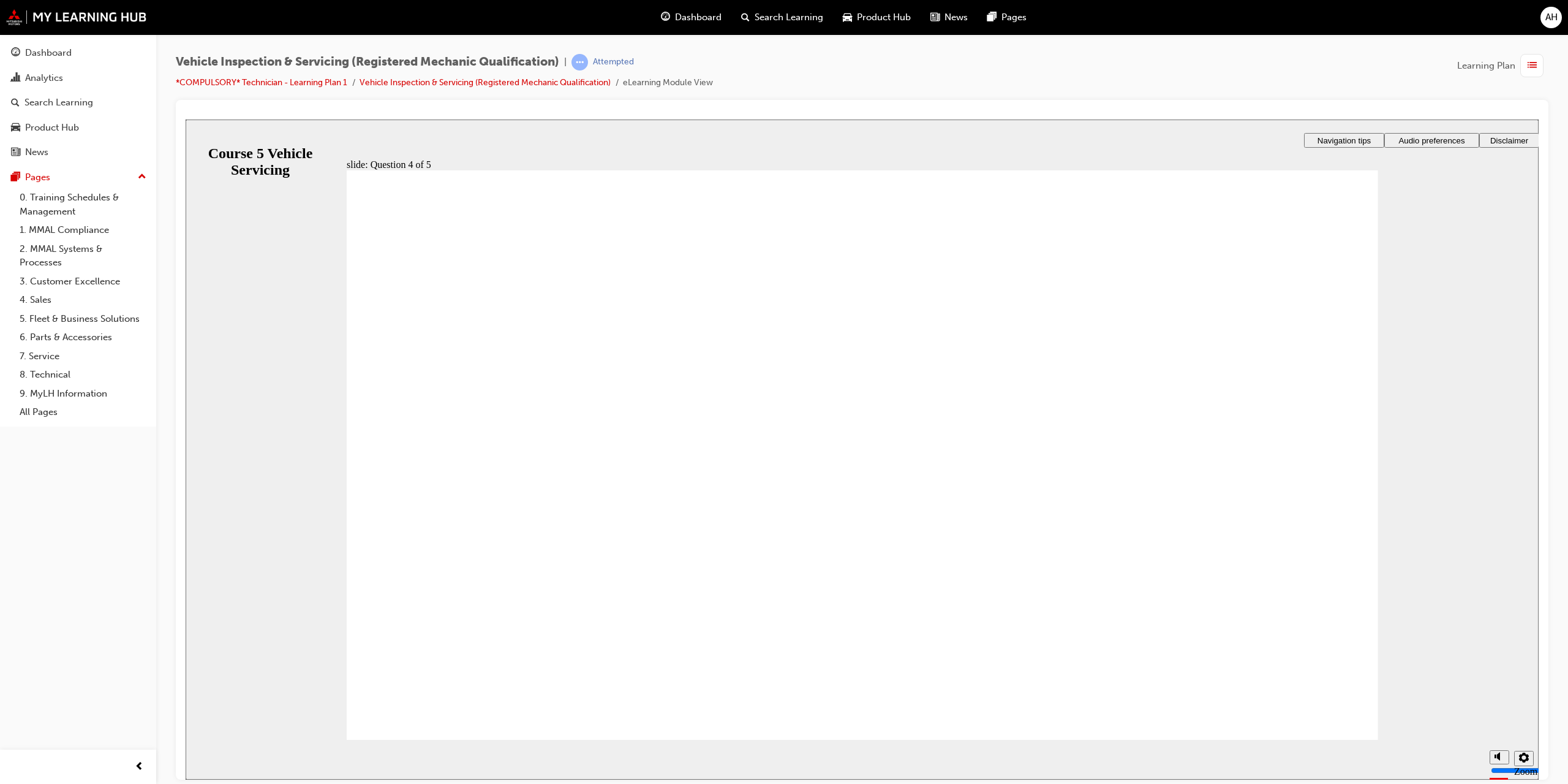
checkbox input "true"
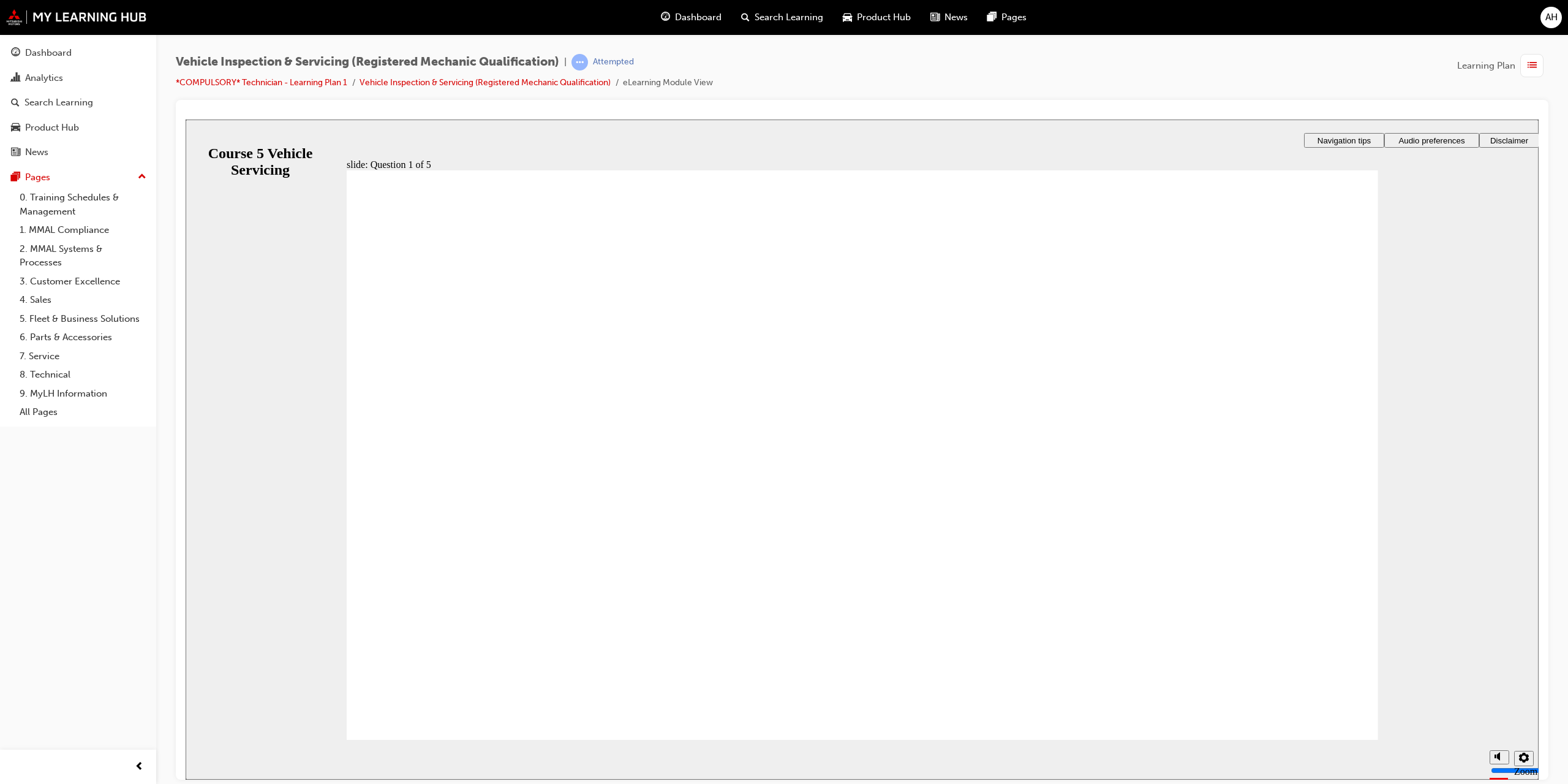
radio input "true"
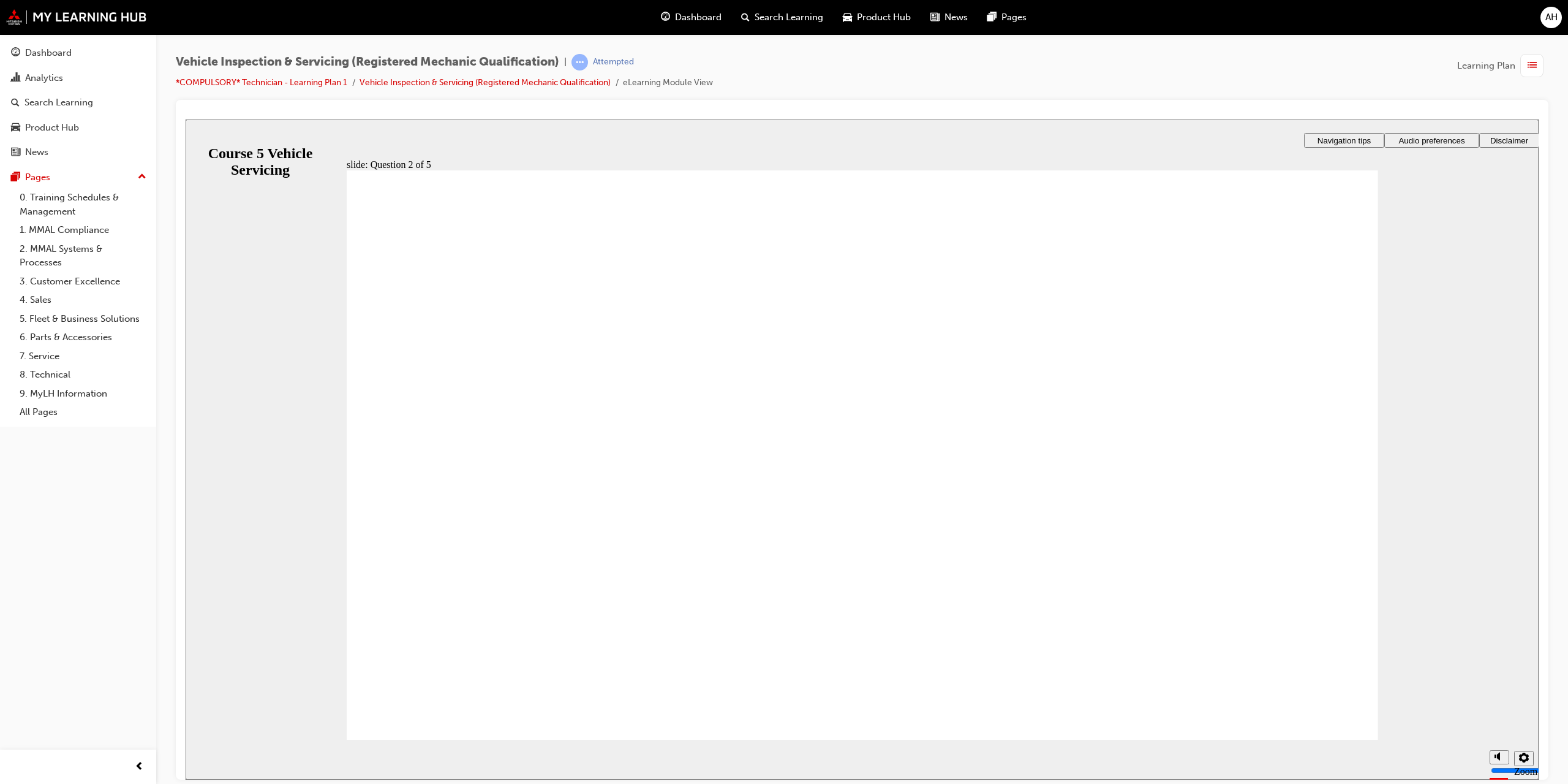
checkbox input "true"
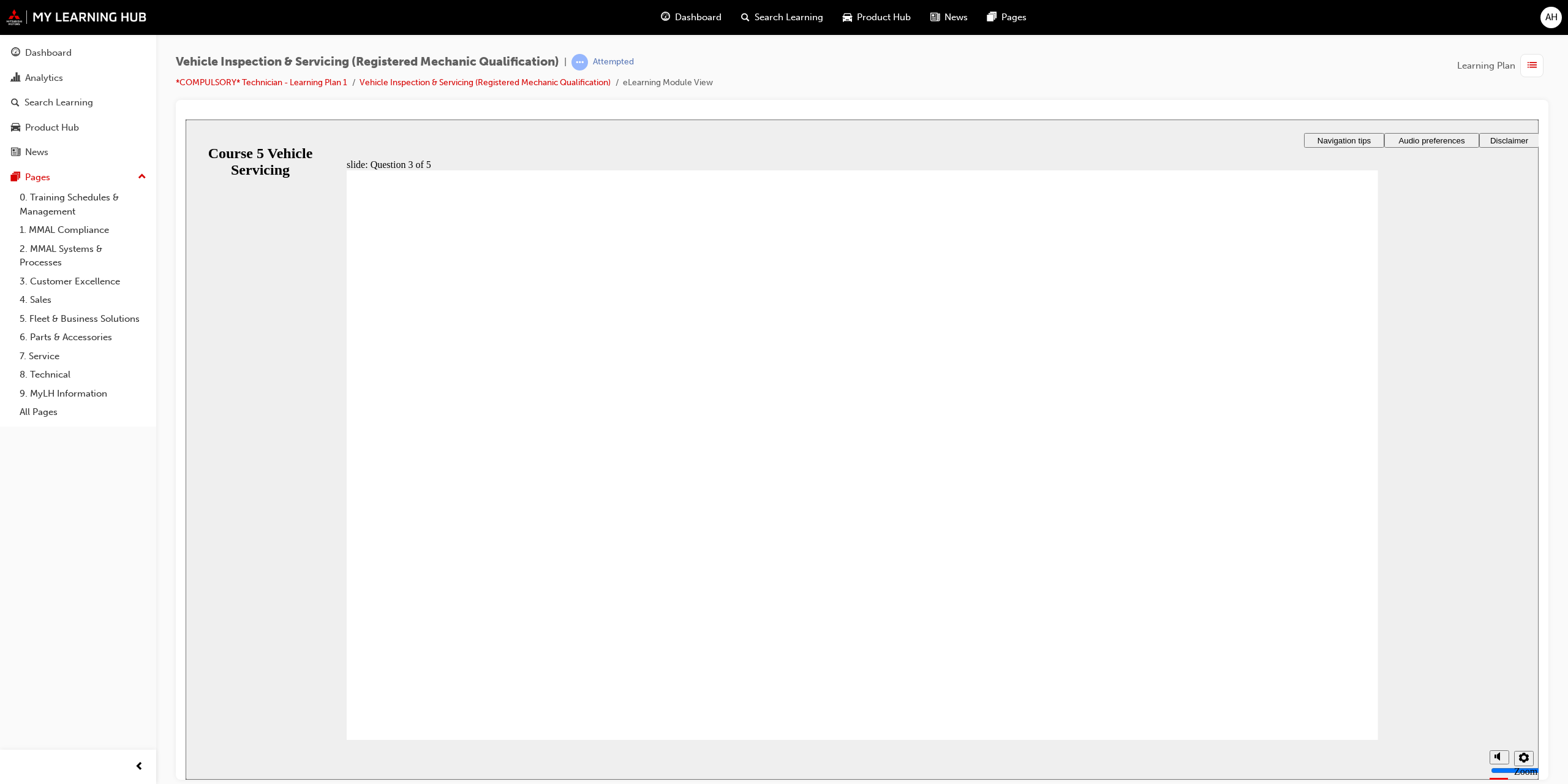
checkbox input "true"
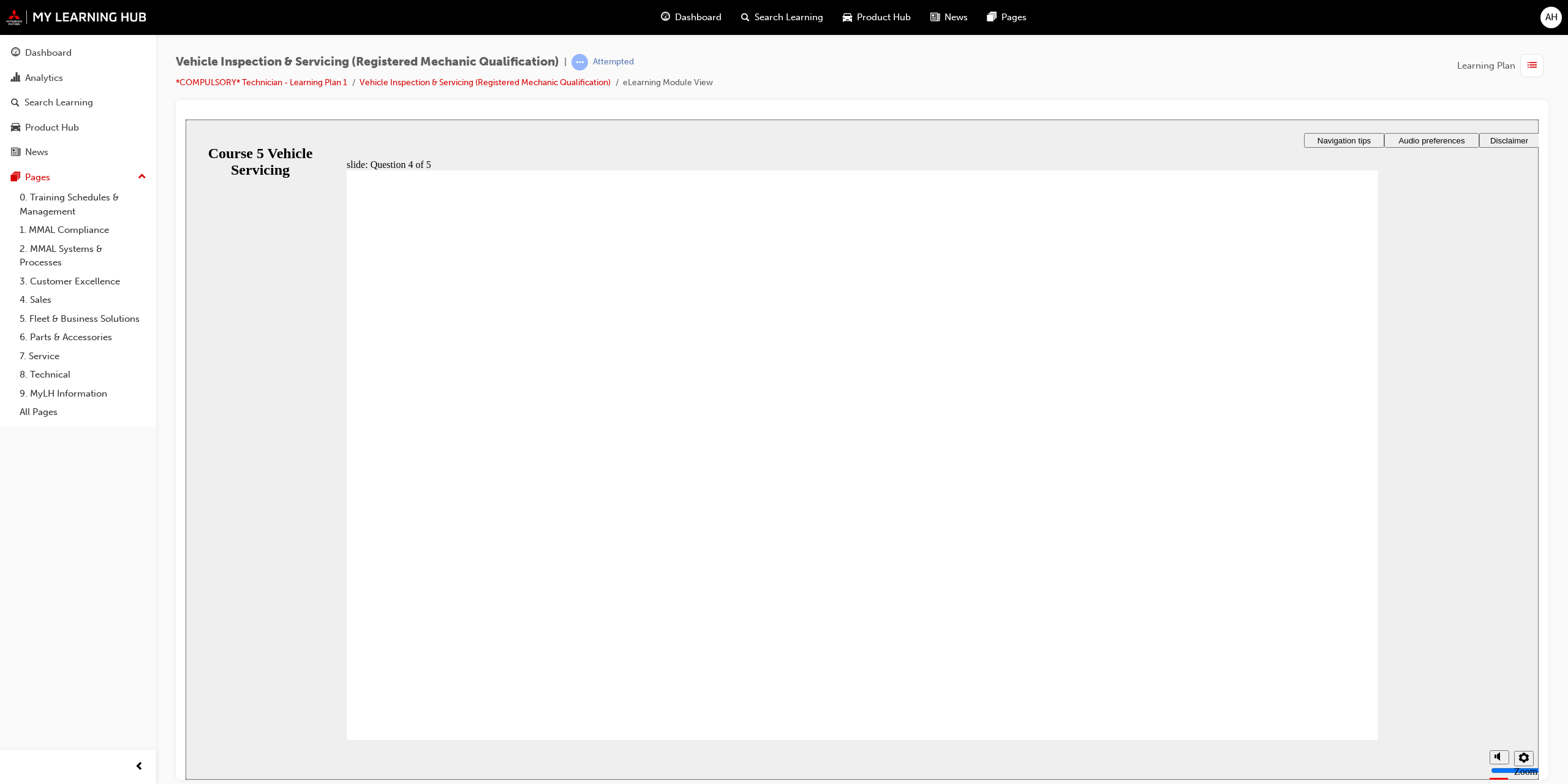
checkbox input "true"
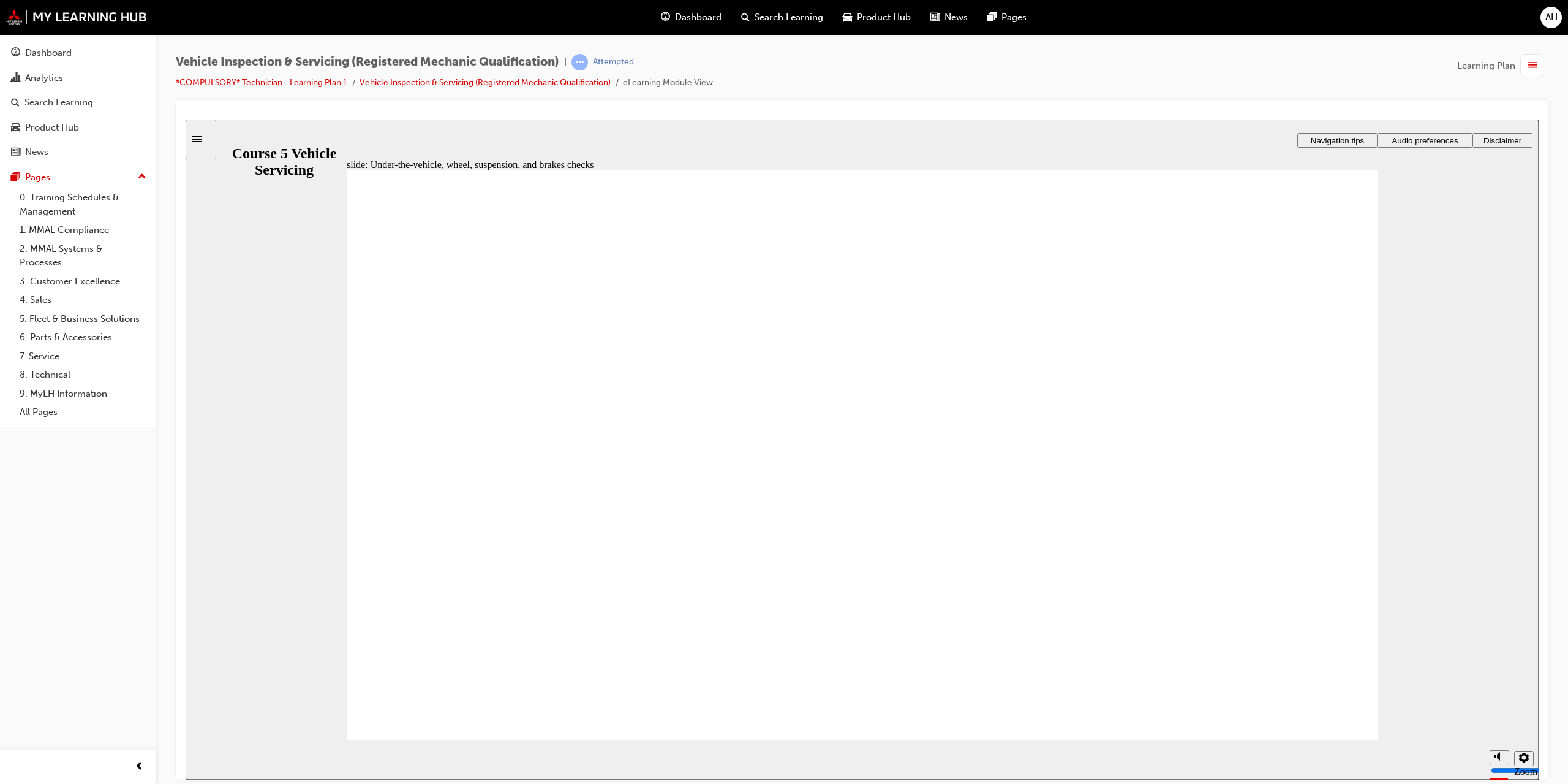
radio input "true"
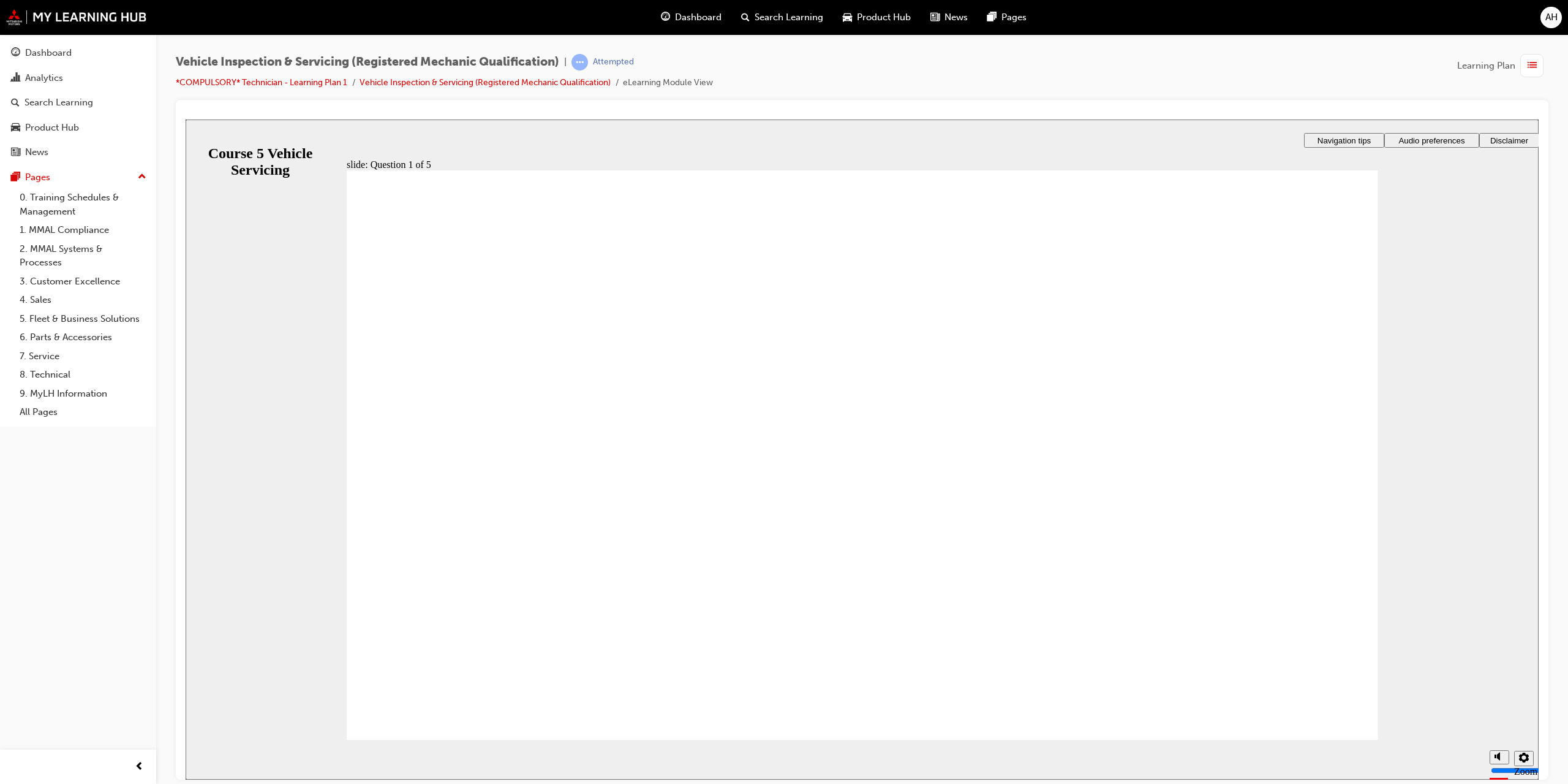
radio input "true"
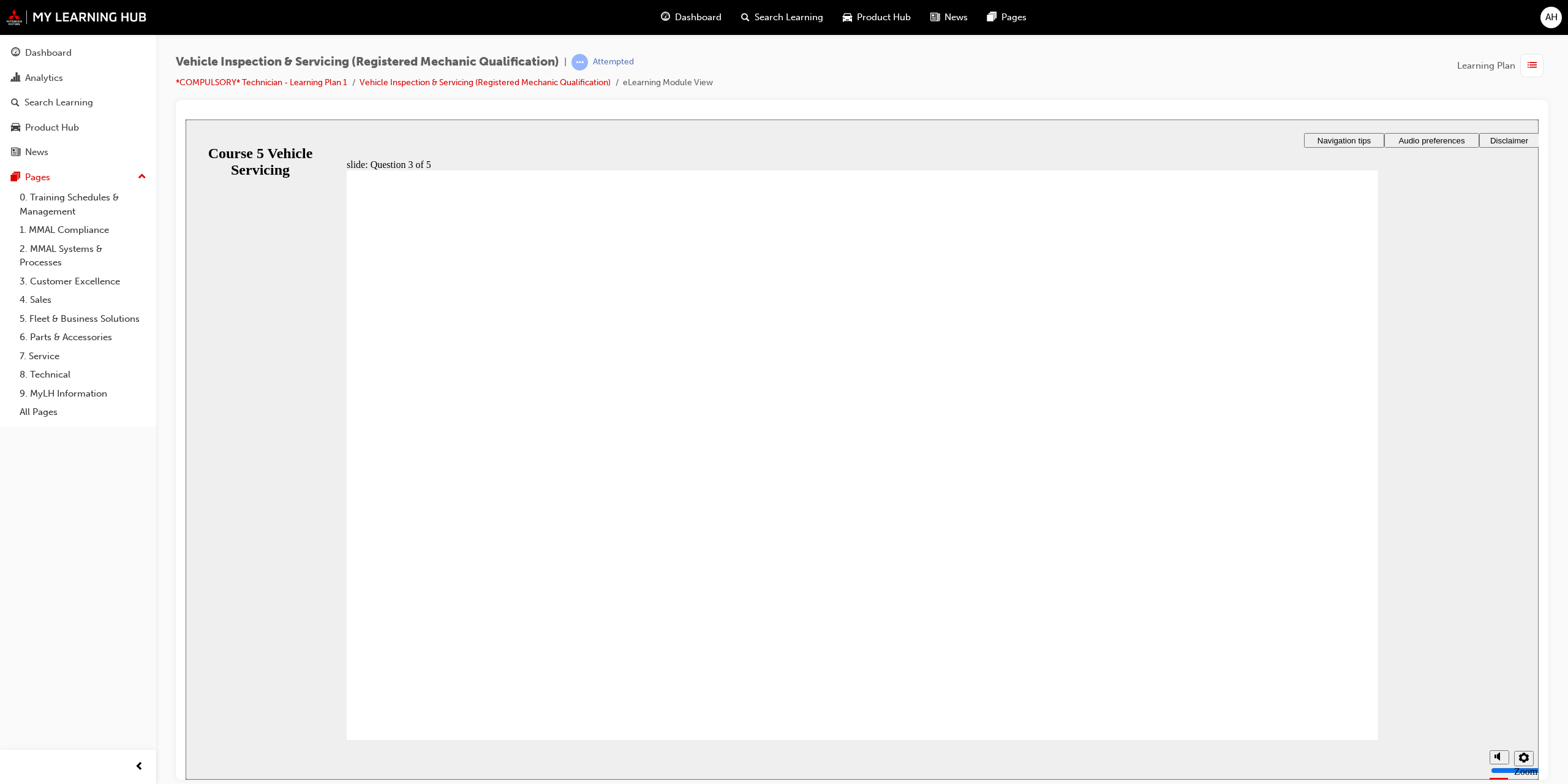
checkbox input "true"
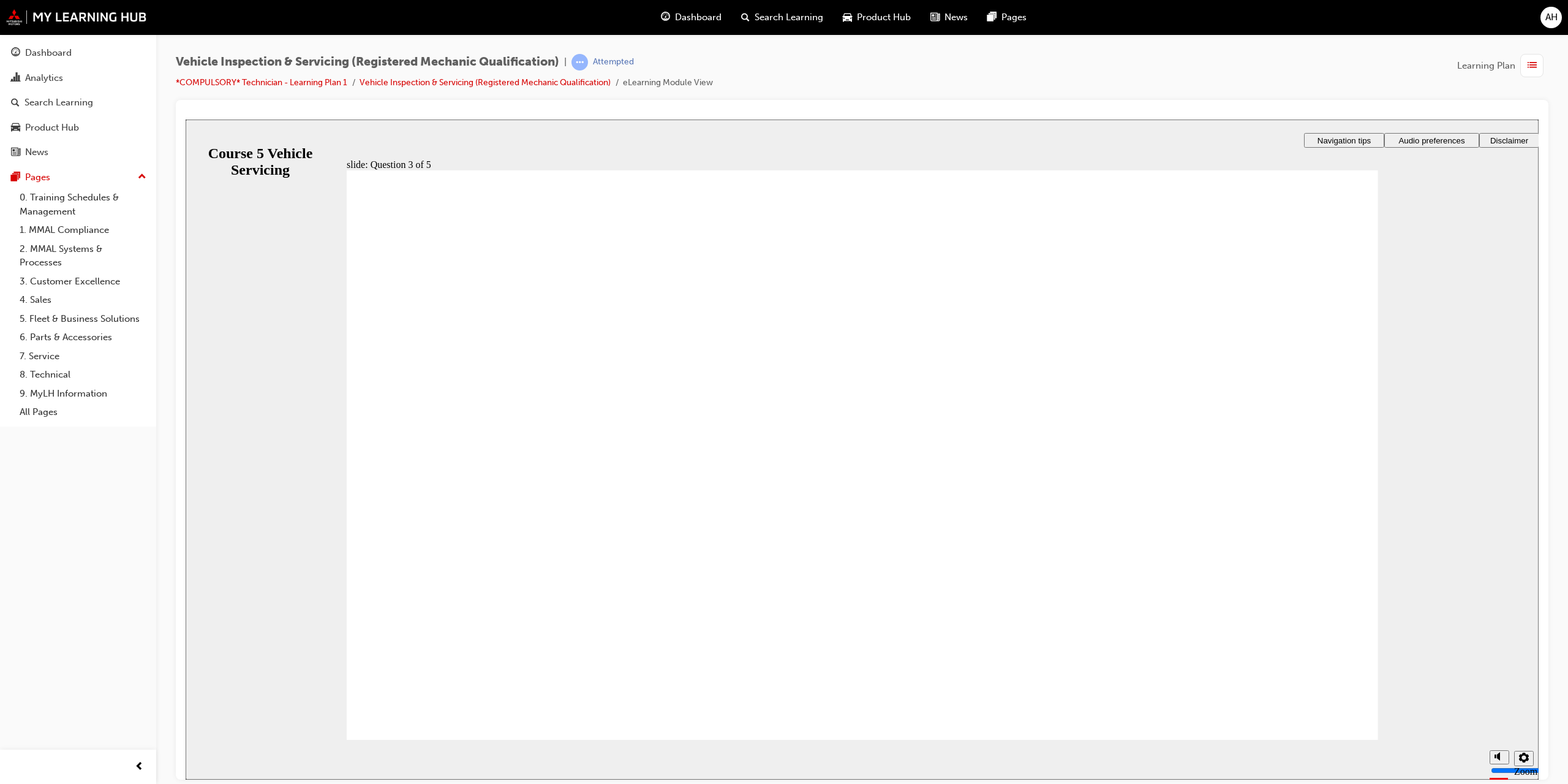
radio input "true"
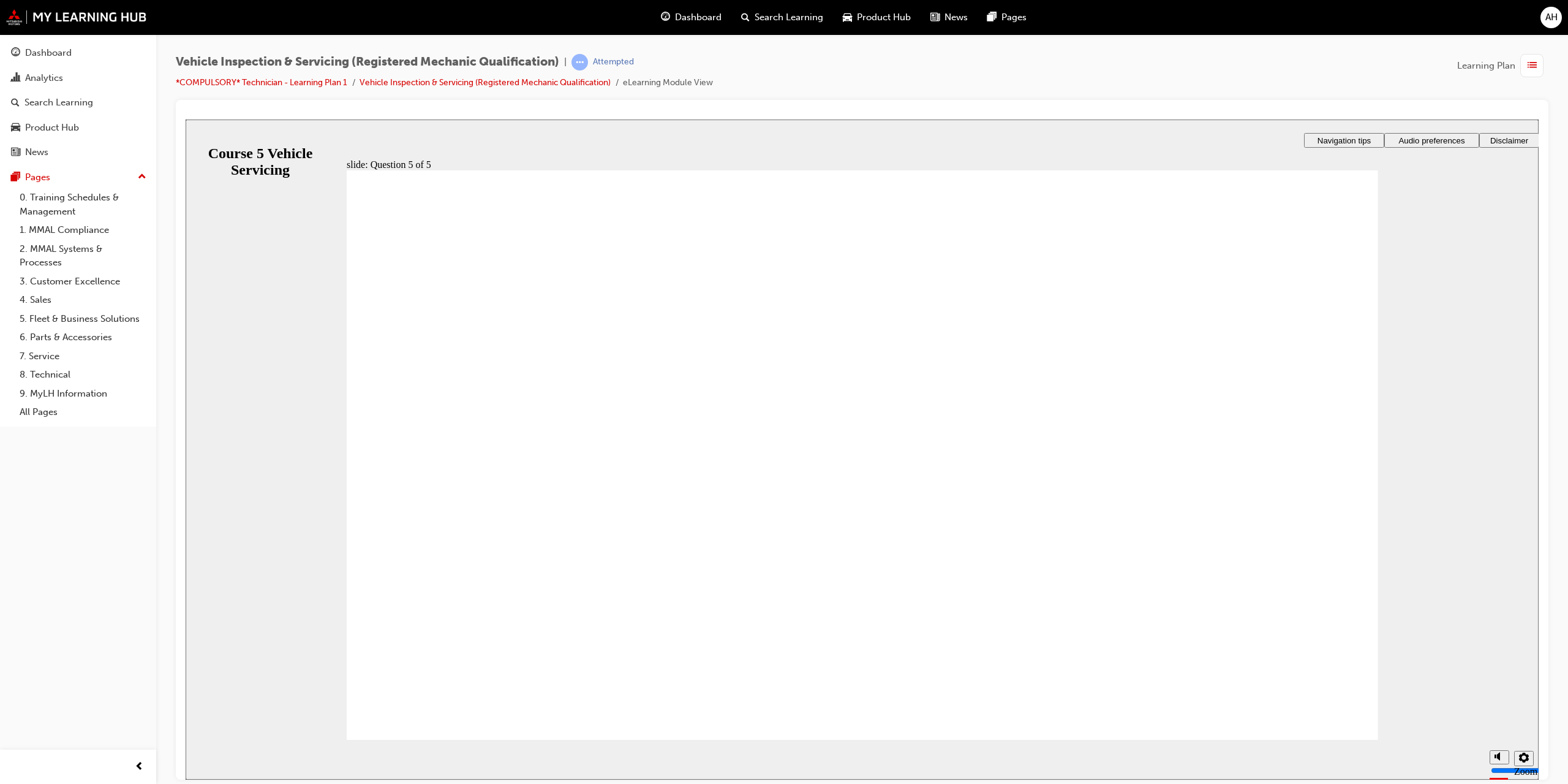
radio input "false"
radio input "true"
drag, startPoint x: 780, startPoint y: 605, endPoint x: 980, endPoint y: 638, distance: 202.7
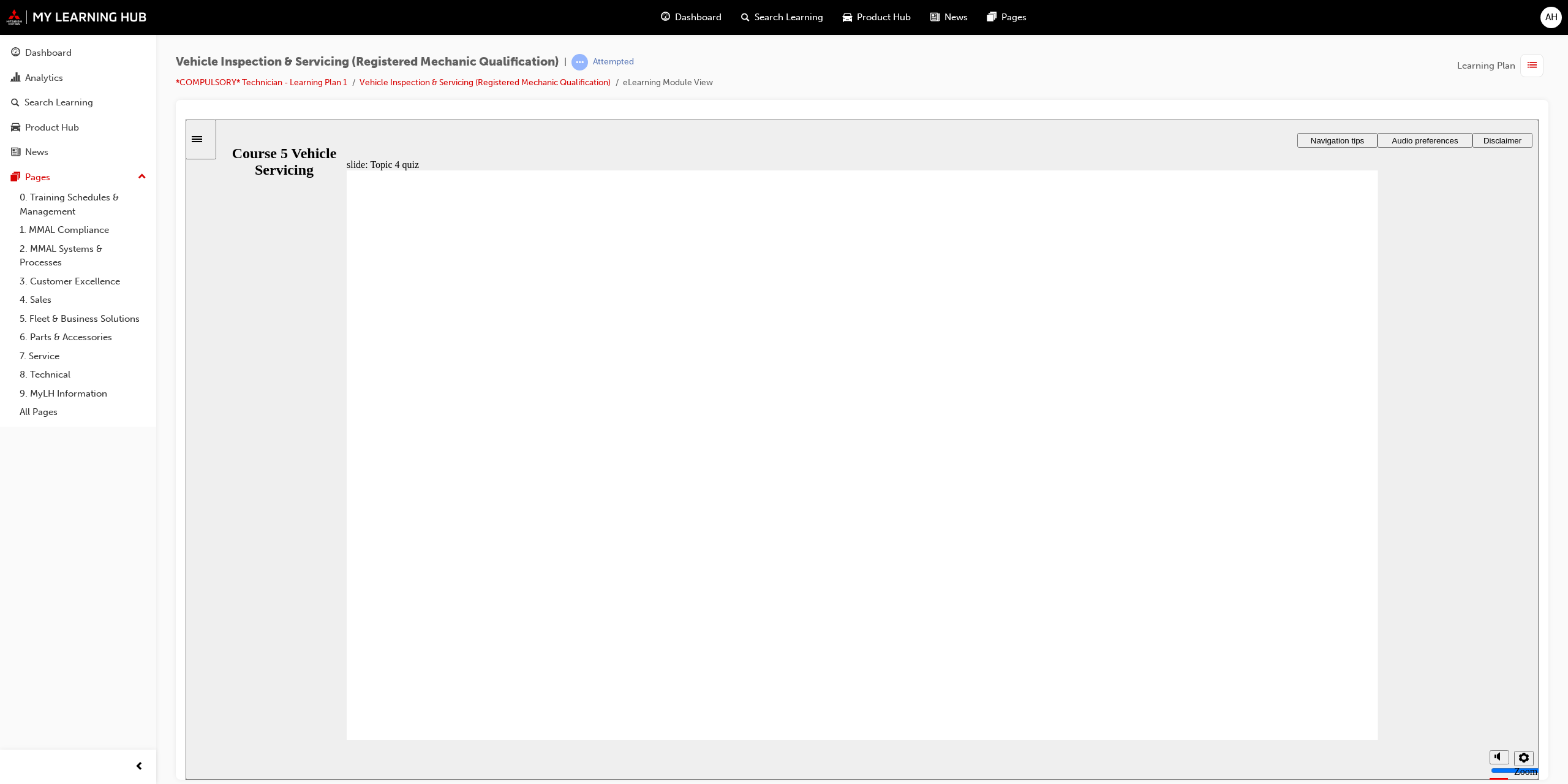
radio input "true"
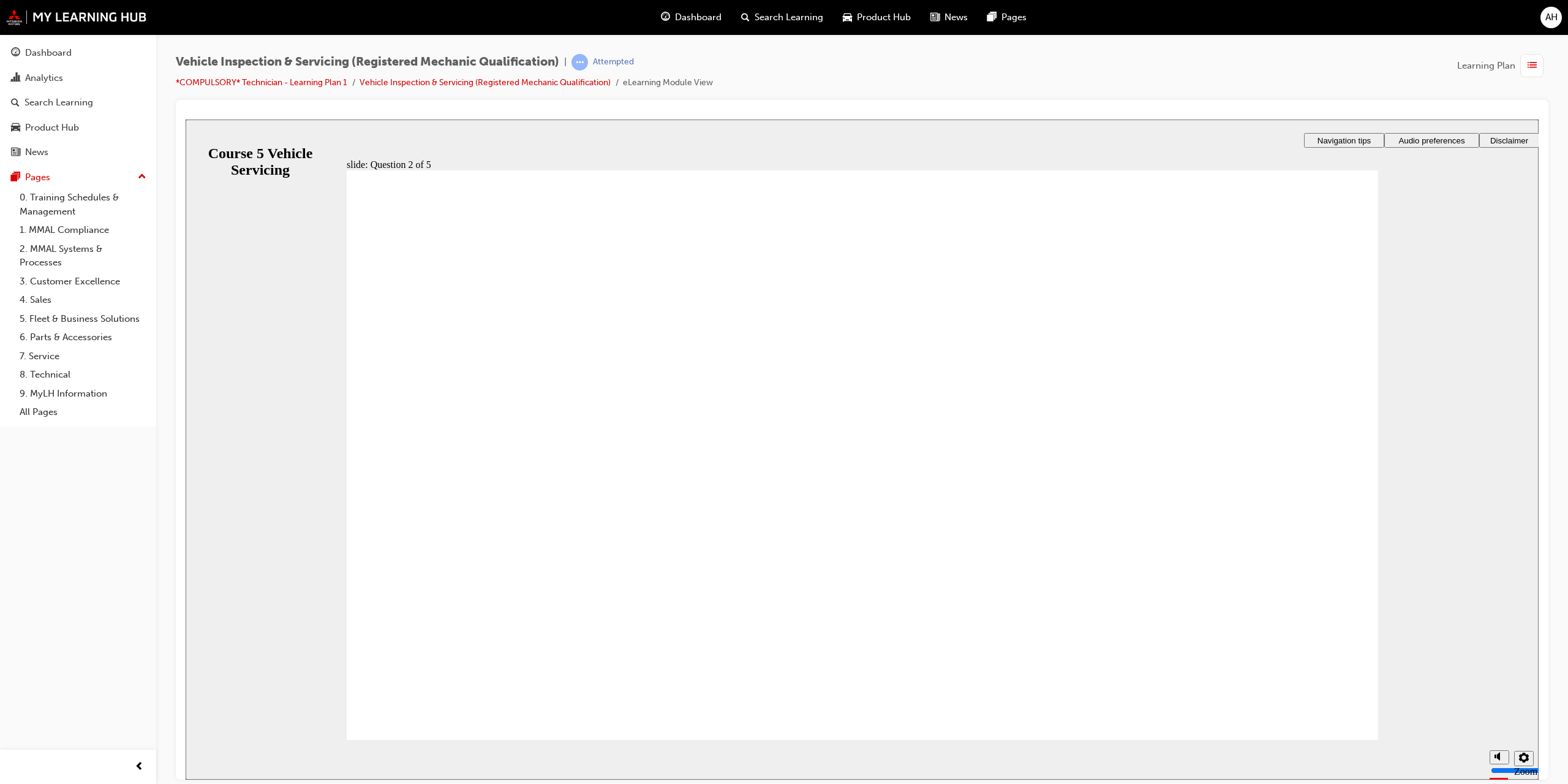
radio input "true"
checkbox input "true"
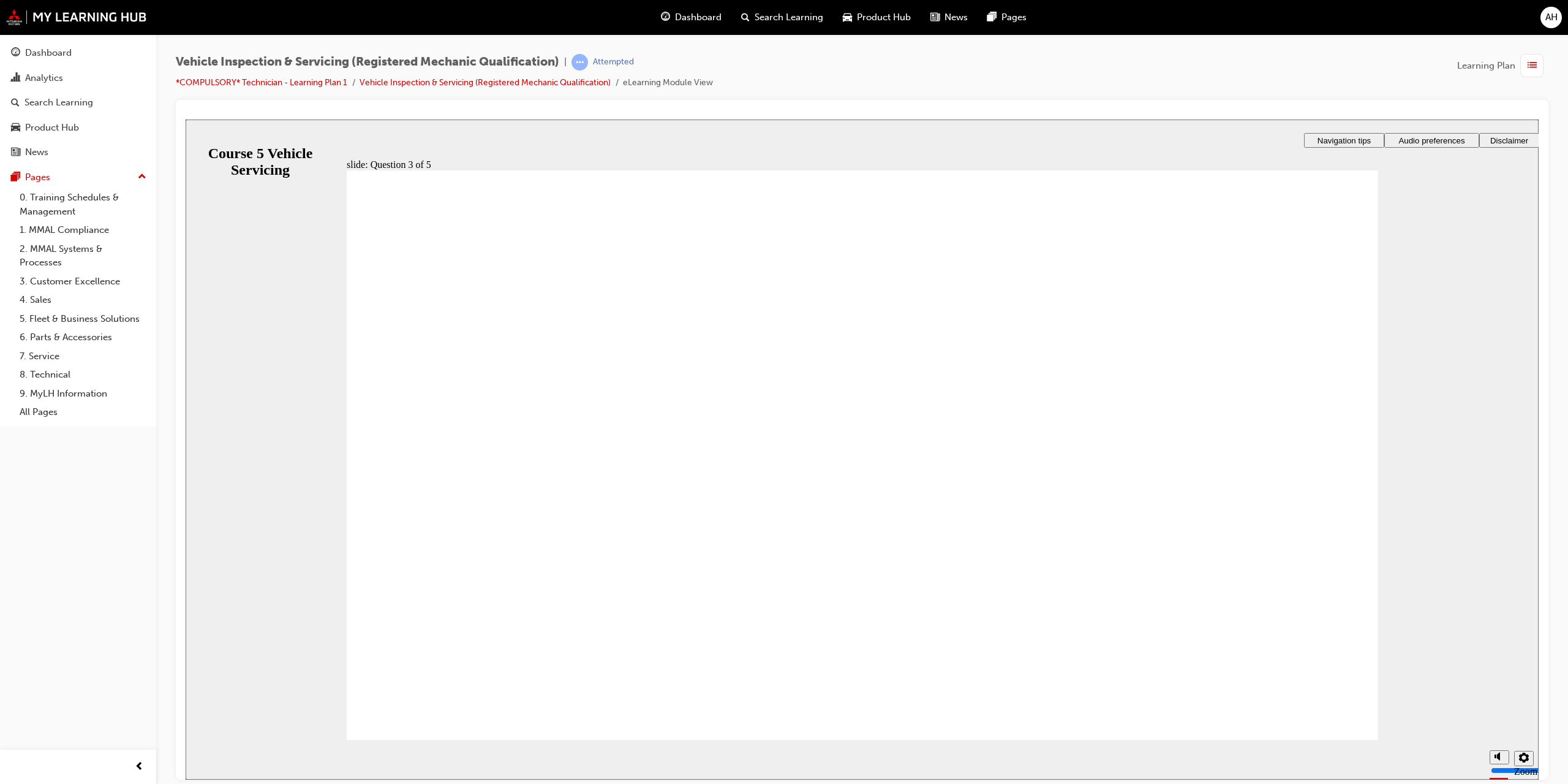
checkbox input "true"
radio input "true"
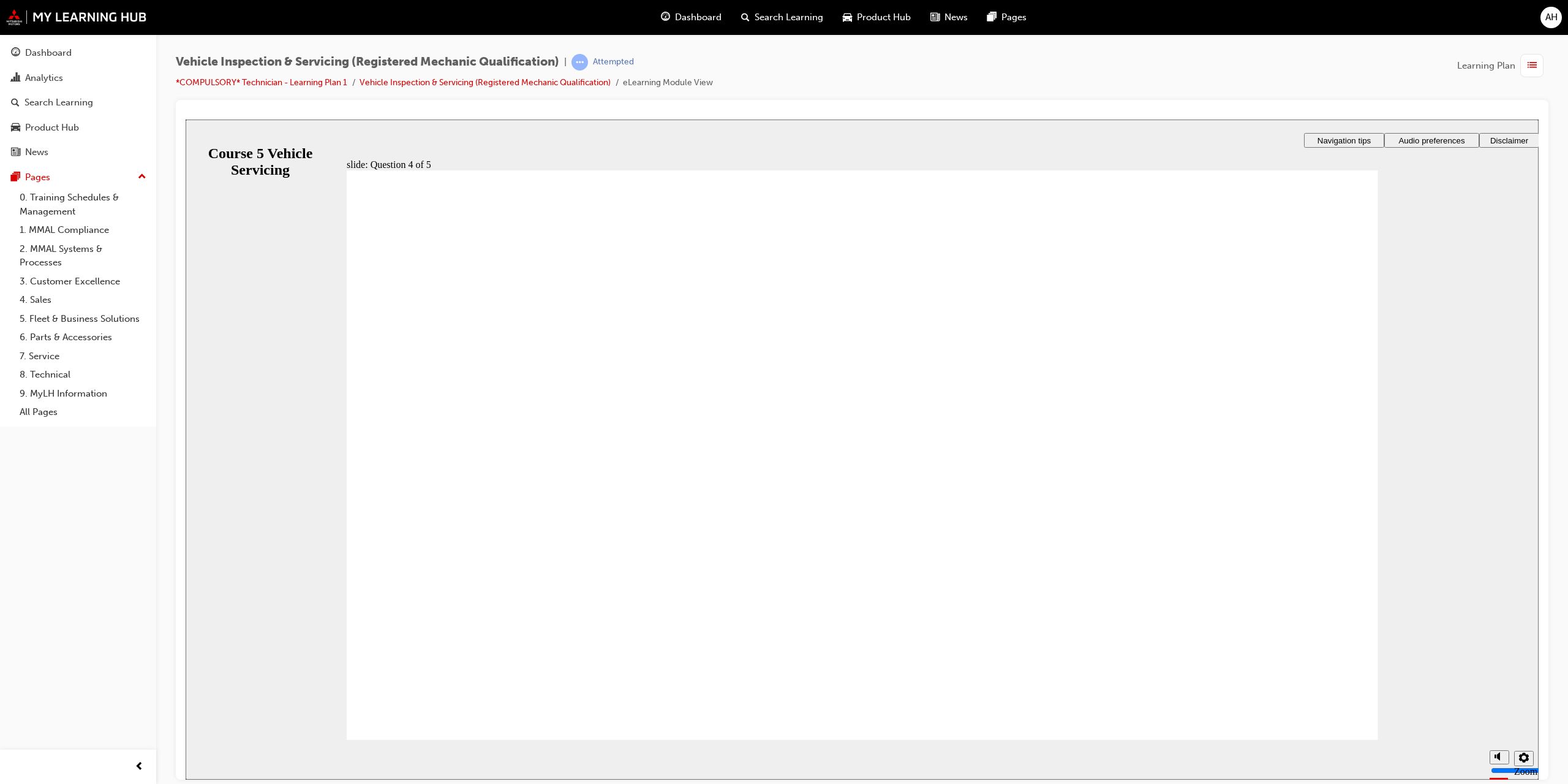
radio input "true"
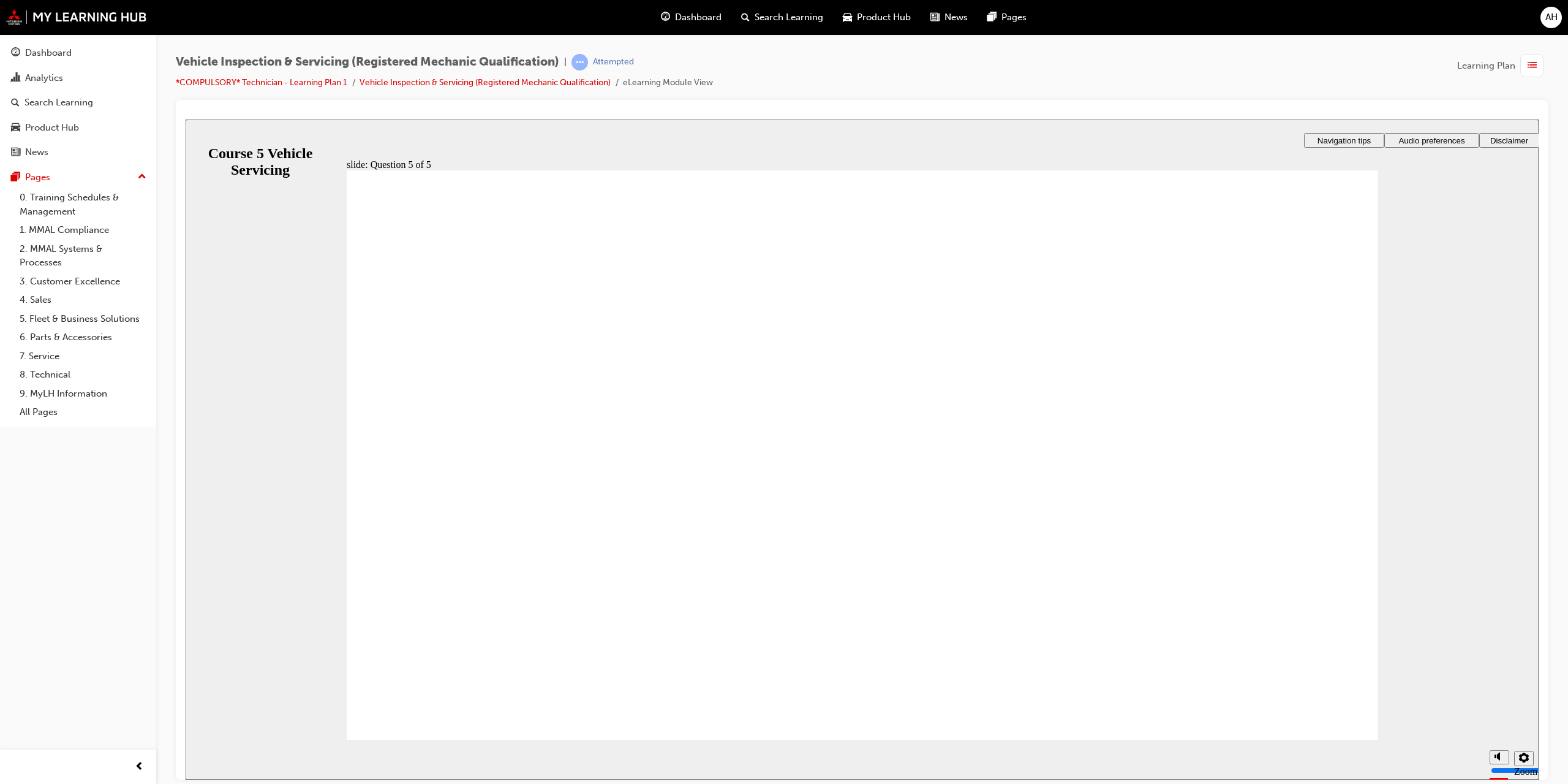
radio input "true"
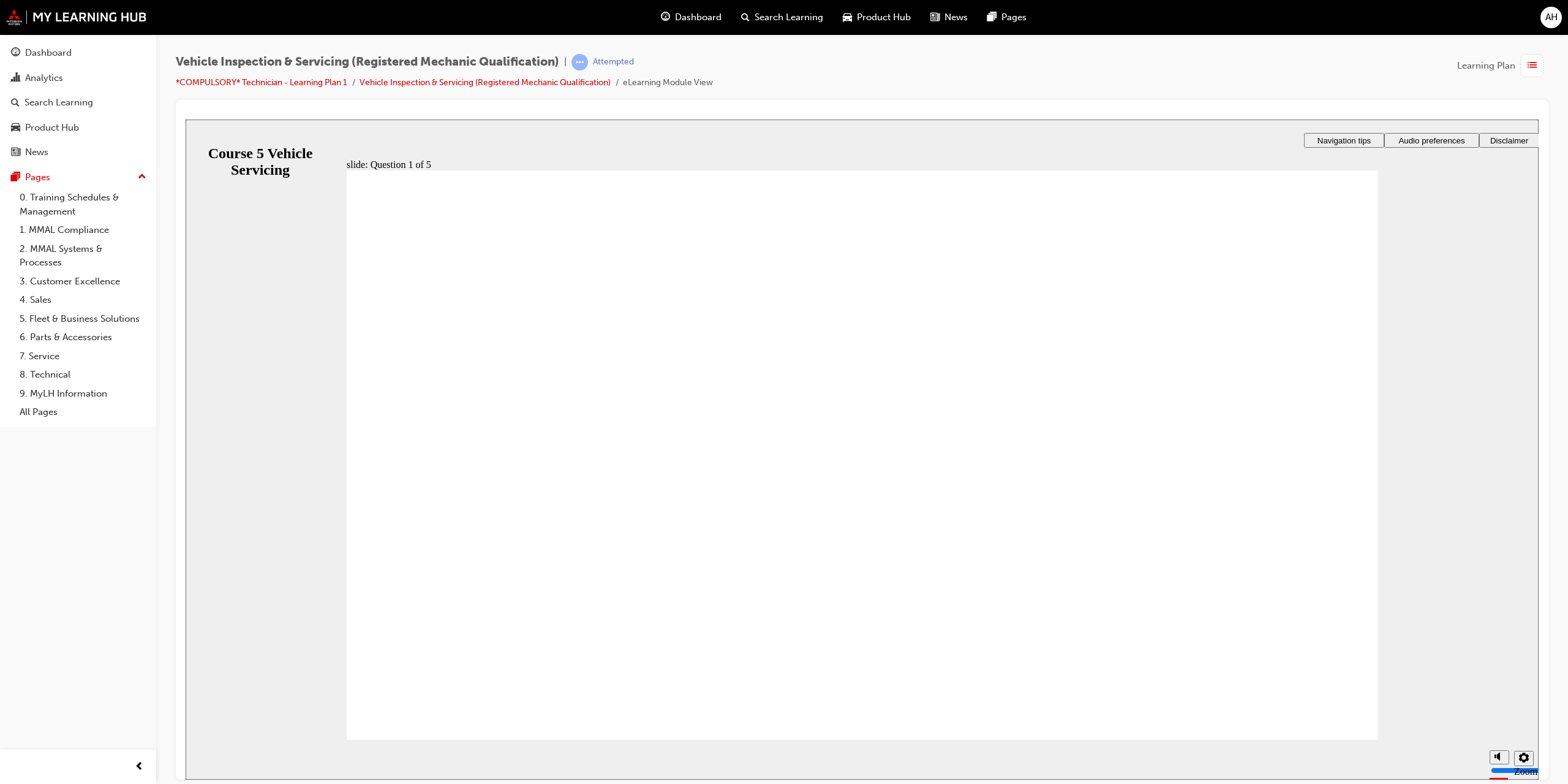
radio input "true"
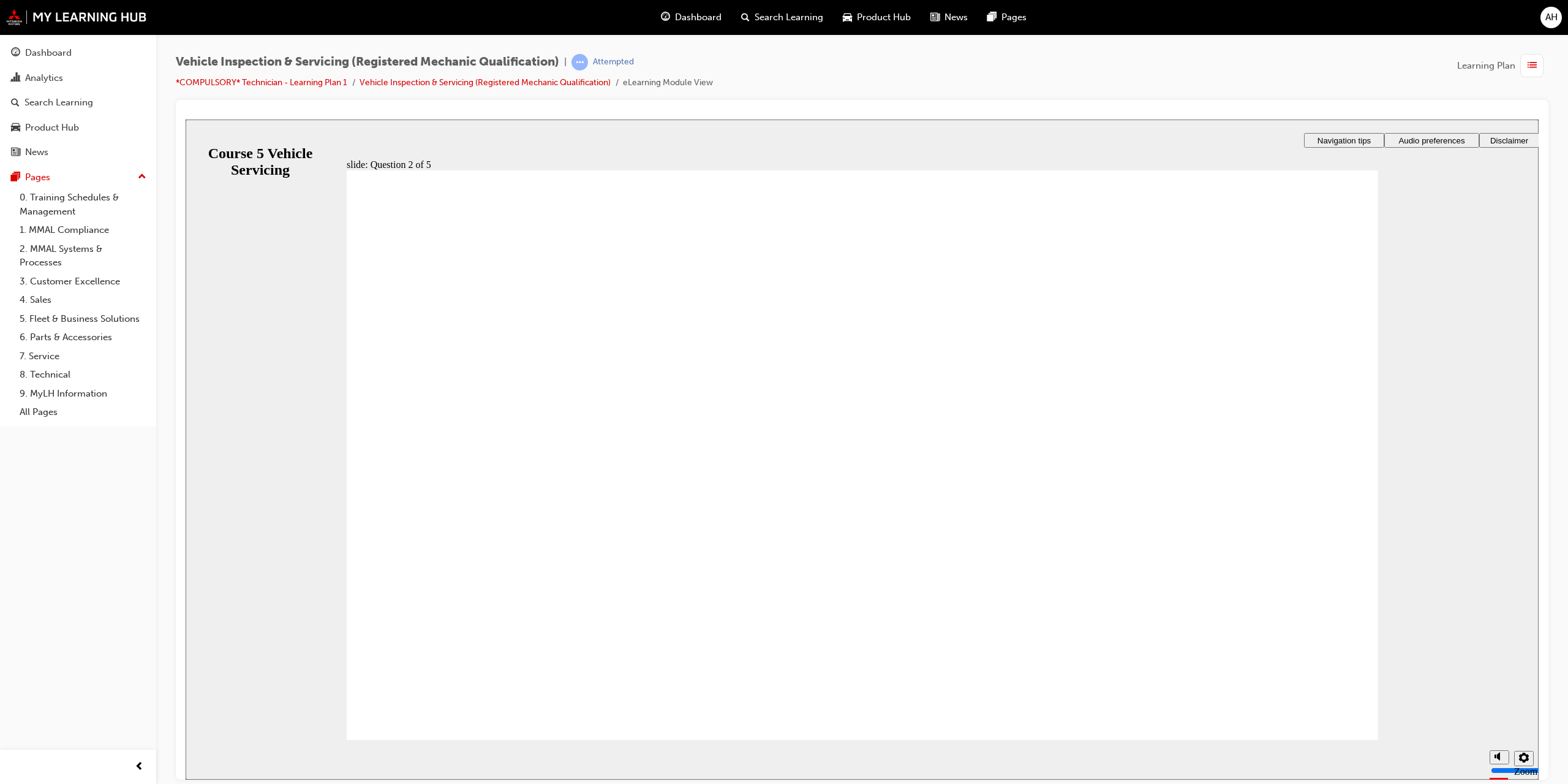
checkbox input "true"
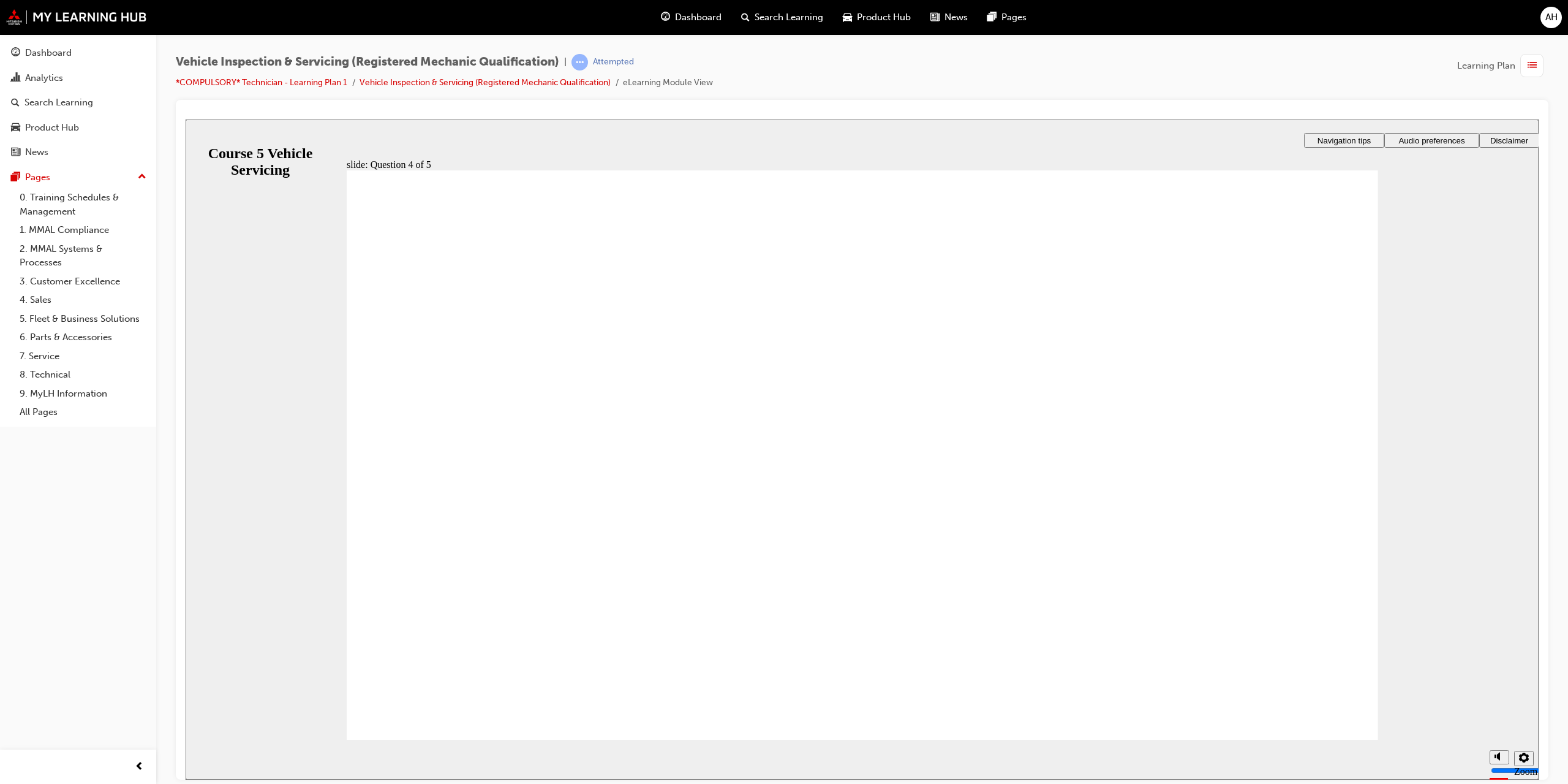
radio input "true"
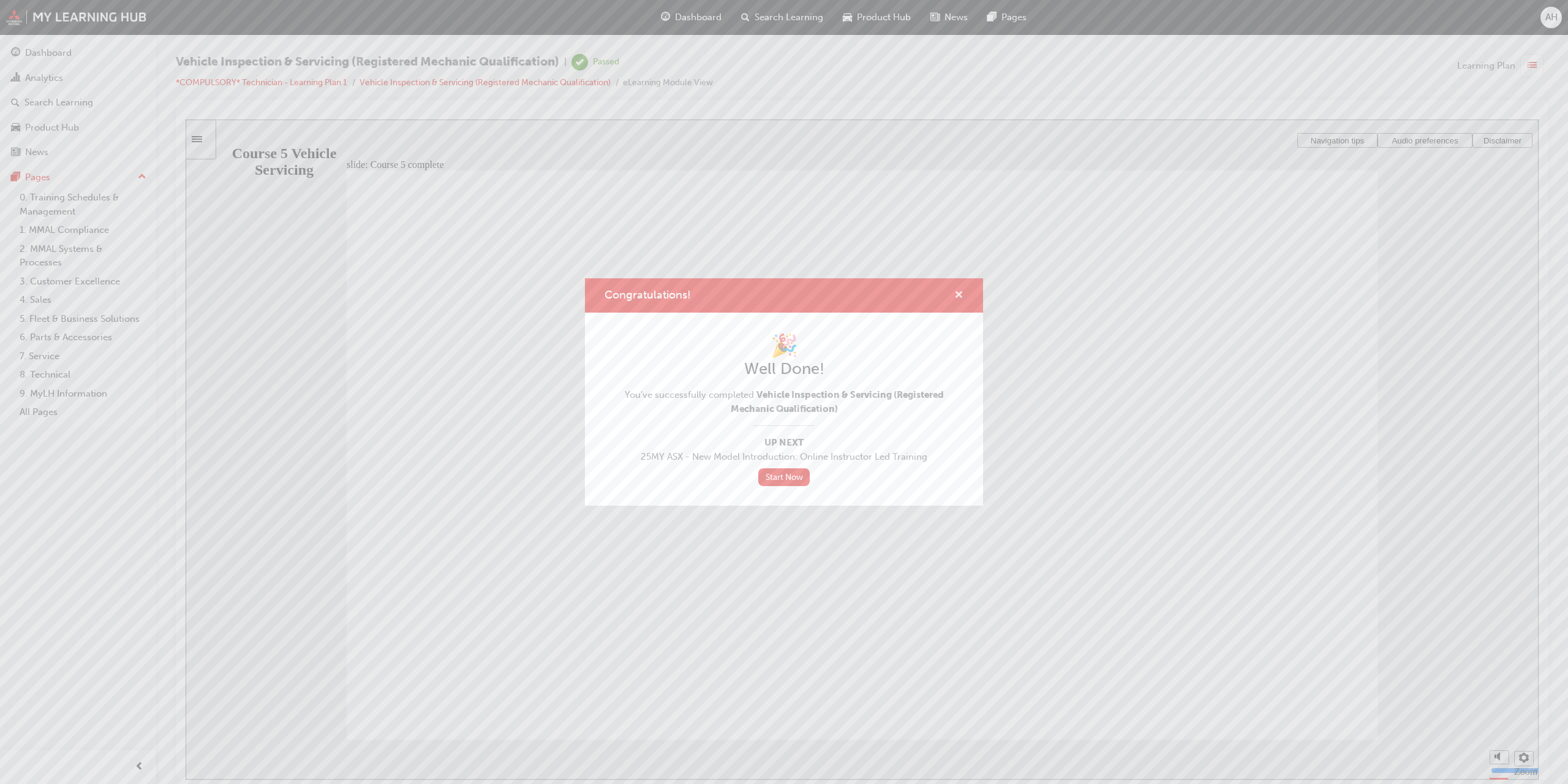
click at [960, 294] on span "cross-icon" at bounding box center [959, 295] width 9 height 11
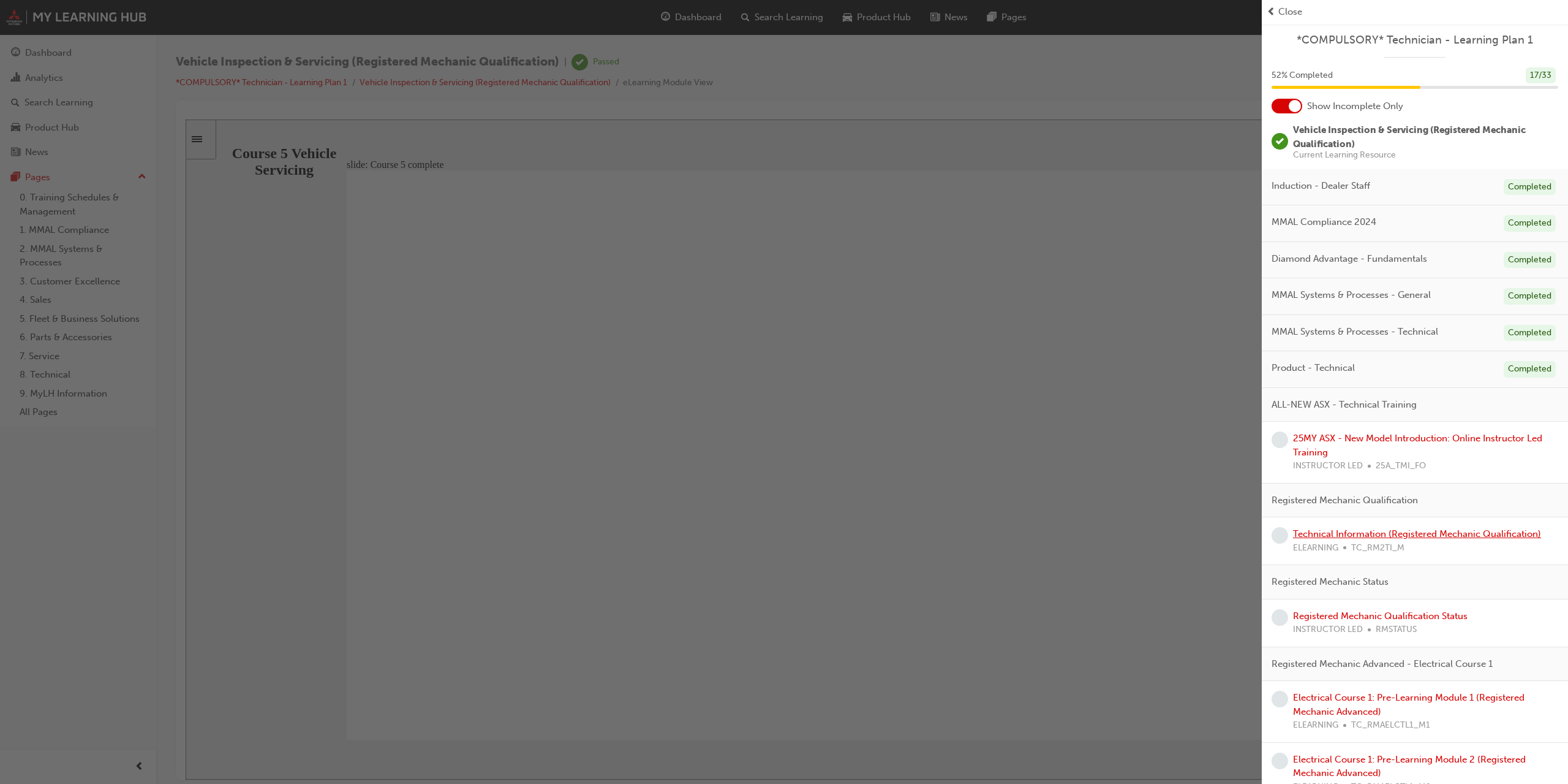
click at [1398, 539] on link "Technical Information (Registered Mechanic Qualification)" at bounding box center [1417, 533] width 248 height 11
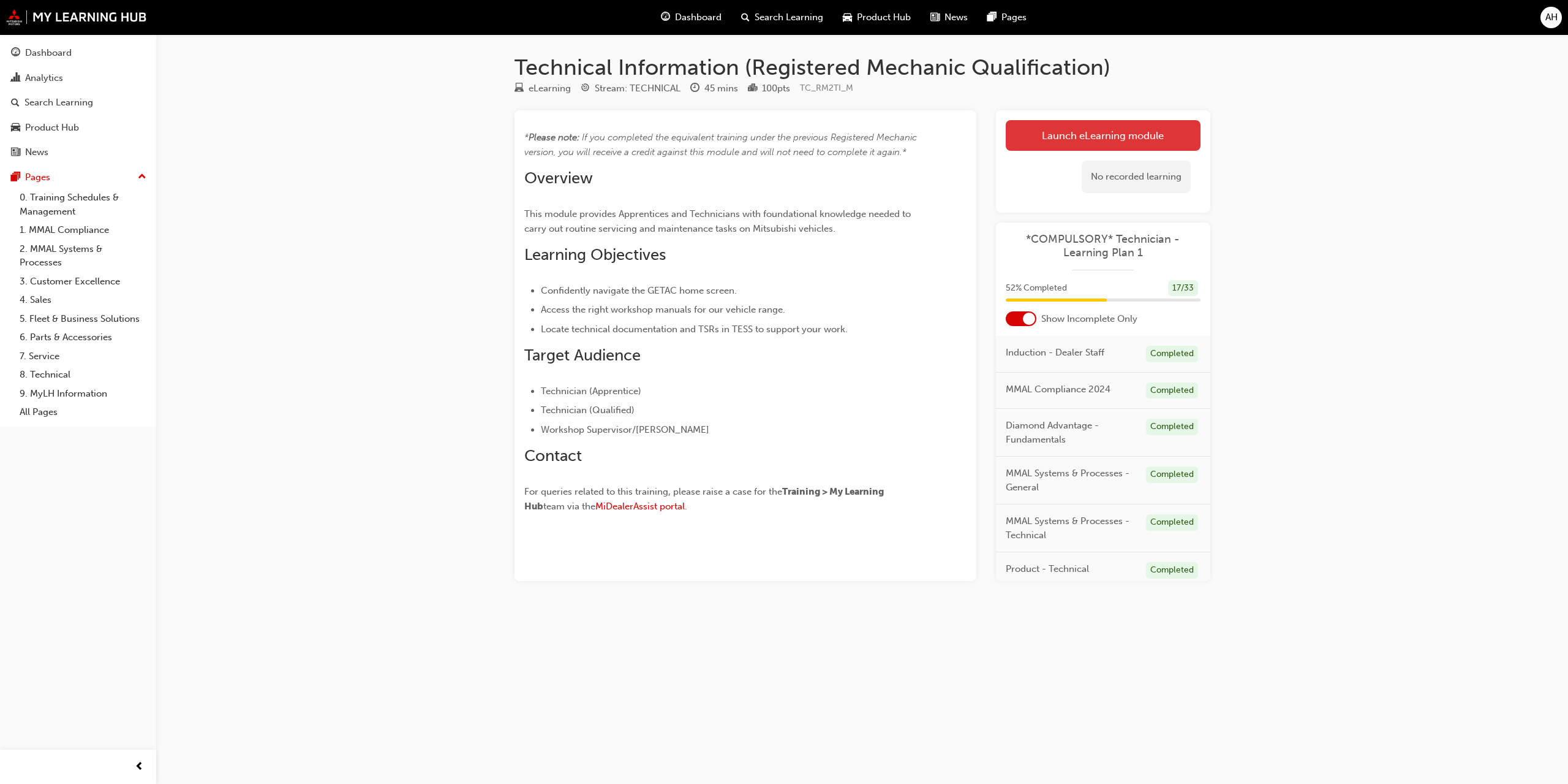
click at [1074, 140] on link "Launch eLearning module" at bounding box center [1103, 135] width 194 height 31
